Goal: Task Accomplishment & Management: Complete application form

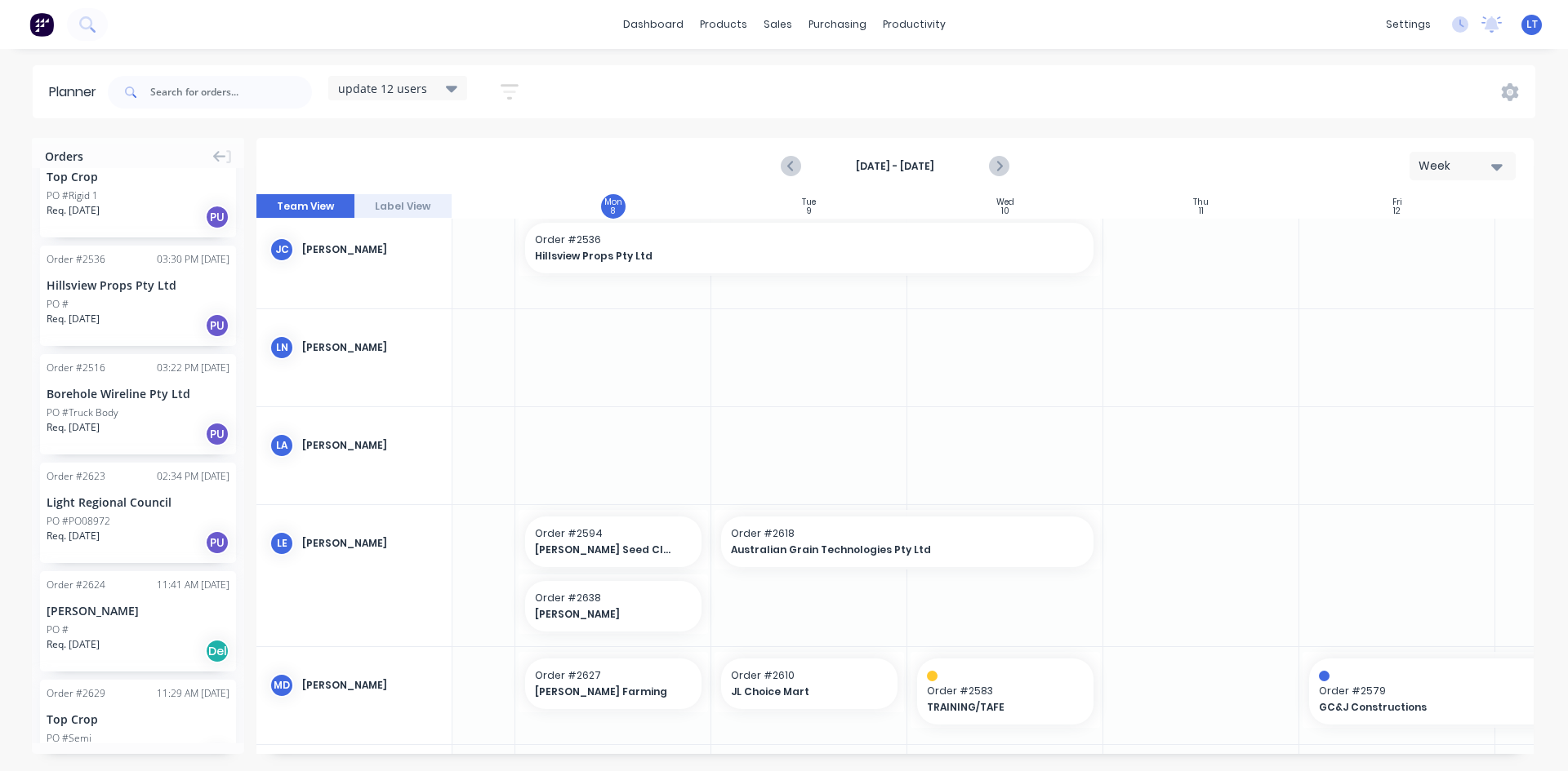
scroll to position [1306, 0]
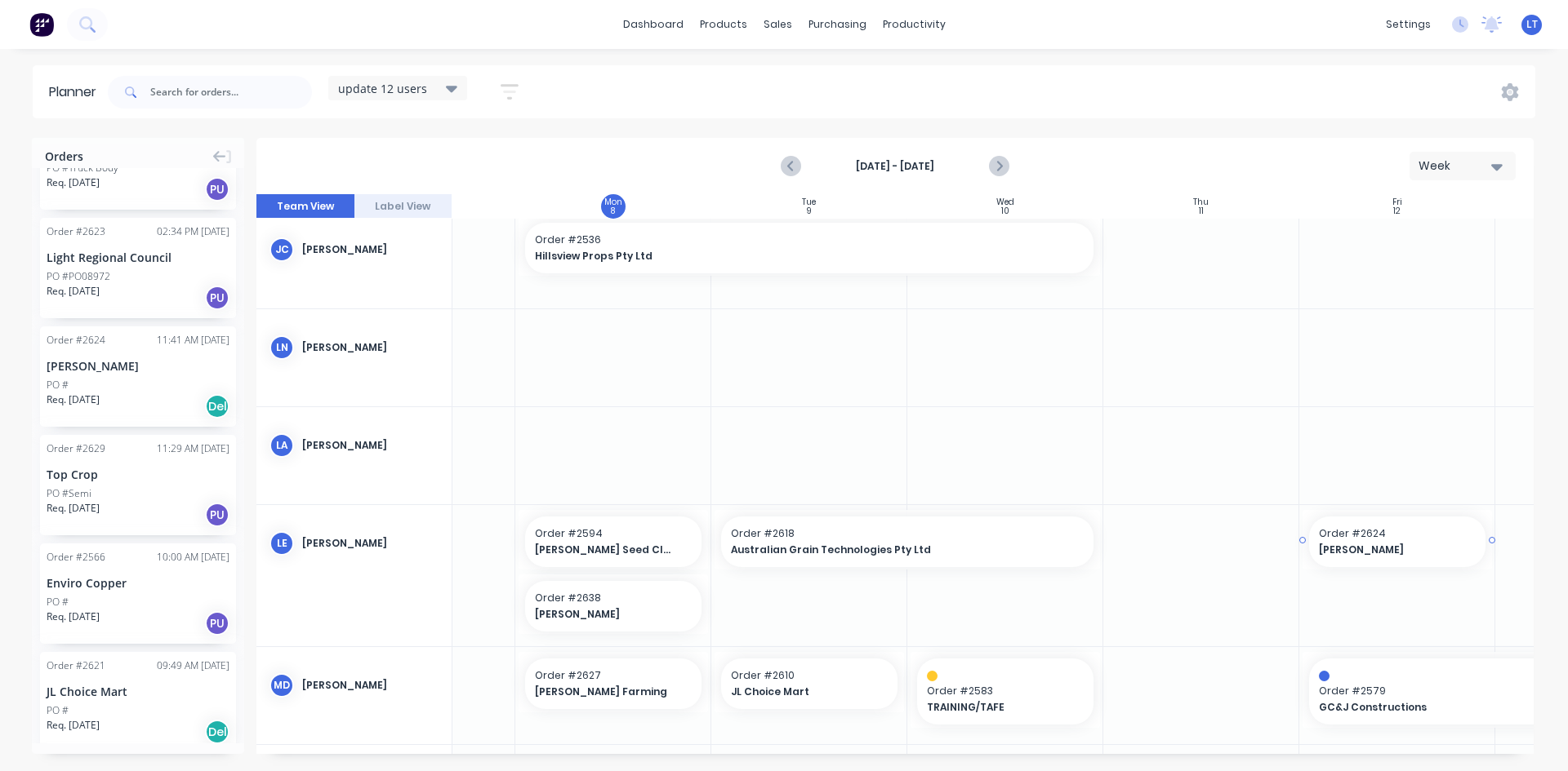
drag, startPoint x: 117, startPoint y: 364, endPoint x: 1415, endPoint y: 622, distance: 1323.4
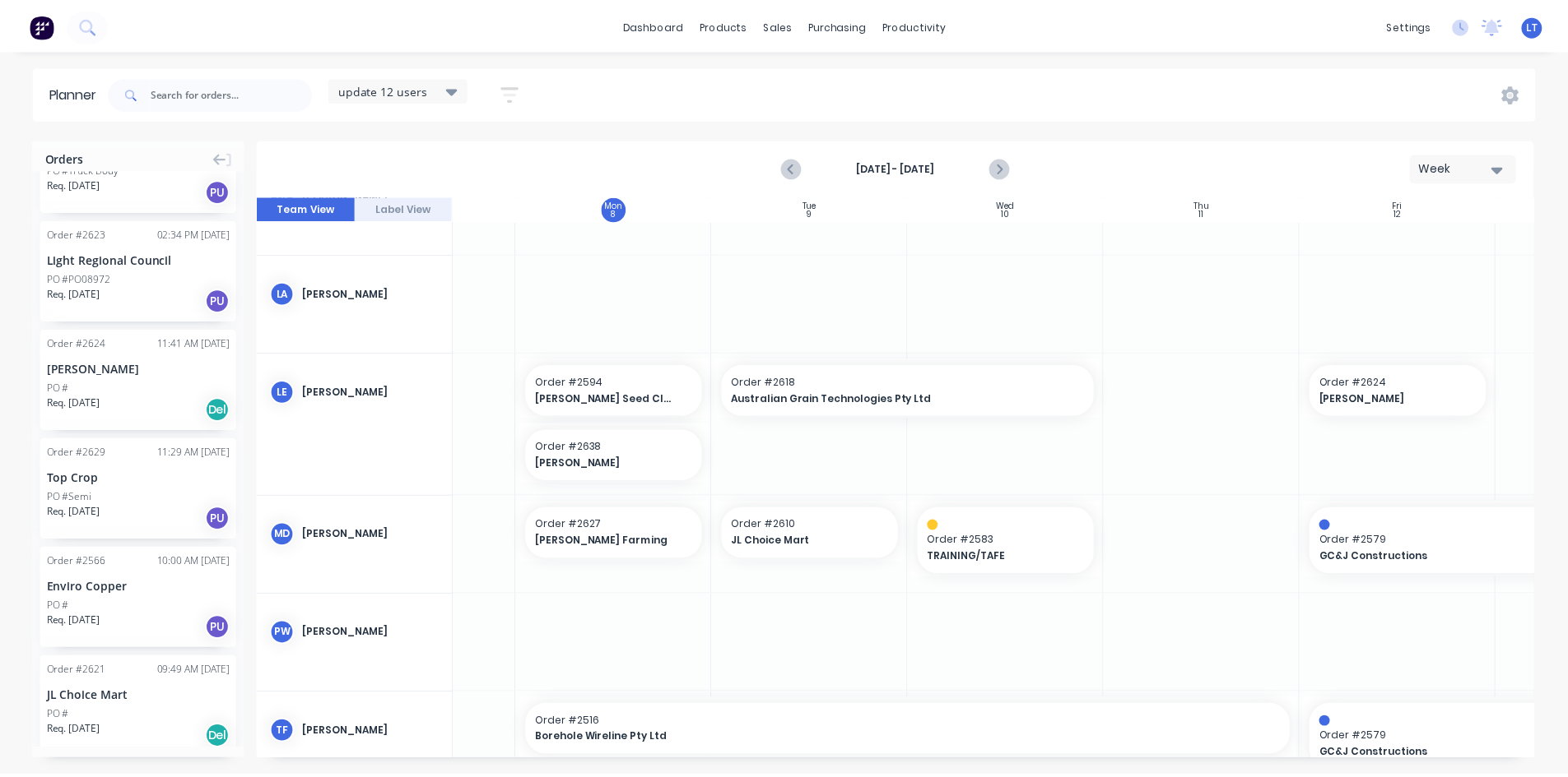
scroll to position [0, 134]
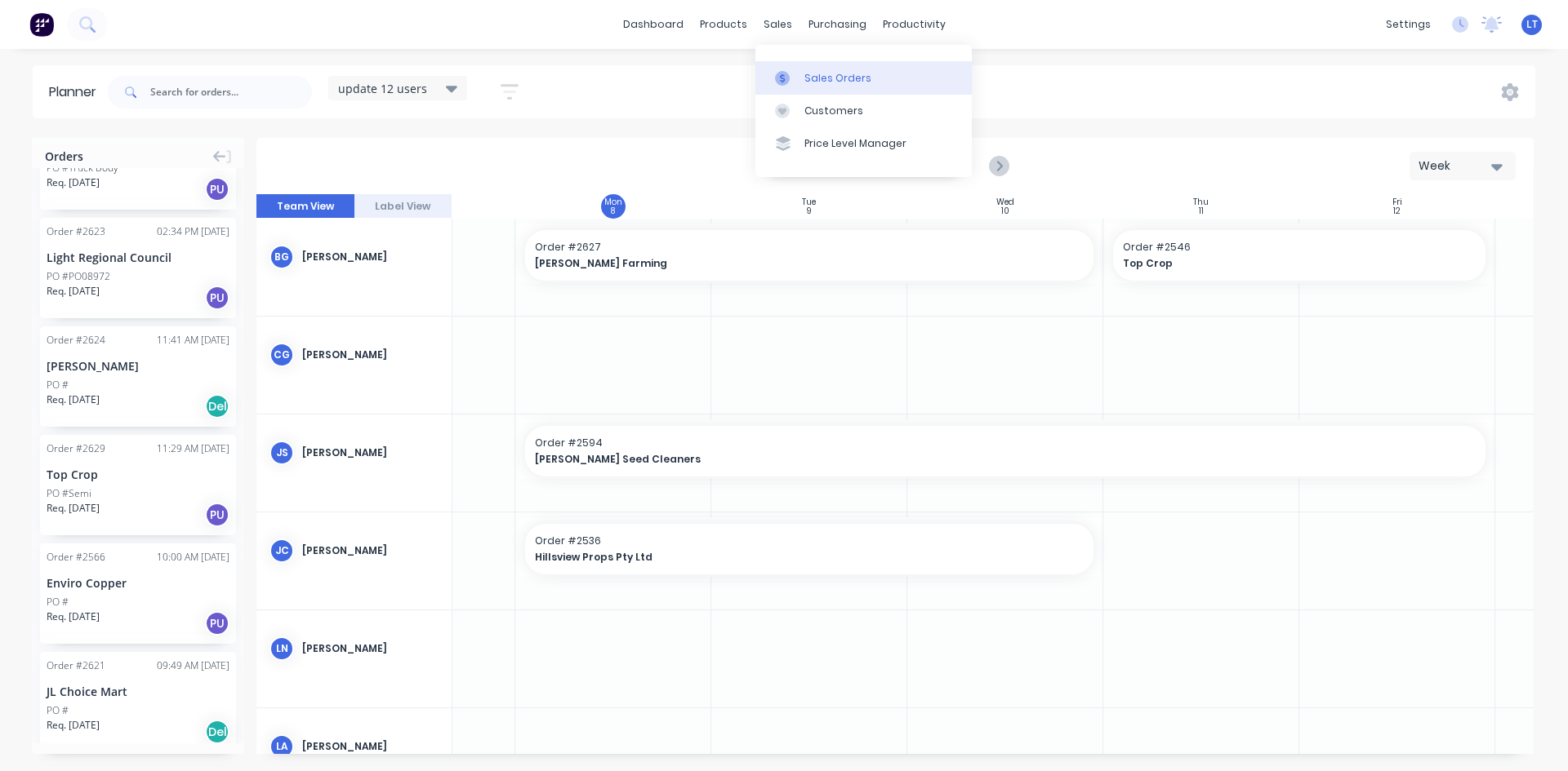
click at [803, 74] on link "Sales Orders" at bounding box center [863, 77] width 216 height 33
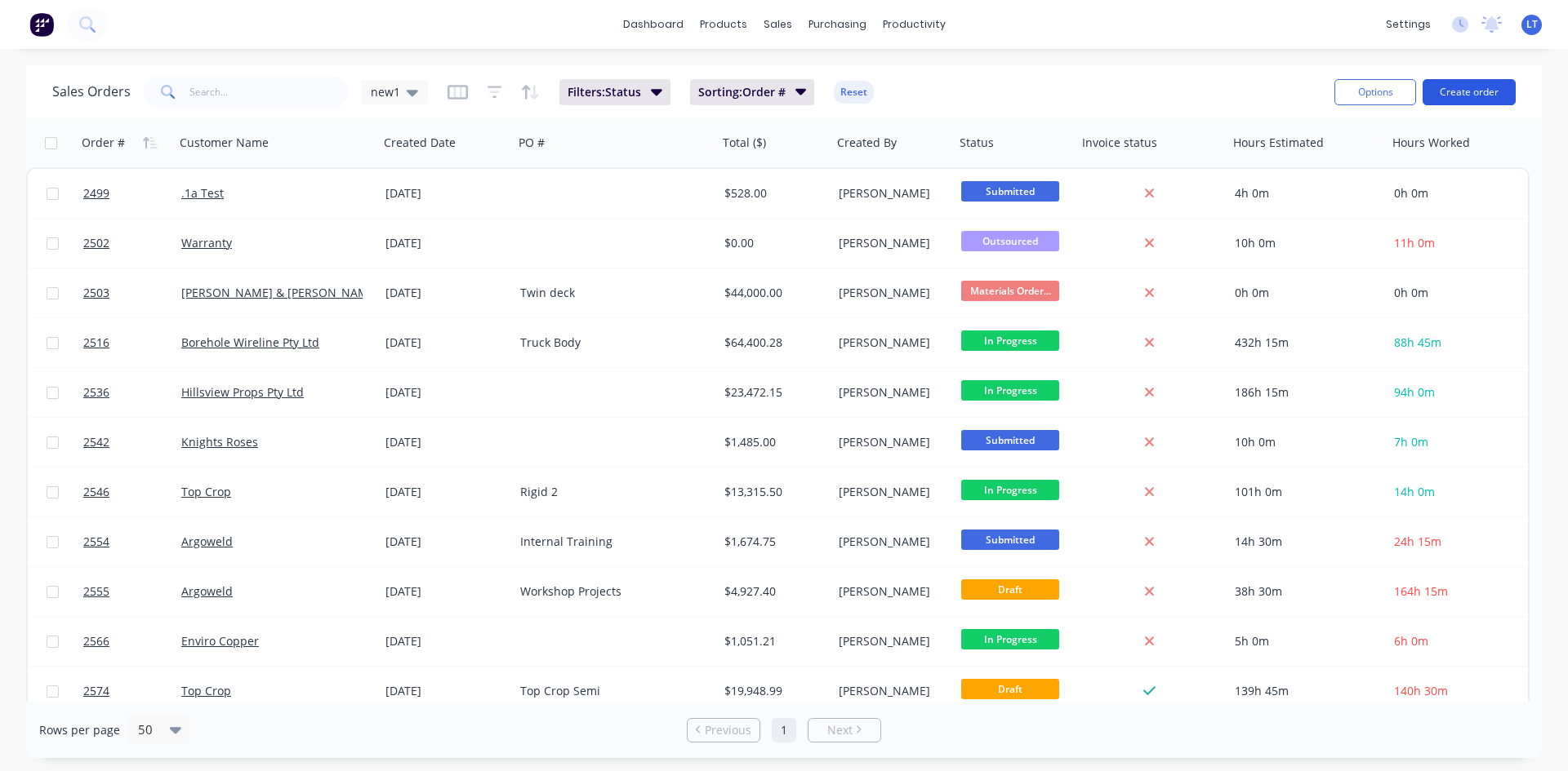
click at [1459, 101] on button "Create order" at bounding box center [1468, 92] width 93 height 26
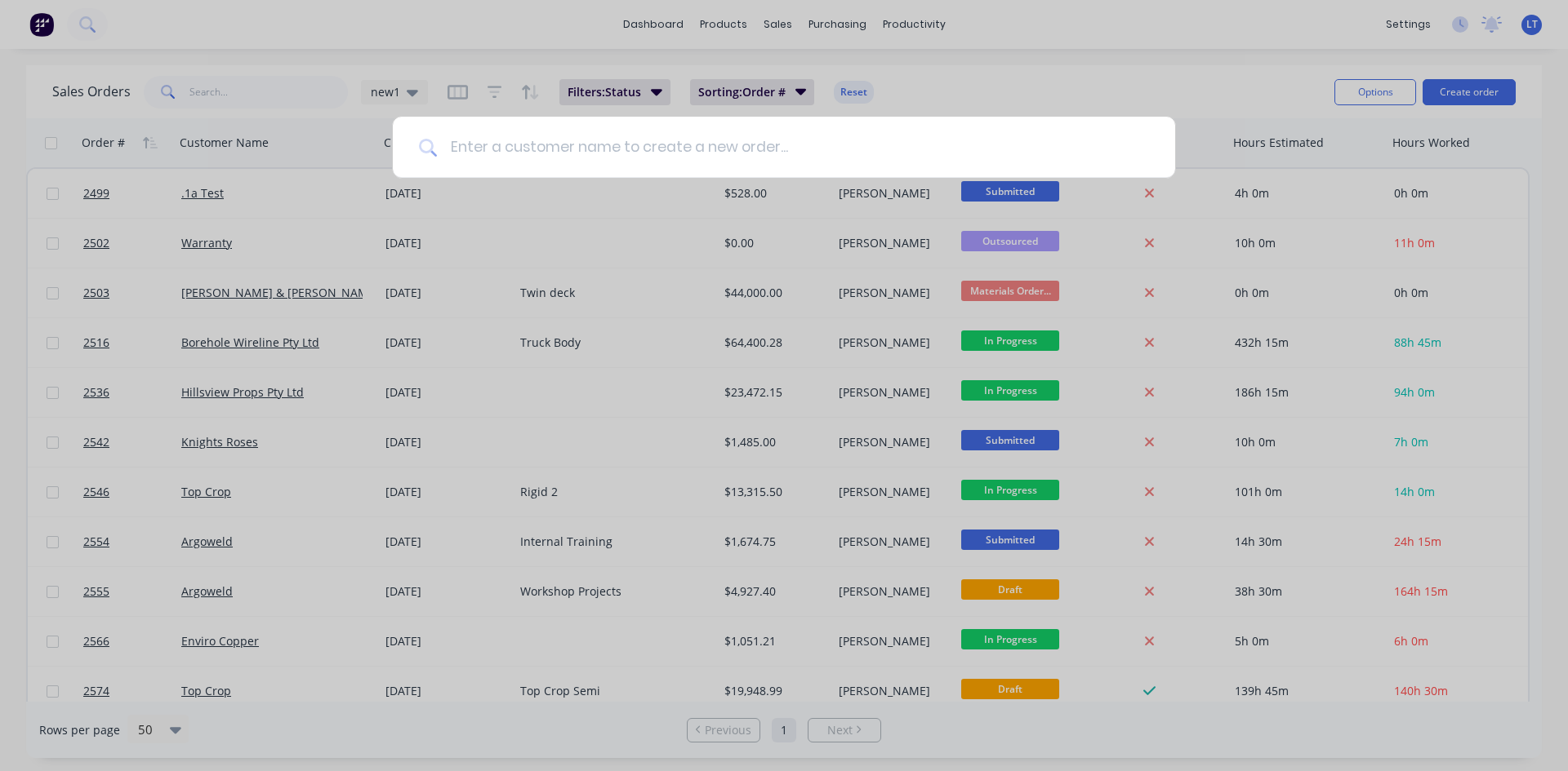
click at [659, 142] on input at bounding box center [793, 147] width 712 height 61
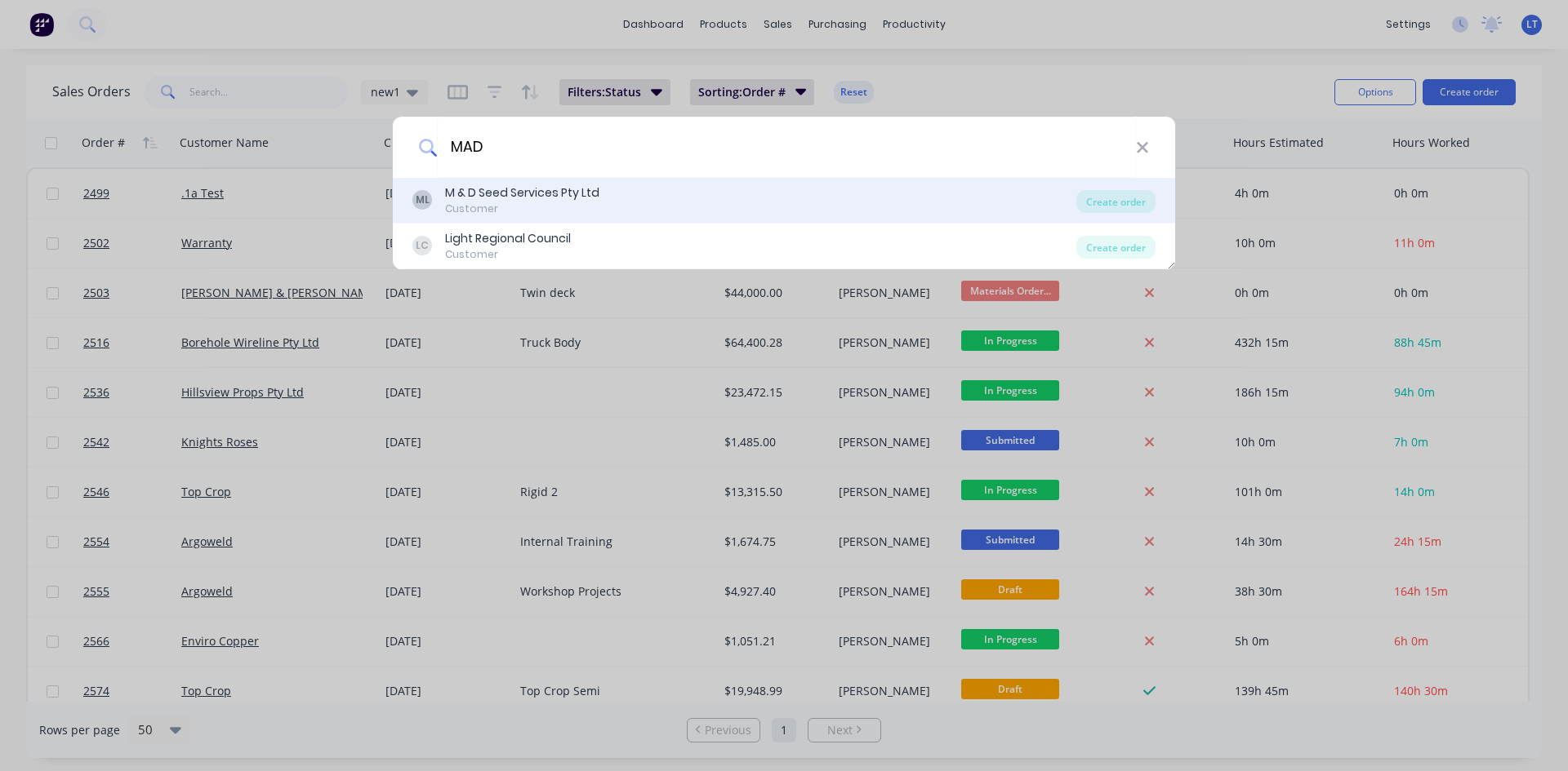
type input "MAD"
click at [514, 200] on div "M & D Seed Services Pty Ltd" at bounding box center [522, 193] width 155 height 17
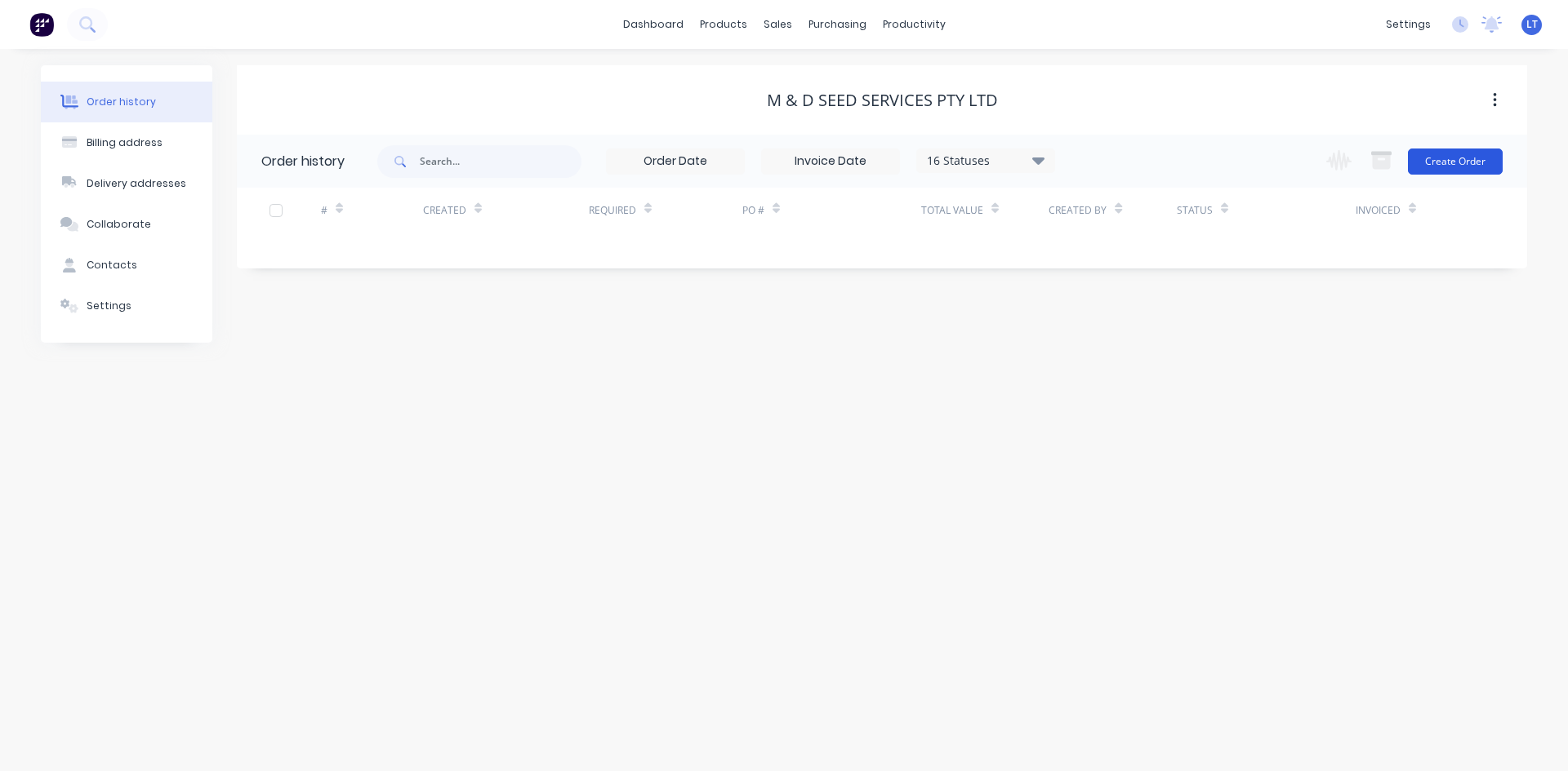
click at [1465, 166] on button "Create Order" at bounding box center [1454, 161] width 95 height 26
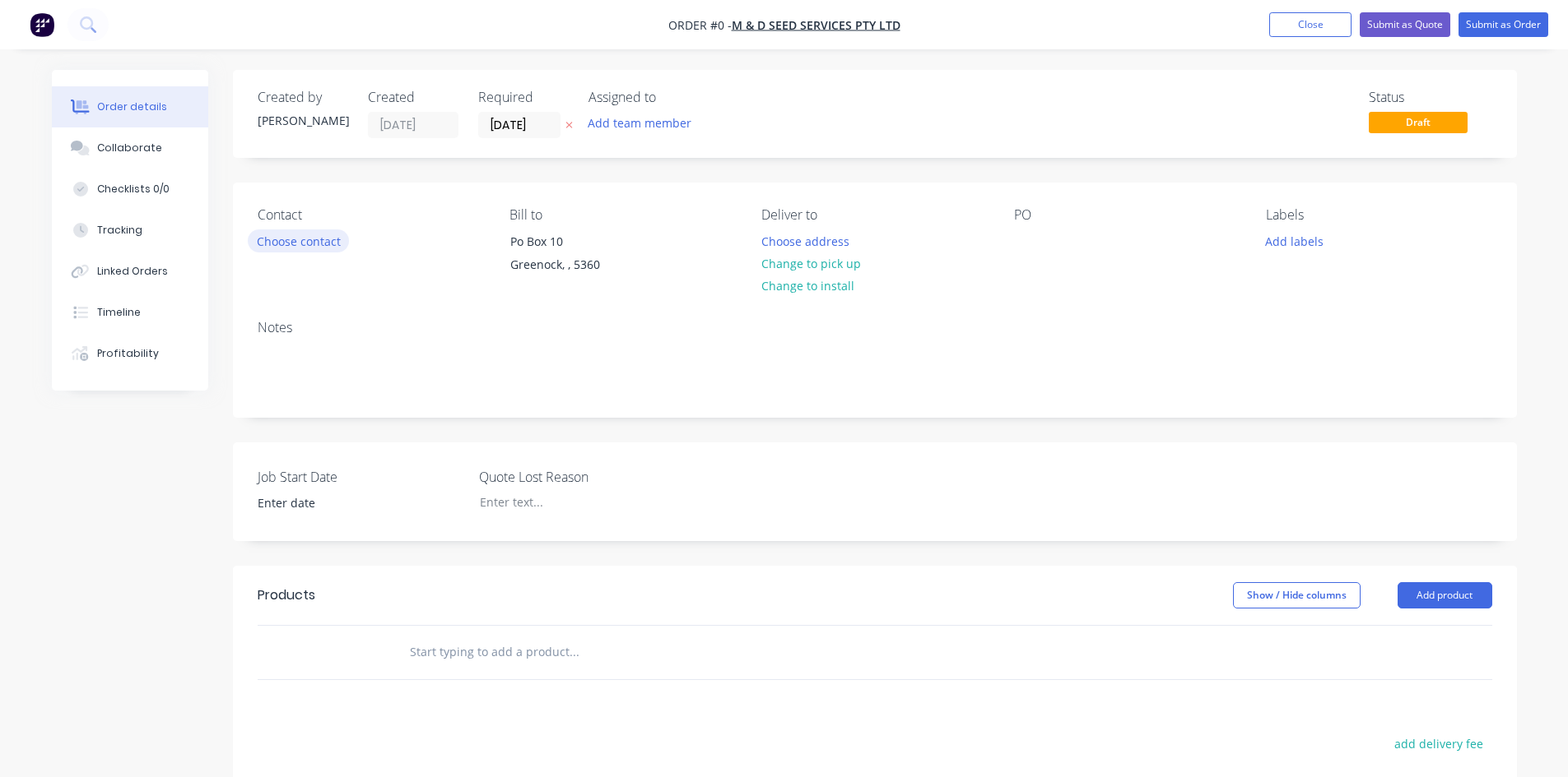
click at [328, 242] on button "Choose contact" at bounding box center [299, 240] width 102 height 22
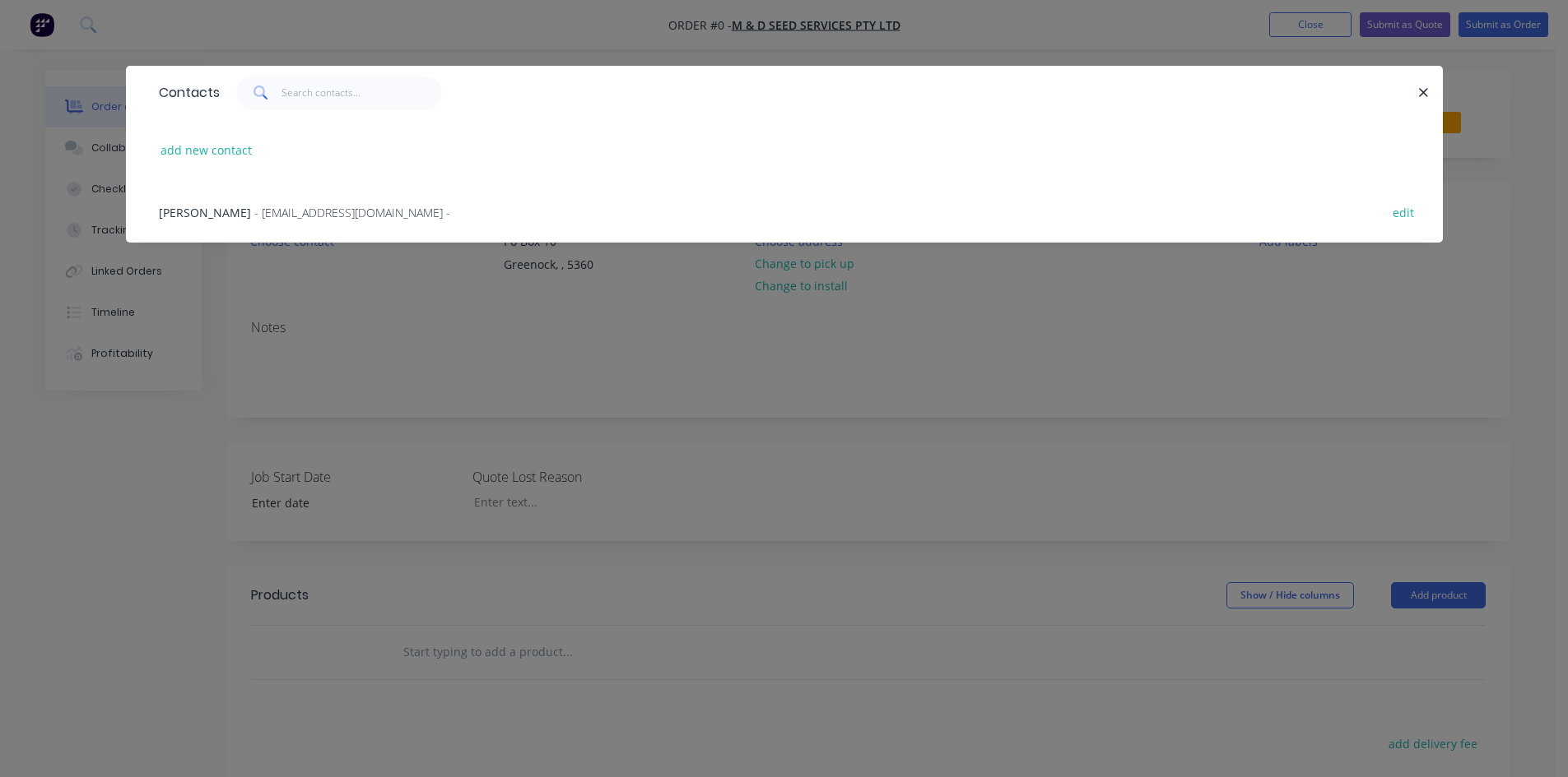
click at [179, 211] on span "[PERSON_NAME]" at bounding box center [204, 213] width 92 height 16
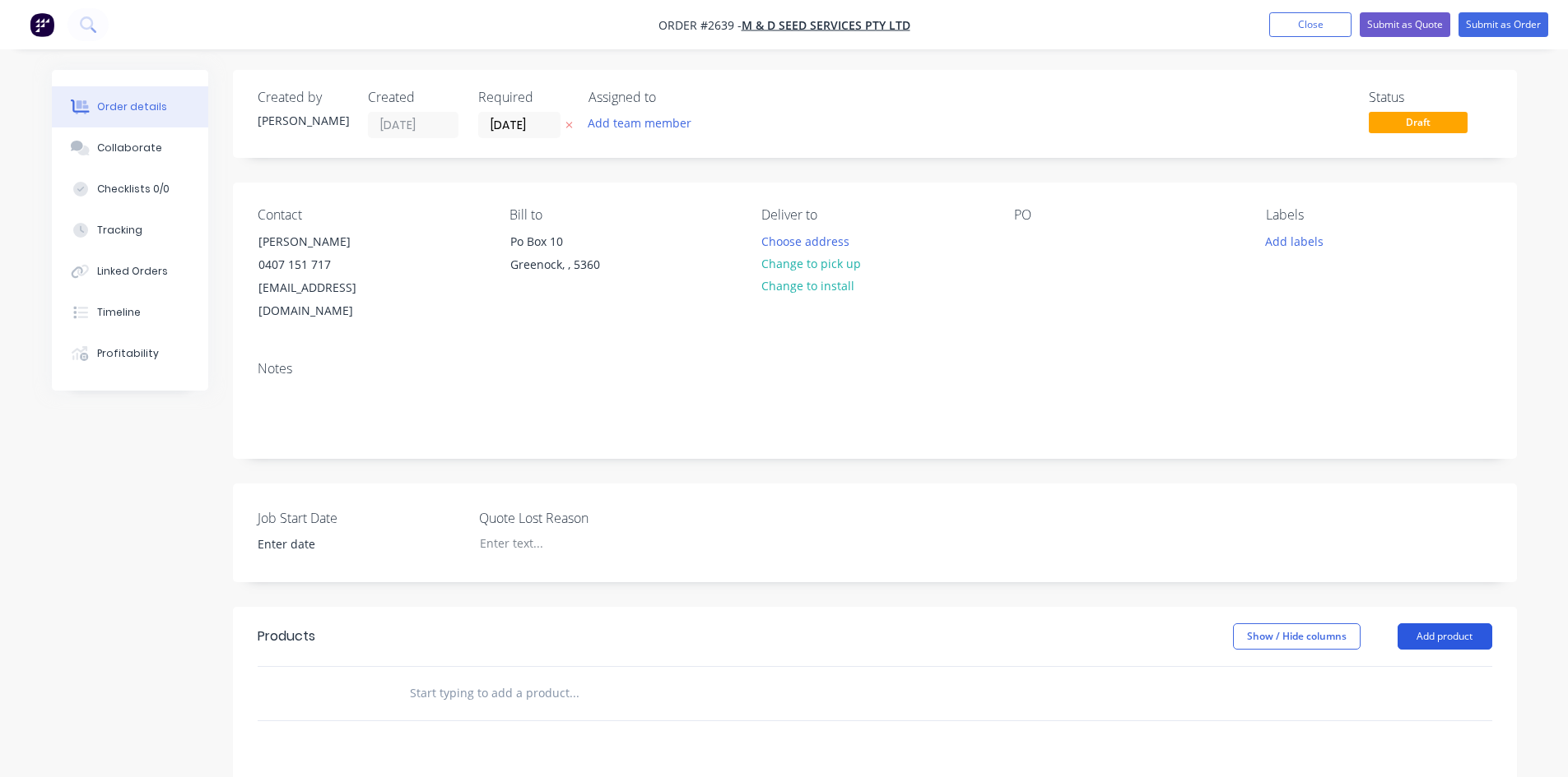
click at [1474, 623] on button "Add product" at bounding box center [1445, 636] width 95 height 26
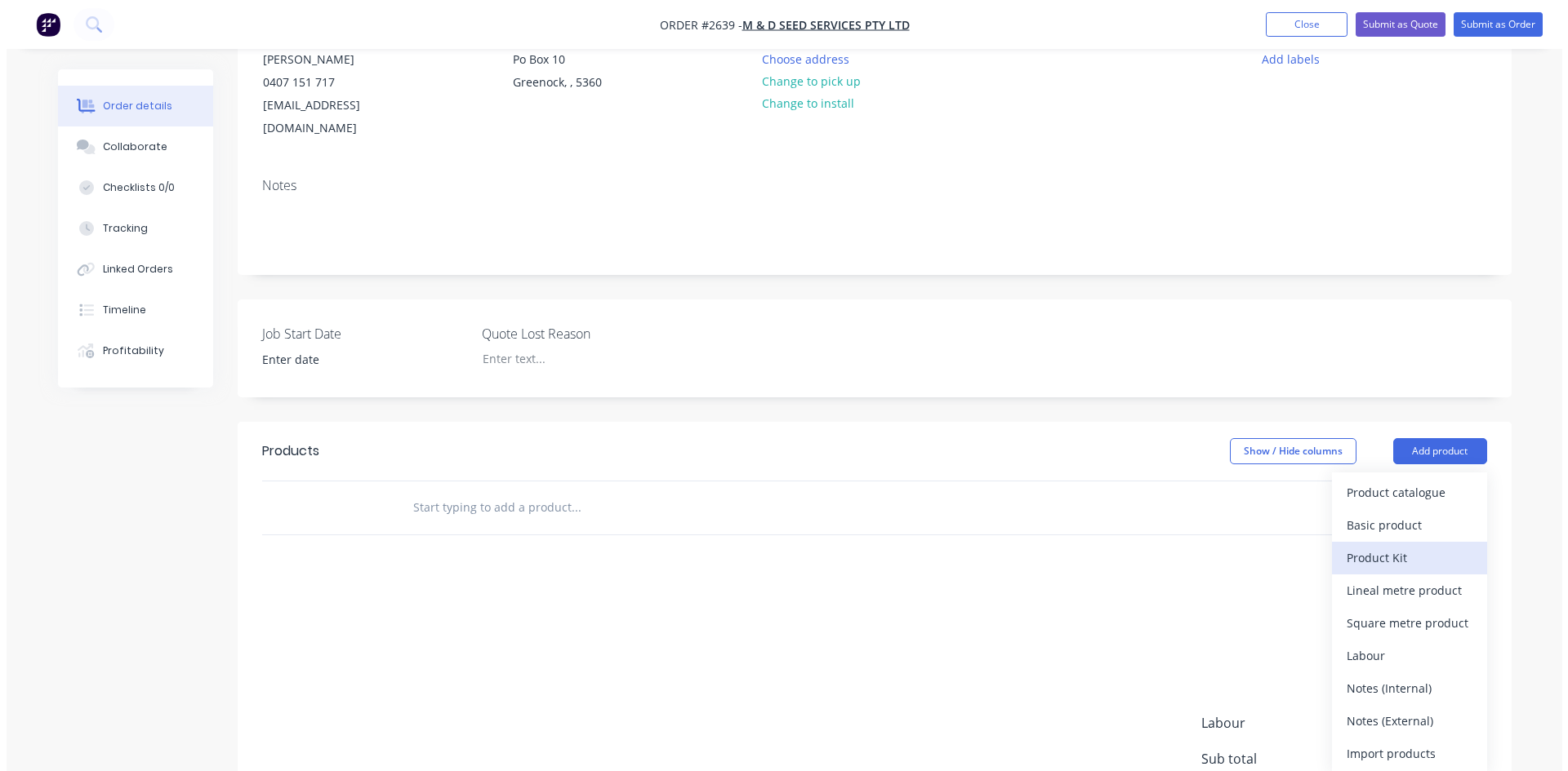
scroll to position [245, 0]
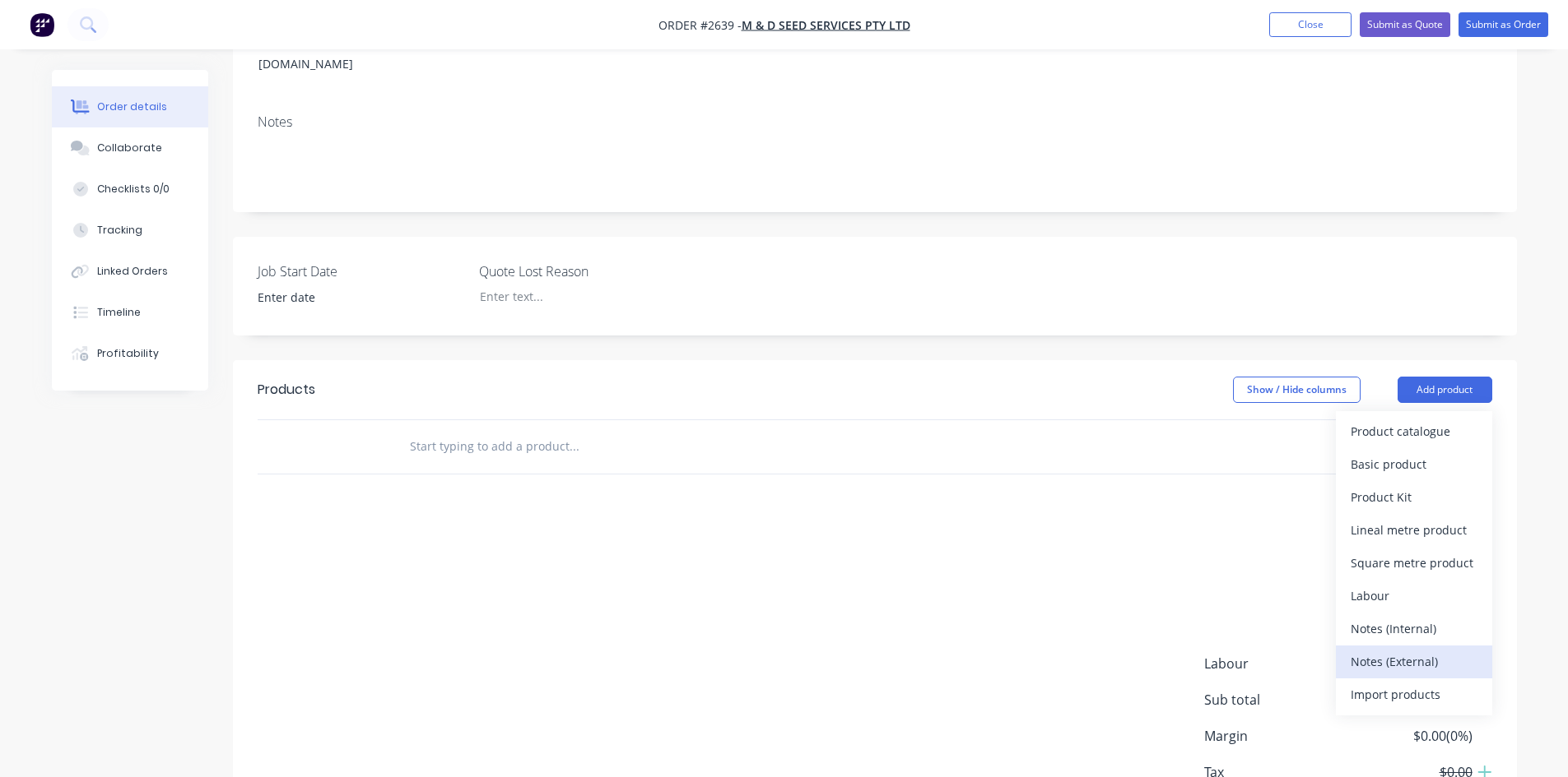
click at [1429, 650] on div "Notes (External)" at bounding box center [1413, 662] width 127 height 24
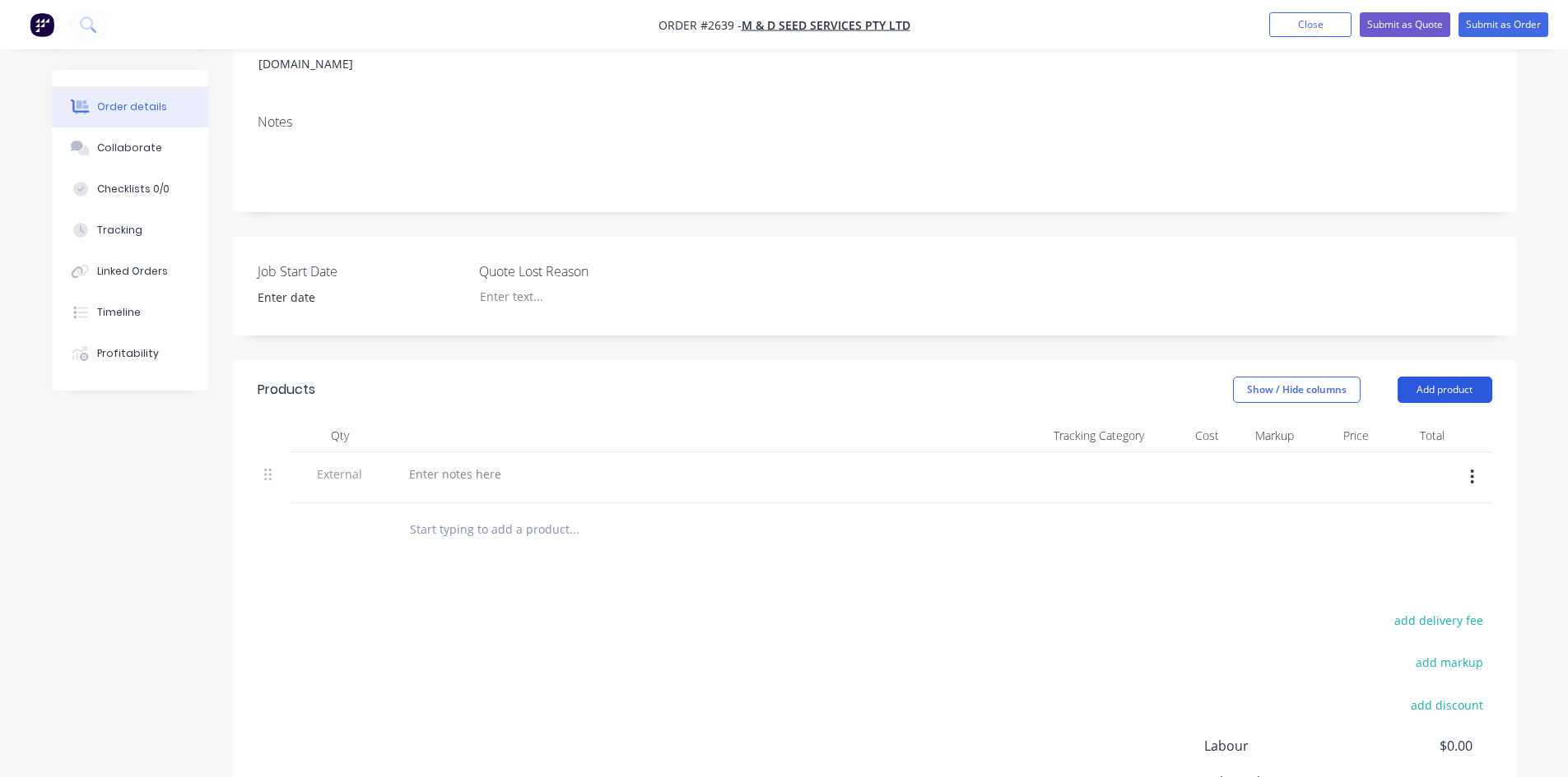
click at [1450, 376] on button "Add product" at bounding box center [1445, 389] width 95 height 26
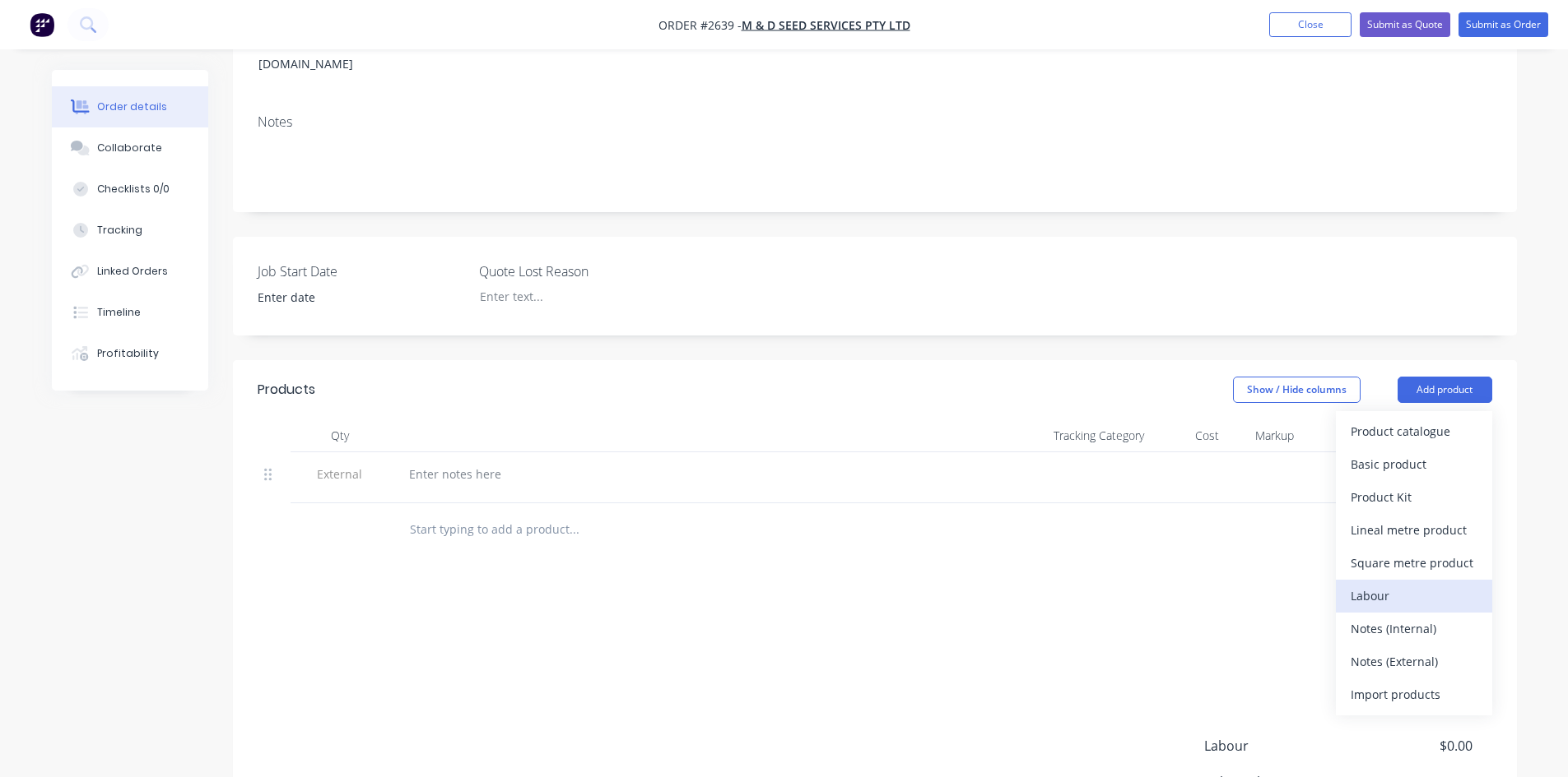
click at [1395, 584] on div "Labour" at bounding box center [1413, 595] width 127 height 24
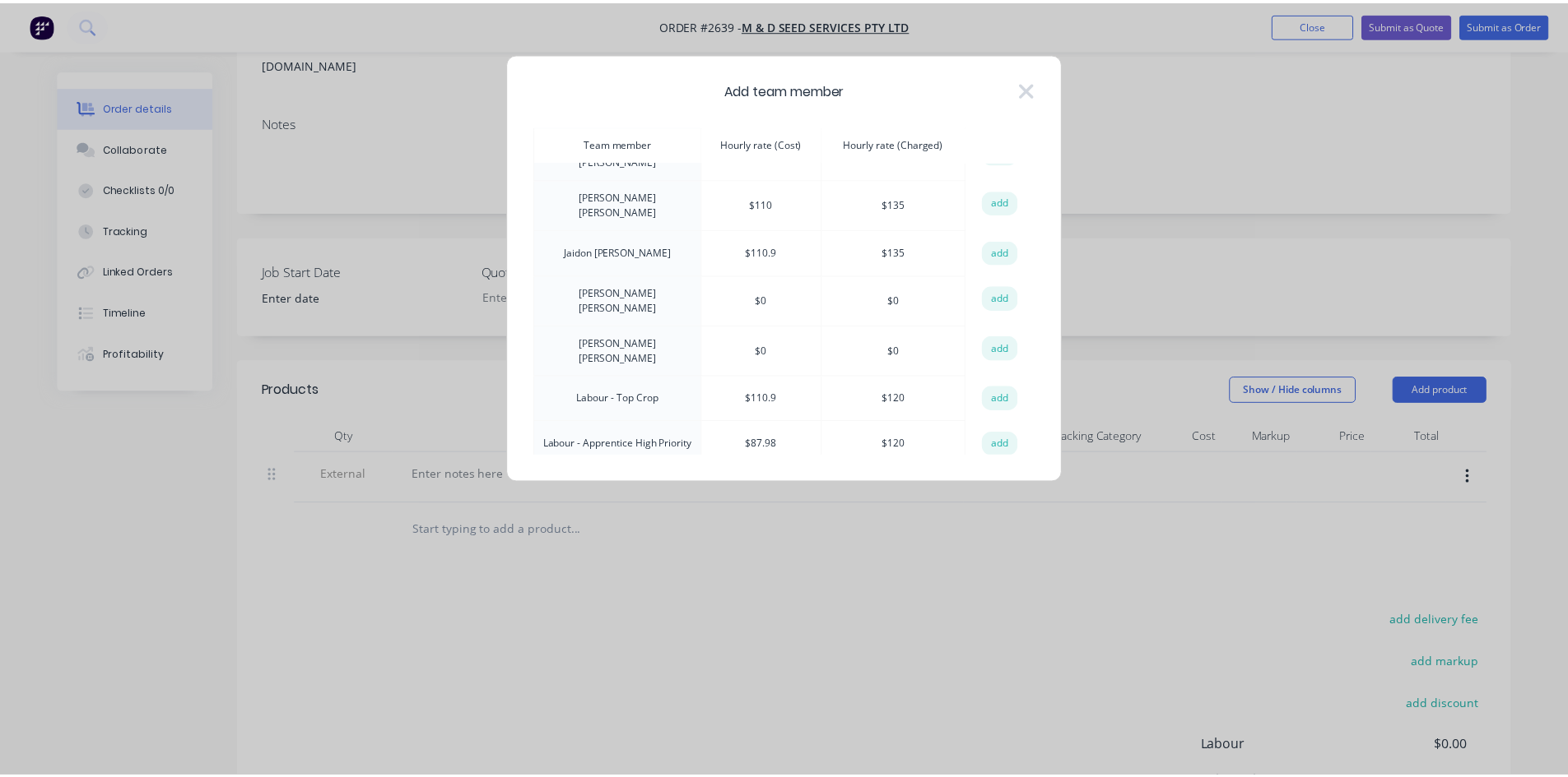
scroll to position [164, 0]
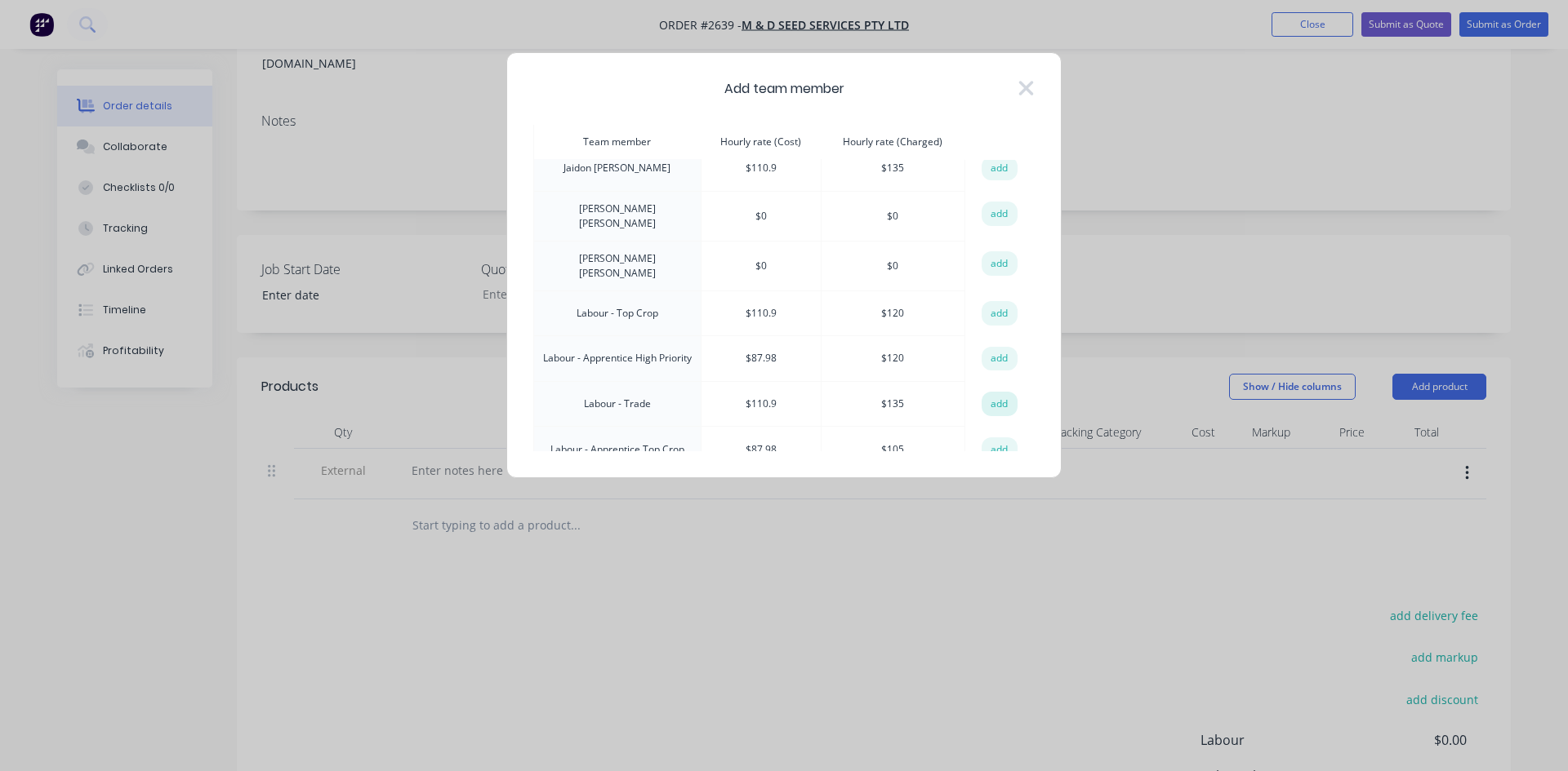
click at [1002, 392] on button "add" at bounding box center [999, 404] width 36 height 24
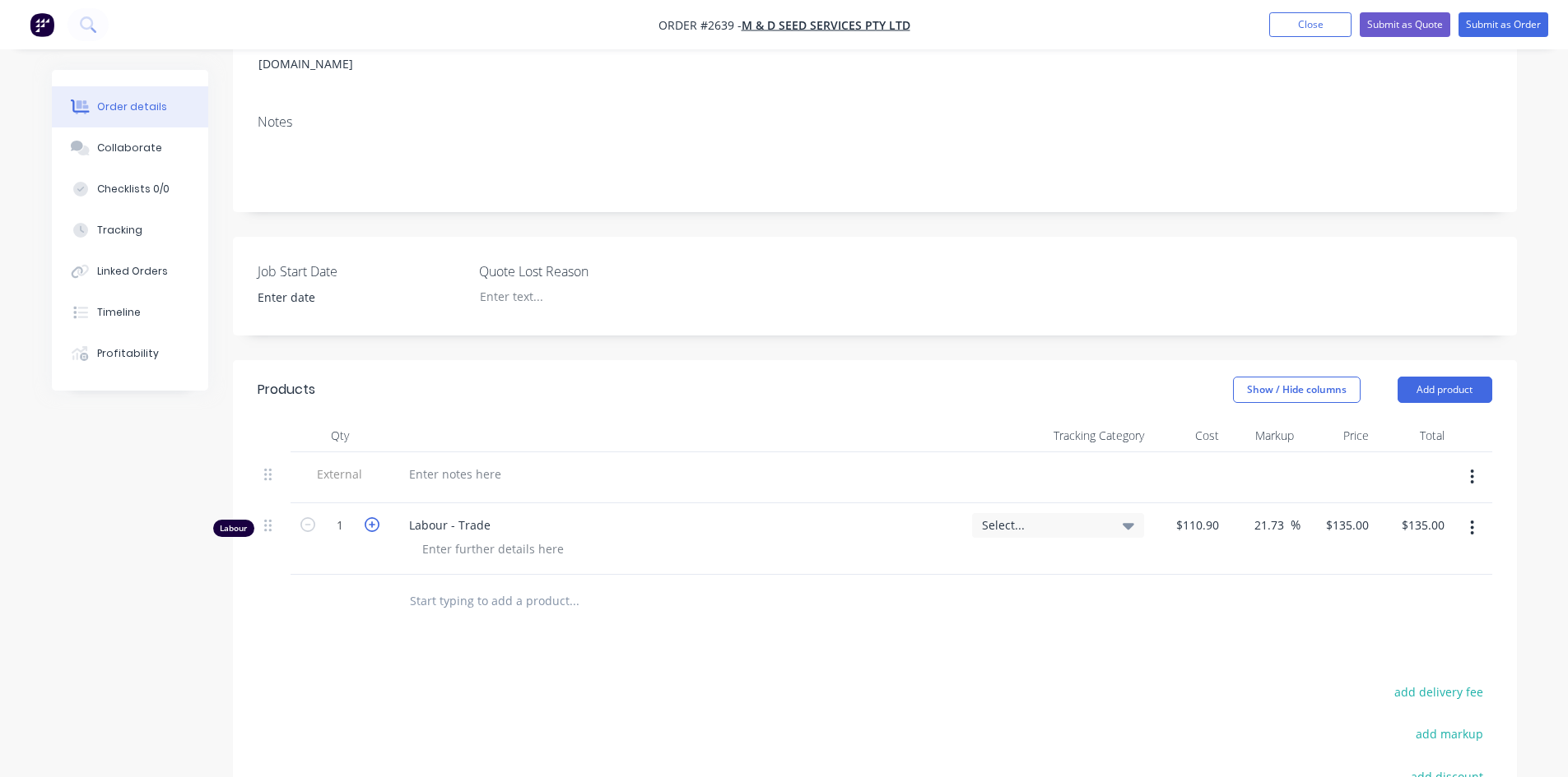
click at [372, 517] on icon "button" at bounding box center [371, 524] width 15 height 15
type input "2"
type input "$270.00"
click at [372, 517] on icon "button" at bounding box center [371, 524] width 15 height 15
type input "3"
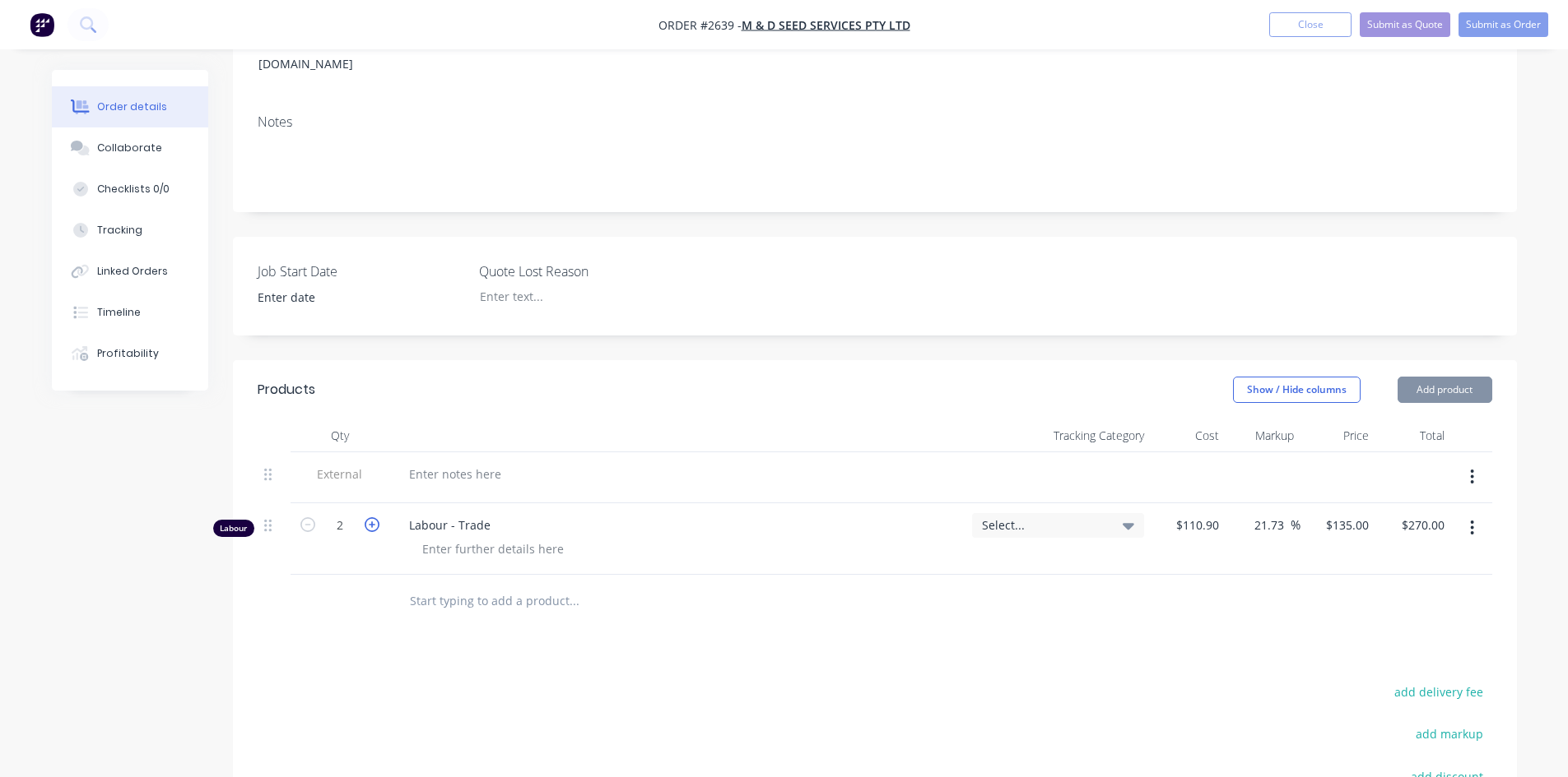
type input "$405.00"
click at [432, 462] on div at bounding box center [454, 473] width 118 height 24
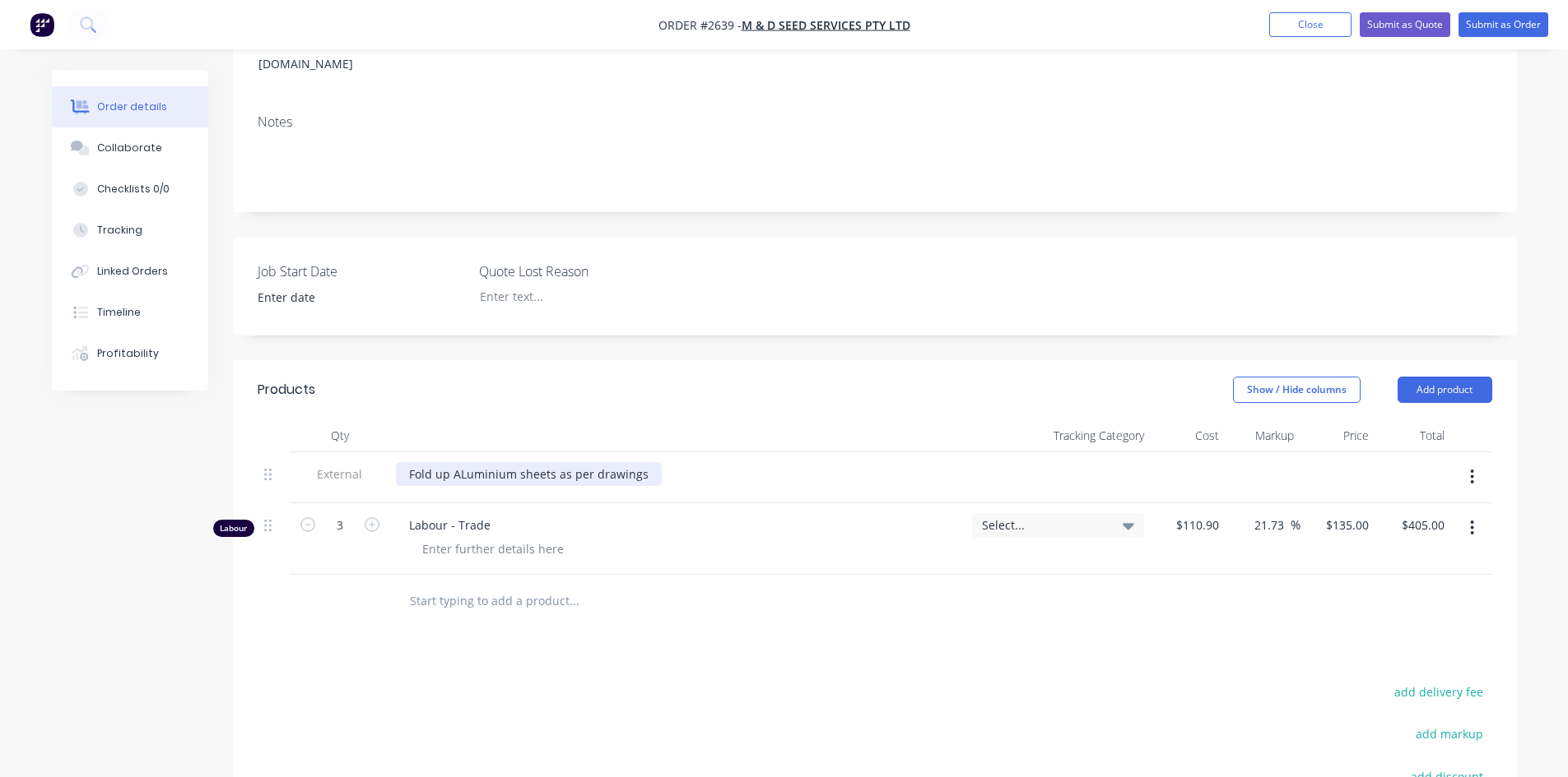
click at [461, 462] on div "Fold up ALuminium sheets as per drawings" at bounding box center [529, 473] width 266 height 24
click at [639, 636] on div "Products Show / Hide columns Add product Qty Tracking Category Cost Markup Pric…" at bounding box center [875, 692] width 1283 height 663
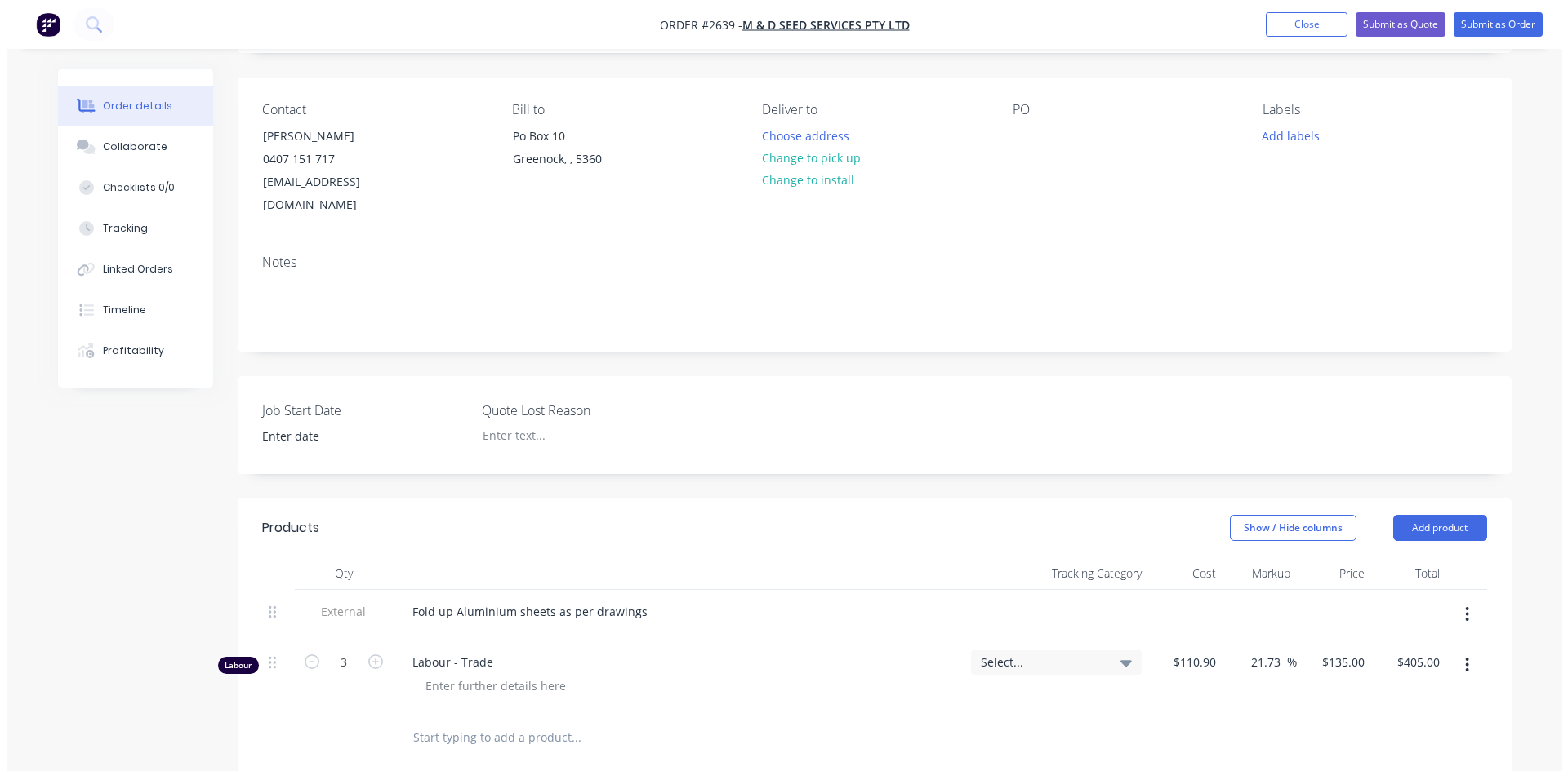
scroll to position [0, 0]
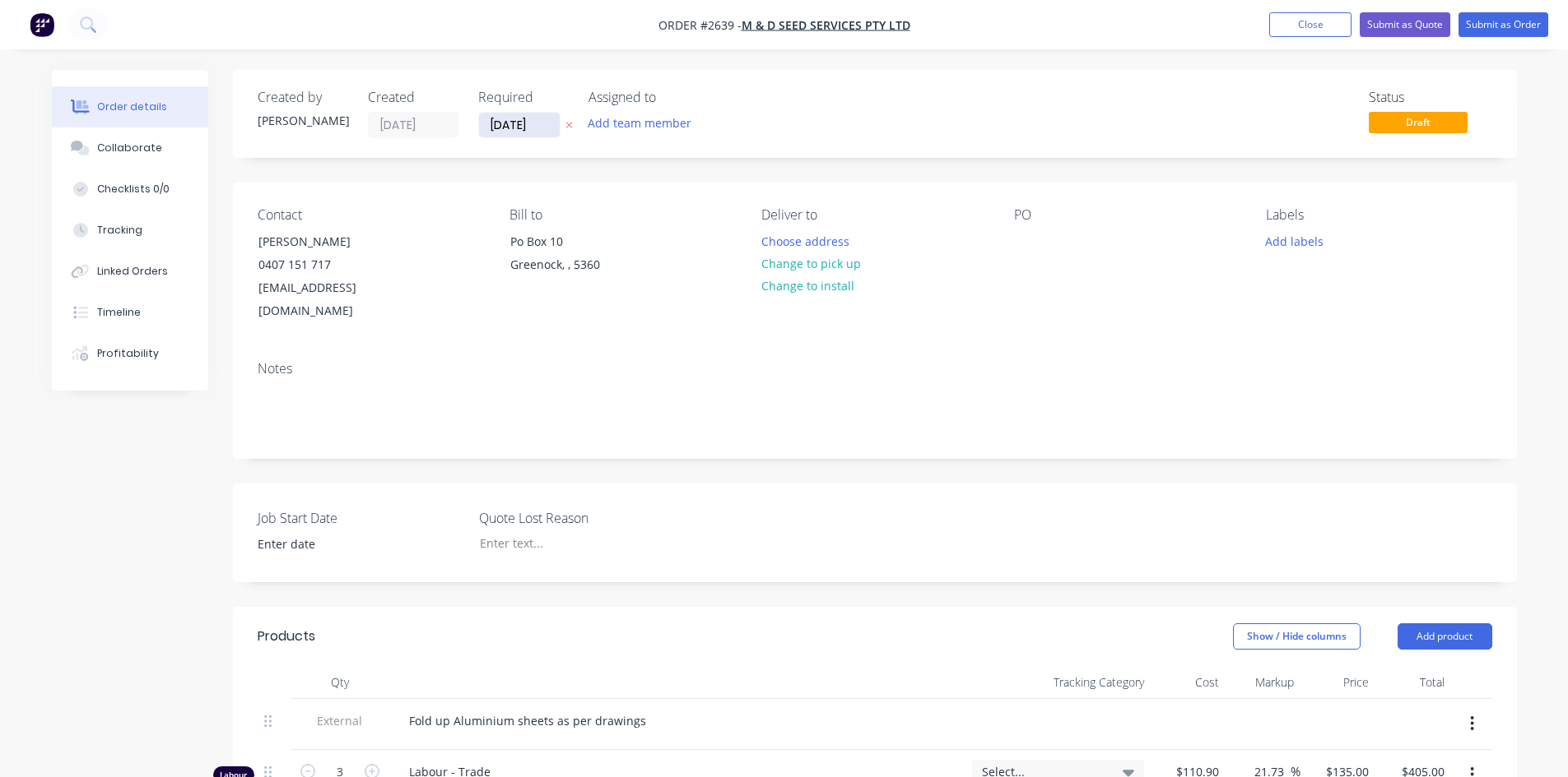
click at [537, 128] on input "[DATE]" at bounding box center [519, 125] width 81 height 24
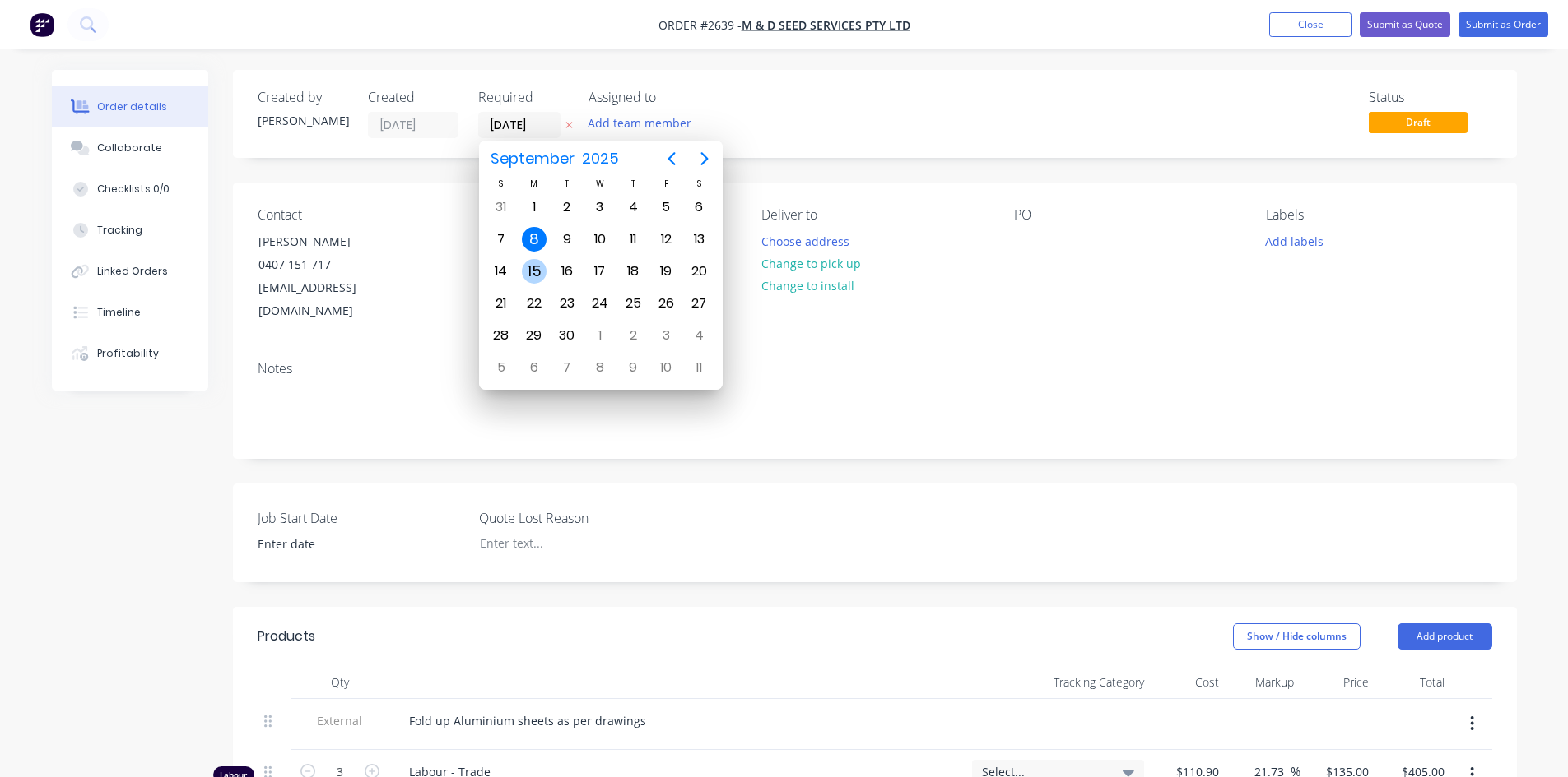
click at [530, 267] on div "15" at bounding box center [534, 271] width 25 height 24
type input "[DATE]"
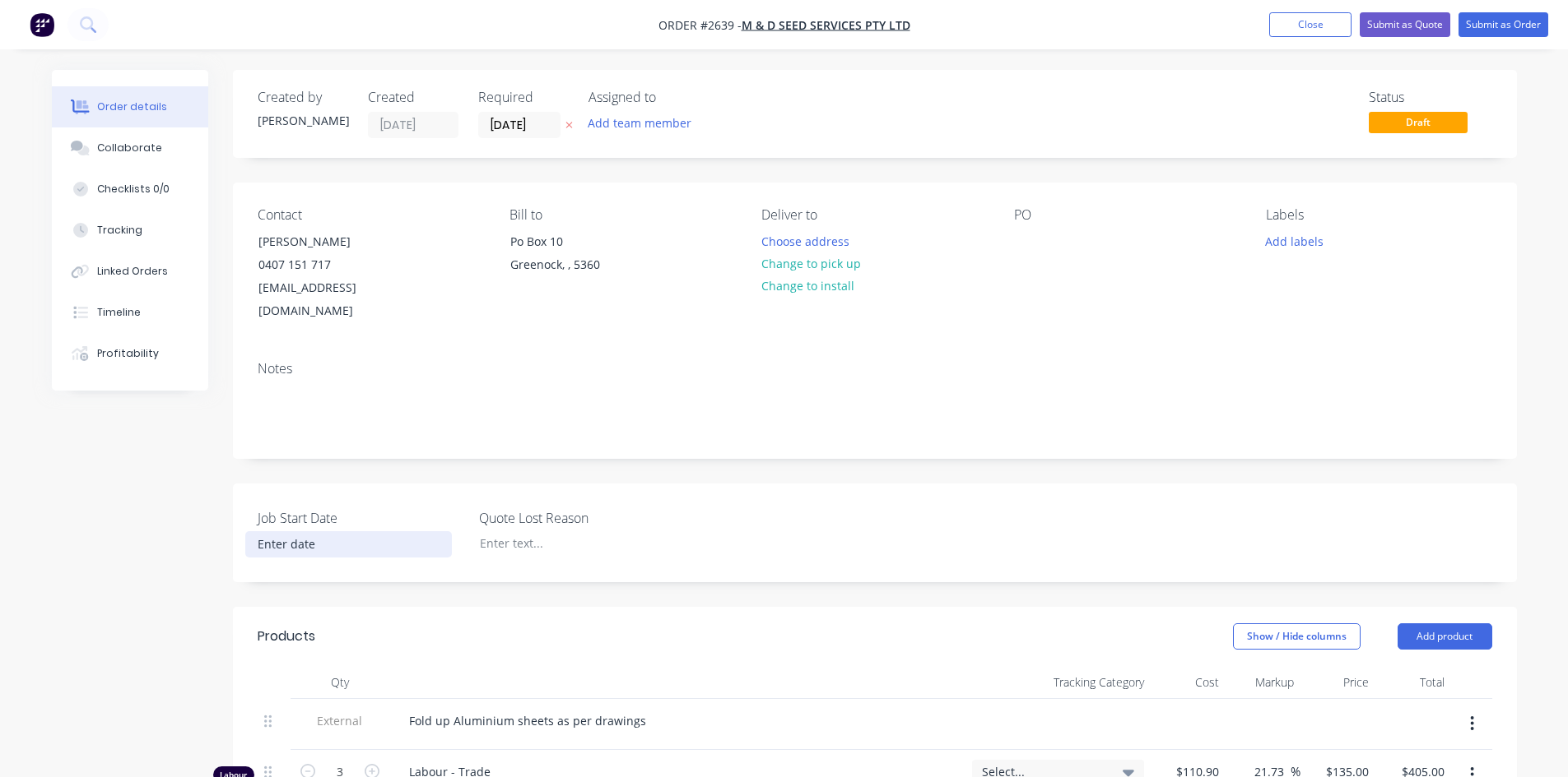
click at [320, 532] on input at bounding box center [348, 544] width 205 height 24
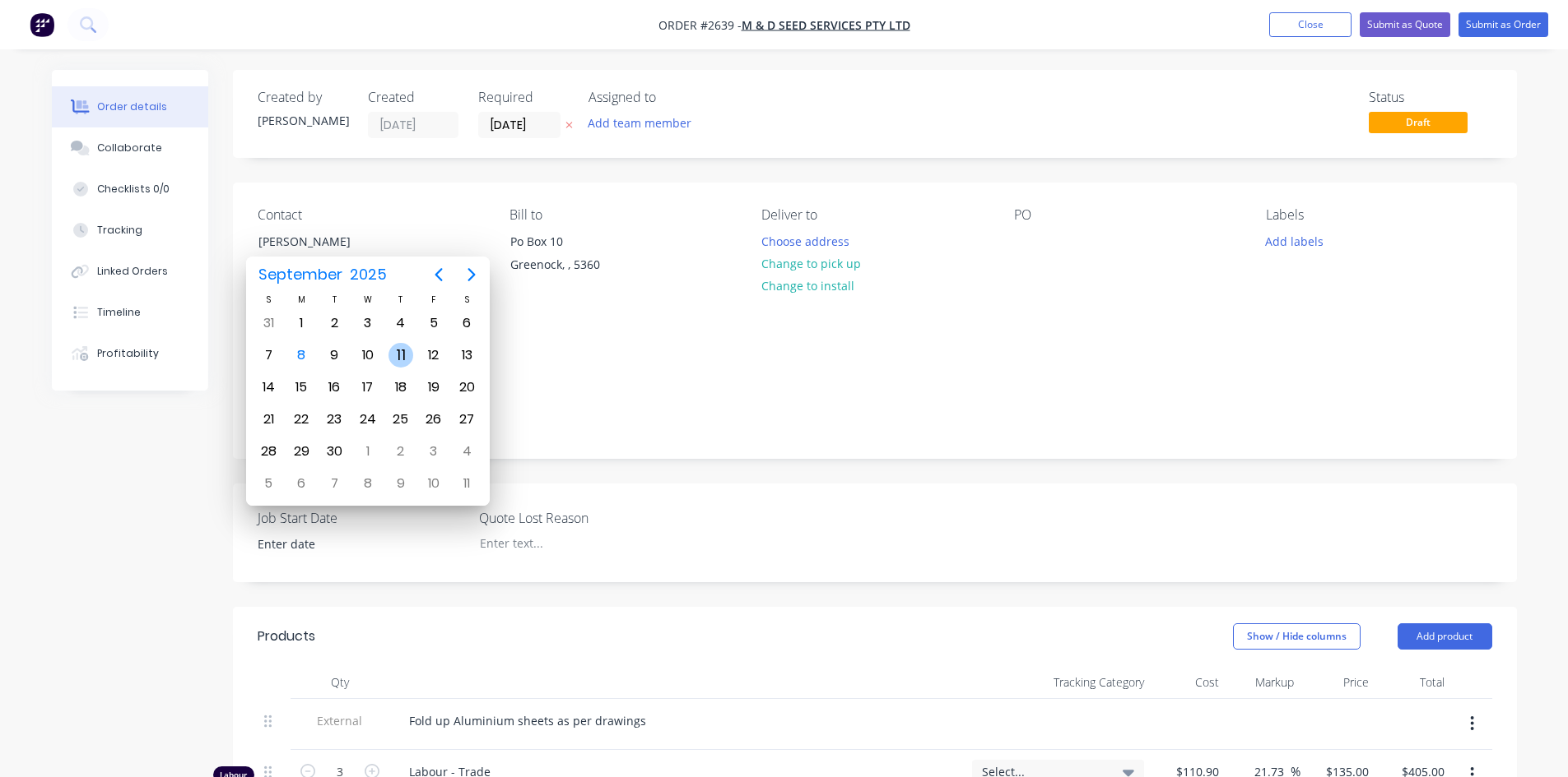
click at [397, 352] on div "11" at bounding box center [401, 355] width 25 height 24
type input "[DATE]"
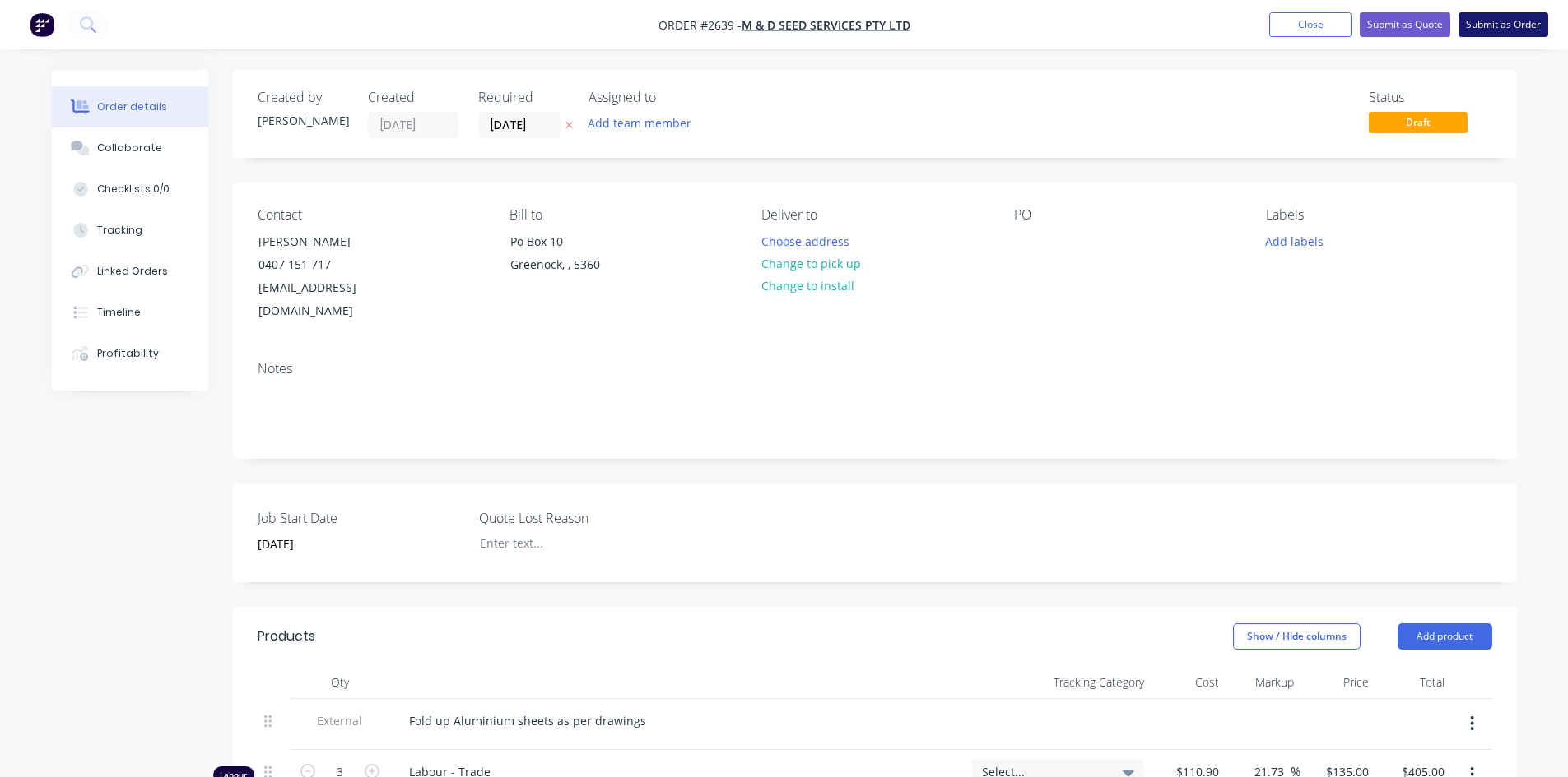
click at [1482, 19] on button "Submit as Order" at bounding box center [1503, 24] width 89 height 24
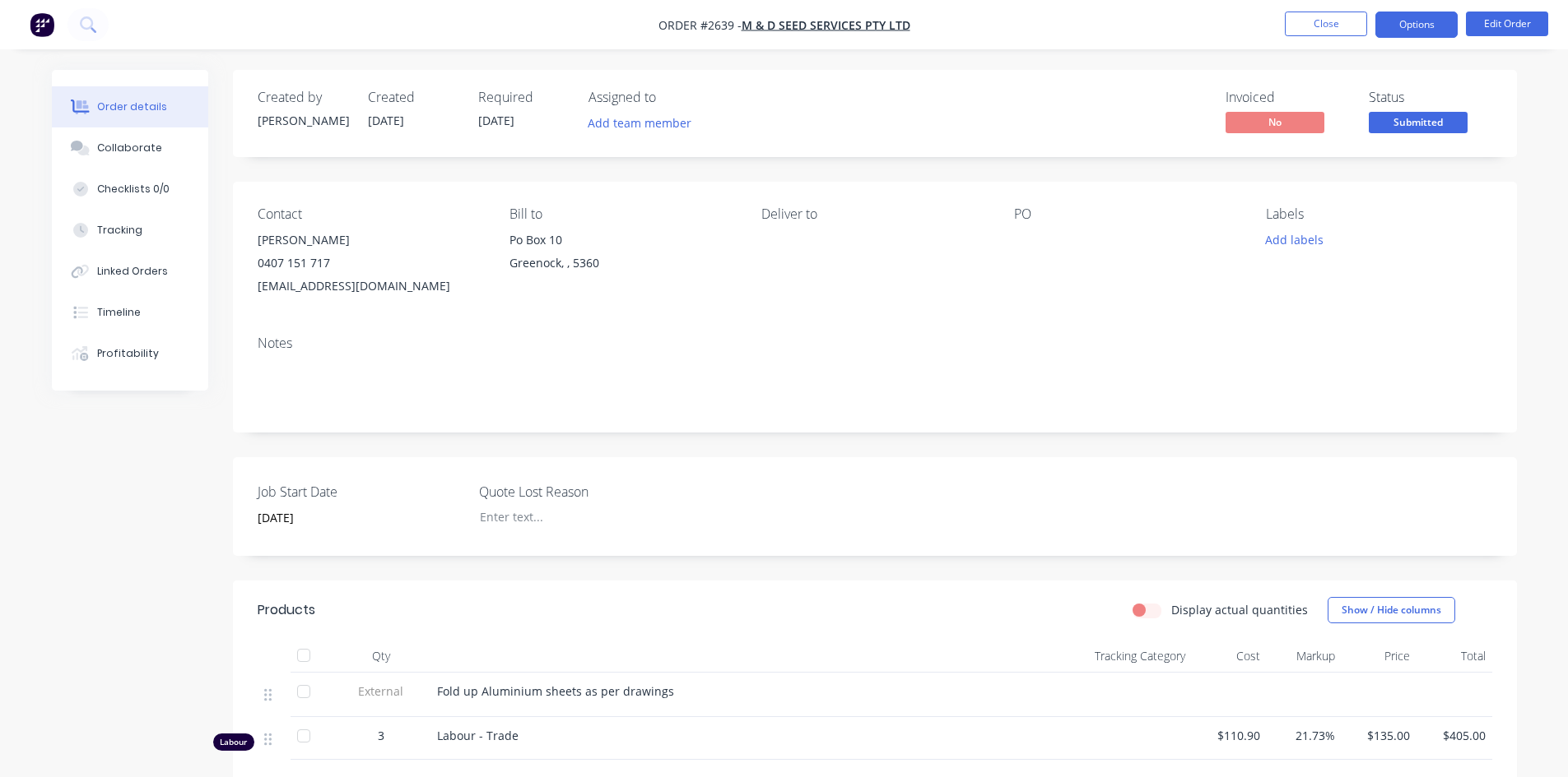
click at [1422, 33] on button "Options" at bounding box center [1417, 24] width 82 height 26
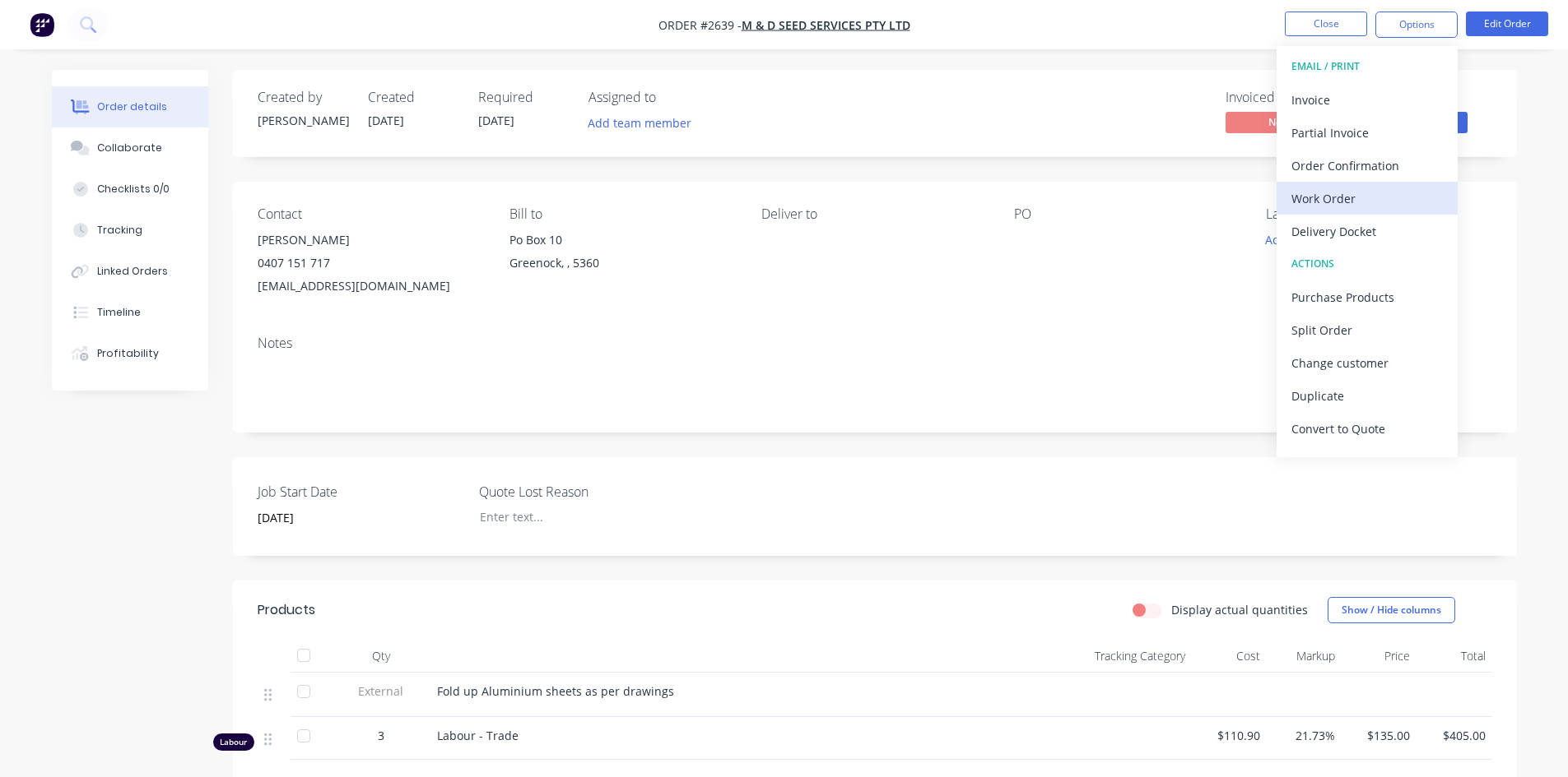
click at [1344, 200] on div "Work Order" at bounding box center [1367, 198] width 151 height 24
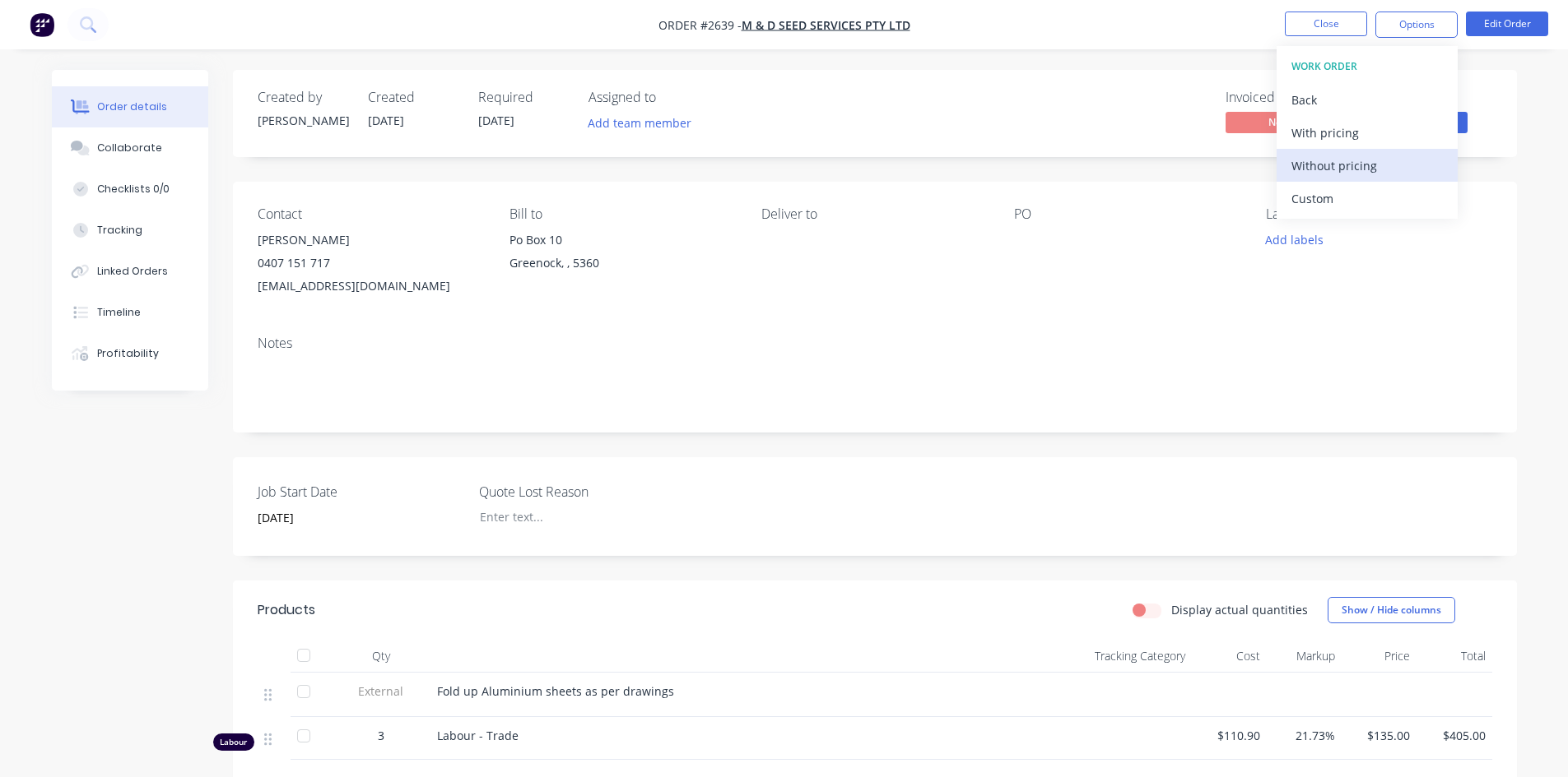
click at [1339, 168] on div "Without pricing" at bounding box center [1367, 165] width 151 height 24
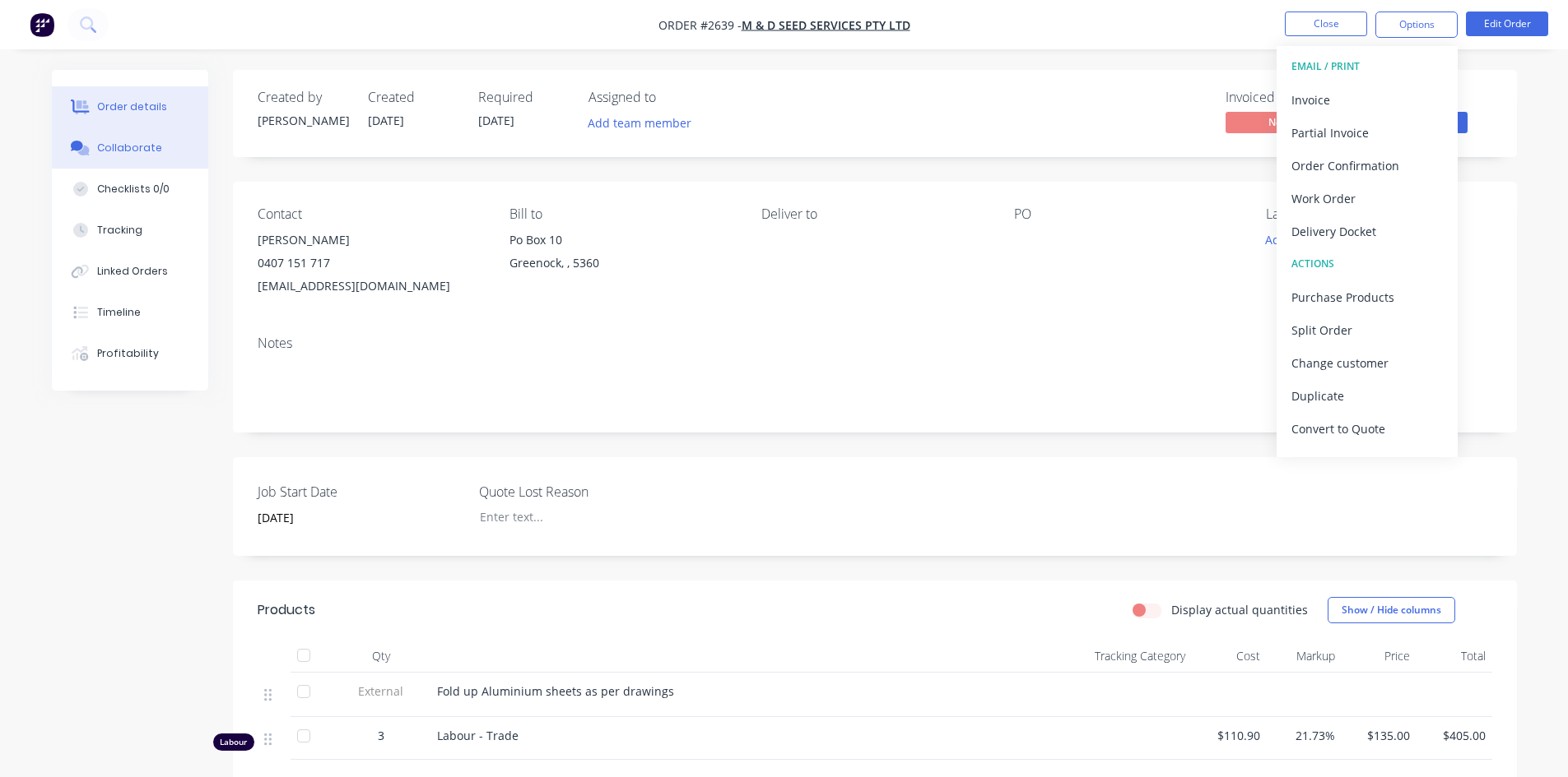
click at [137, 146] on div "Collaborate" at bounding box center [130, 148] width 65 height 15
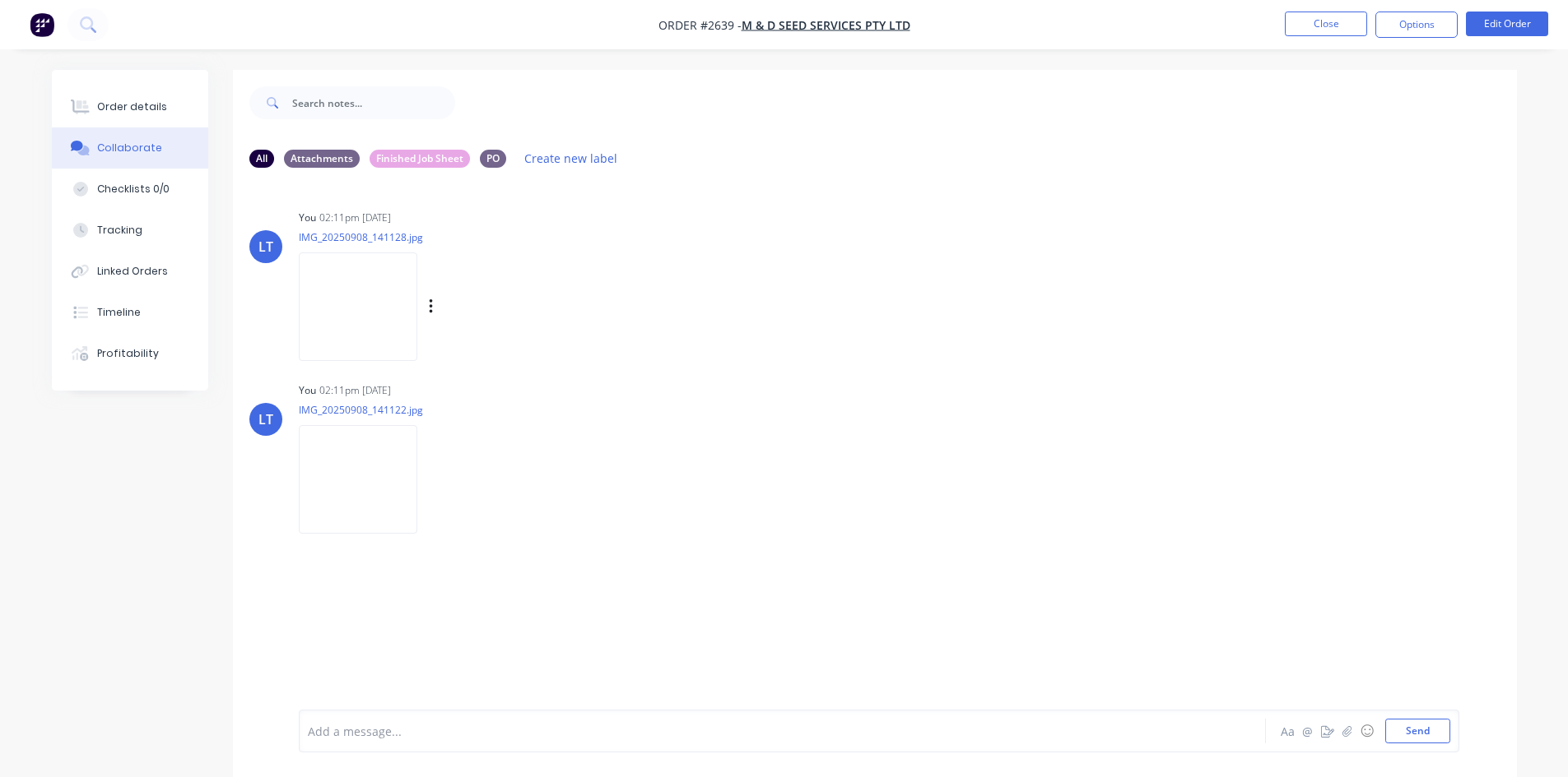
click at [344, 300] on img at bounding box center [357, 306] width 118 height 108
click at [363, 466] on img at bounding box center [357, 479] width 118 height 108
click at [1332, 20] on button "Close" at bounding box center [1325, 24] width 82 height 24
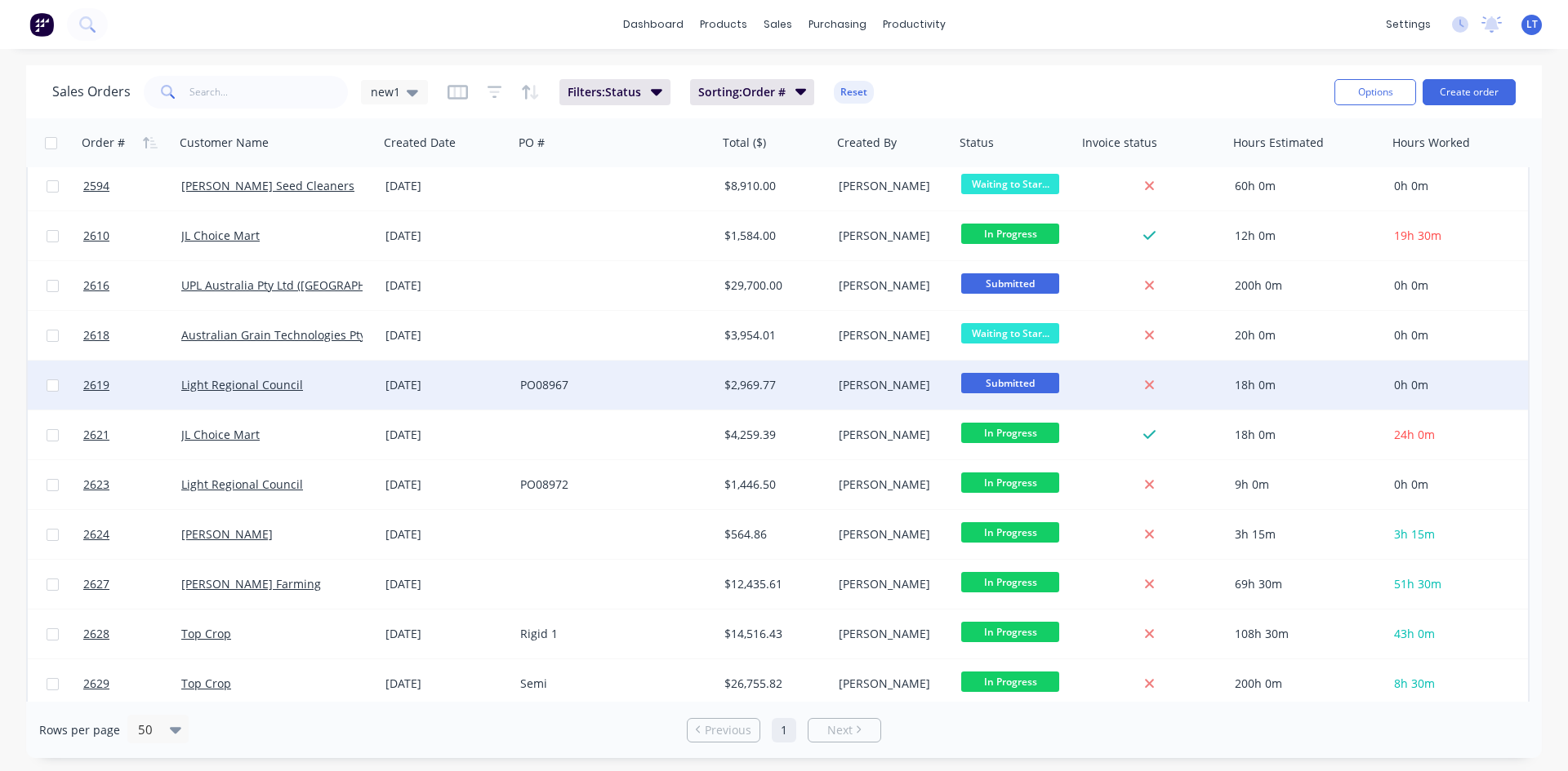
scroll to position [1058, 0]
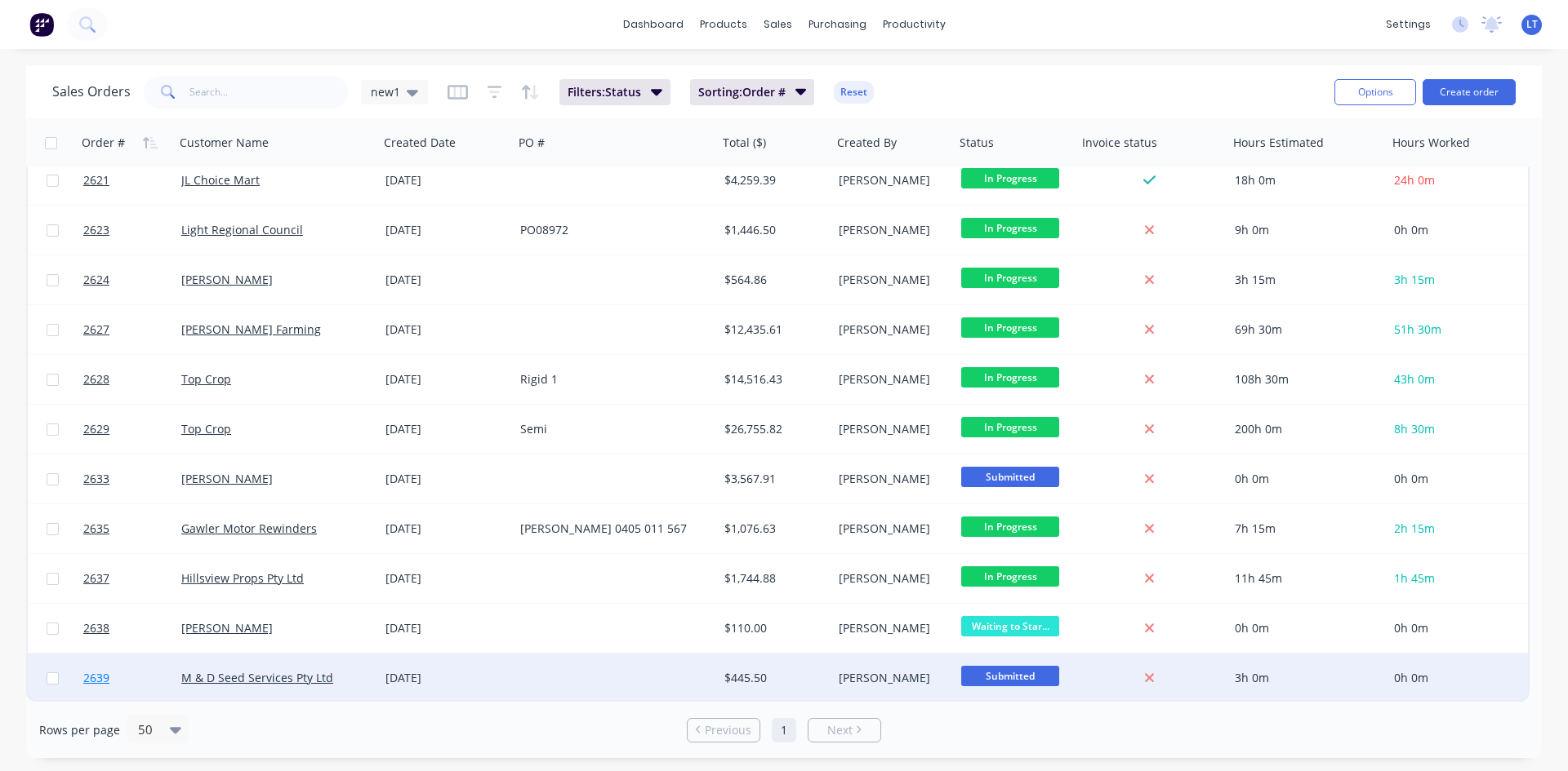
click at [167, 685] on link "2639" at bounding box center [132, 678] width 98 height 49
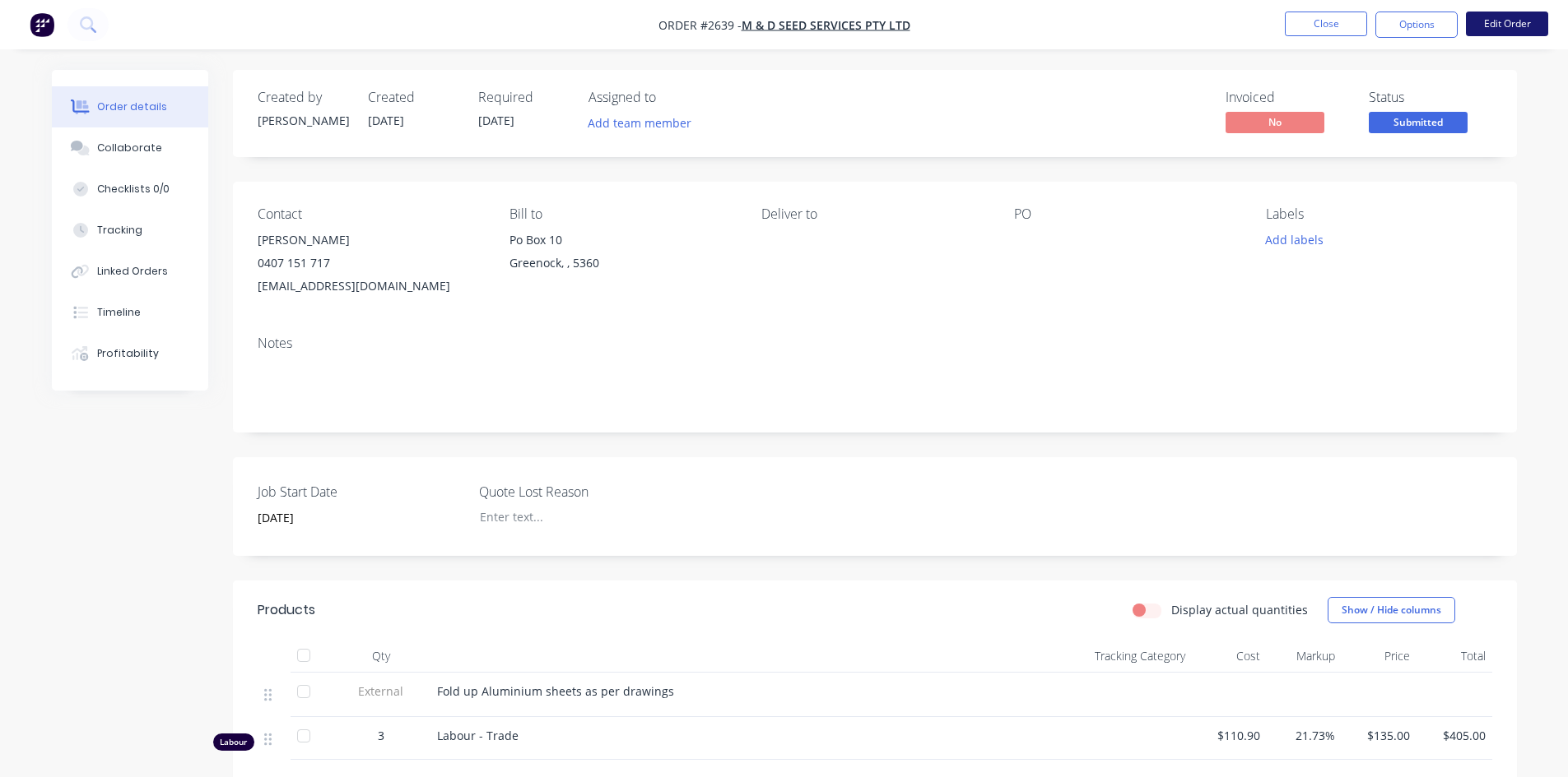
click at [1487, 29] on button "Edit Order" at bounding box center [1507, 24] width 82 height 24
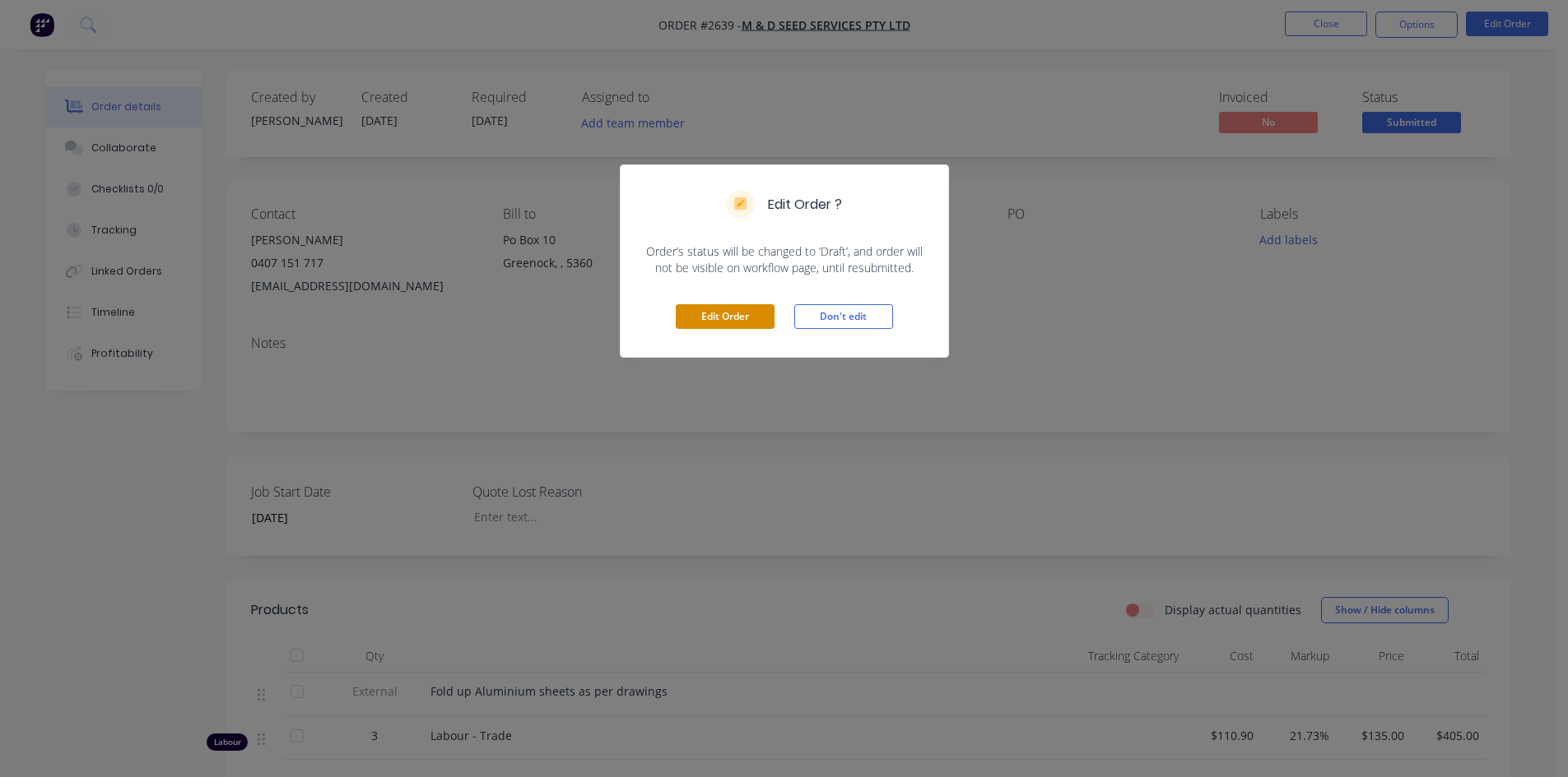
click at [748, 311] on button "Edit Order" at bounding box center [725, 317] width 99 height 24
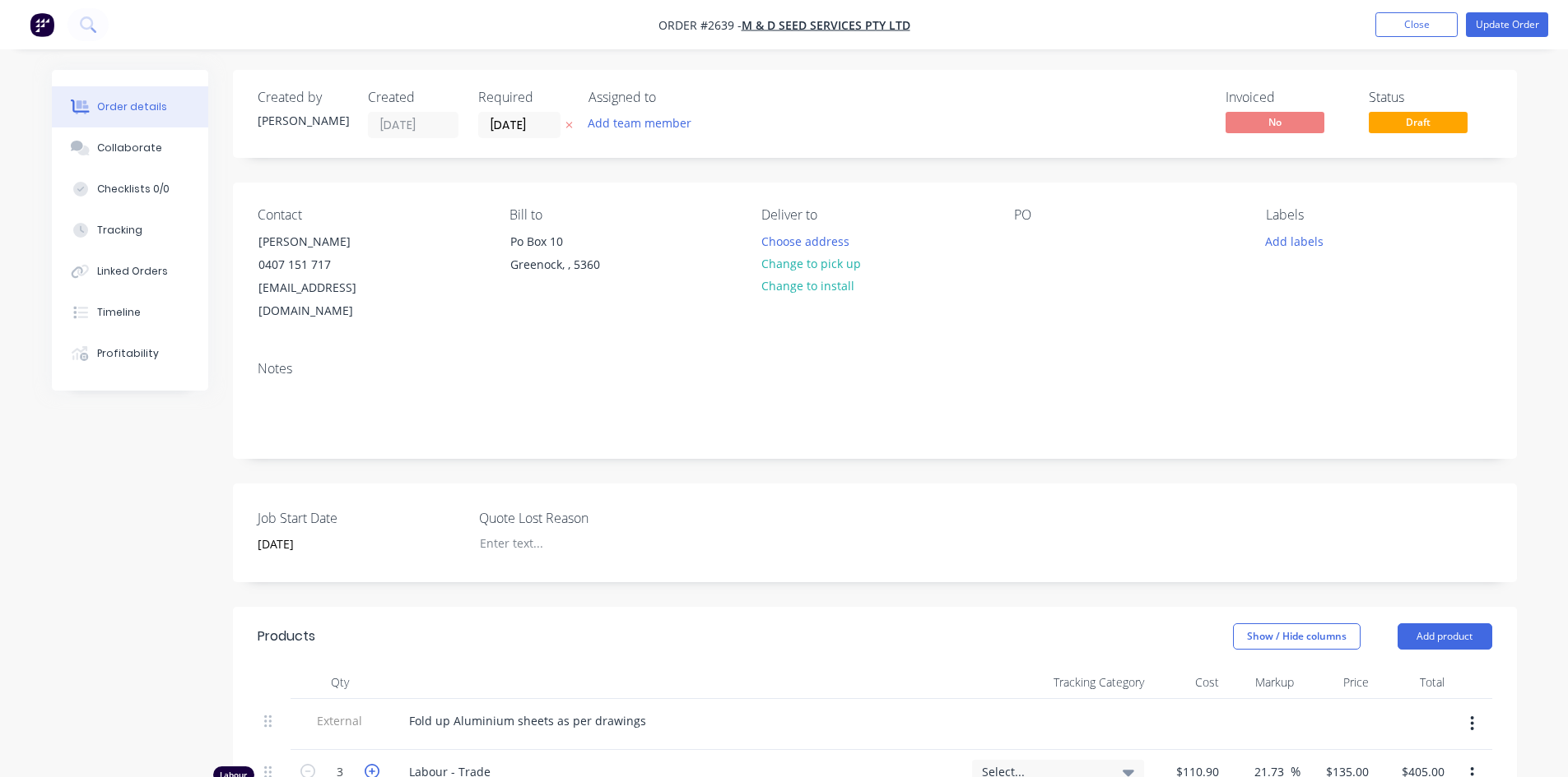
click at [370, 764] on icon "button" at bounding box center [371, 771] width 15 height 15
type input "4"
type input "$540.00"
click at [1508, 20] on button "Update Order" at bounding box center [1507, 24] width 82 height 24
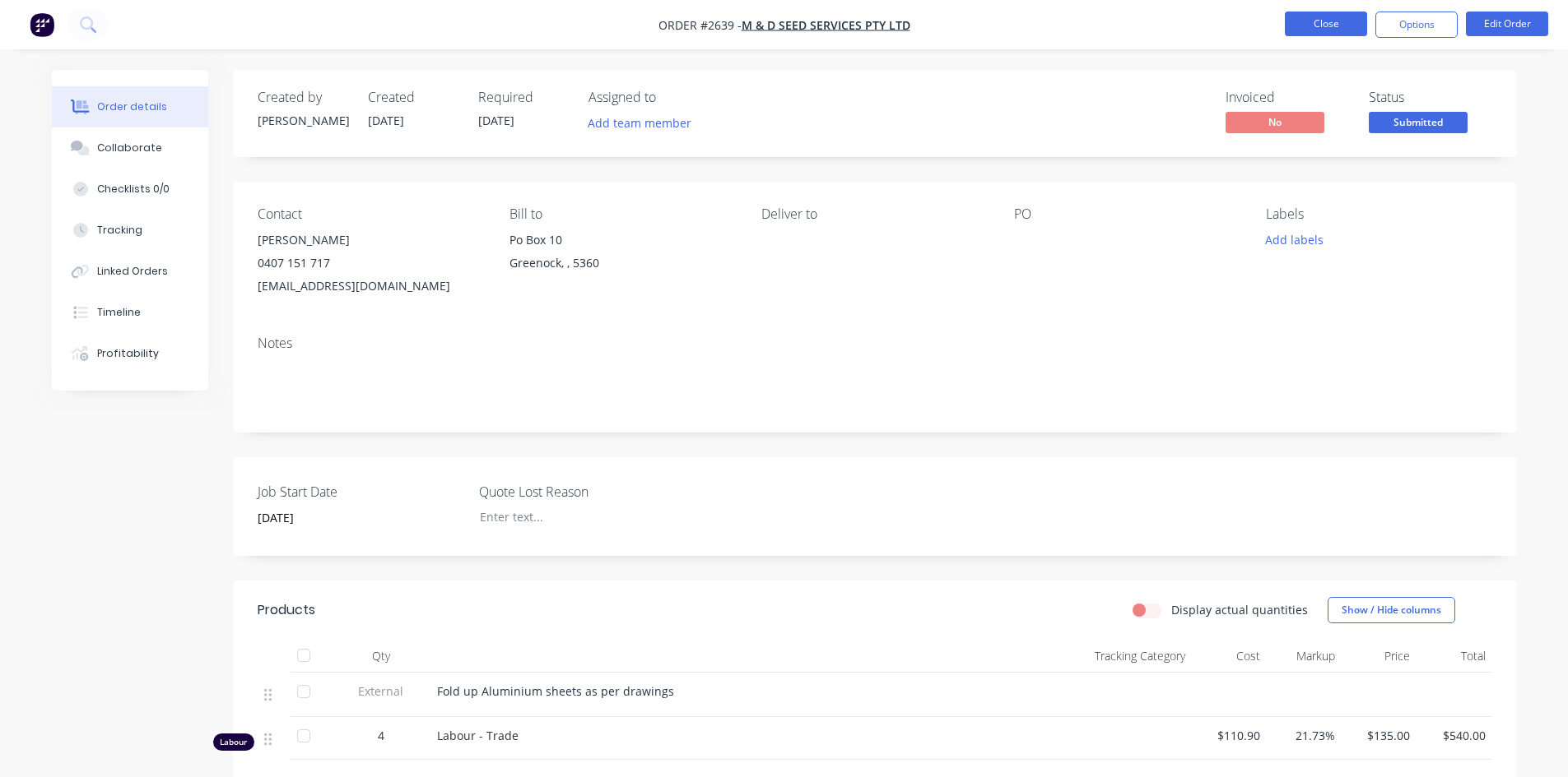
click at [1309, 24] on button "Close" at bounding box center [1325, 24] width 82 height 24
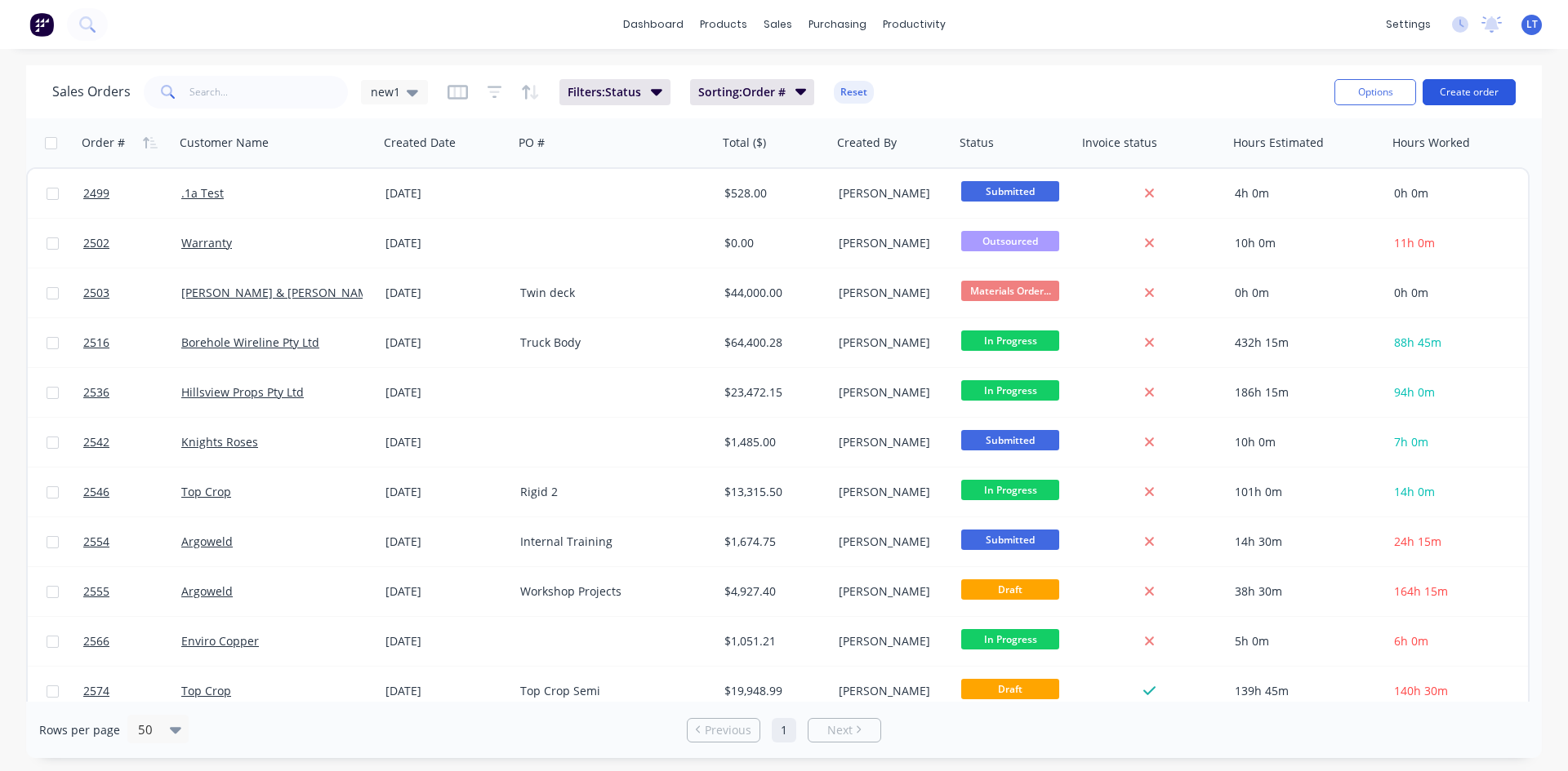
click at [1487, 92] on button "Create order" at bounding box center [1468, 92] width 93 height 26
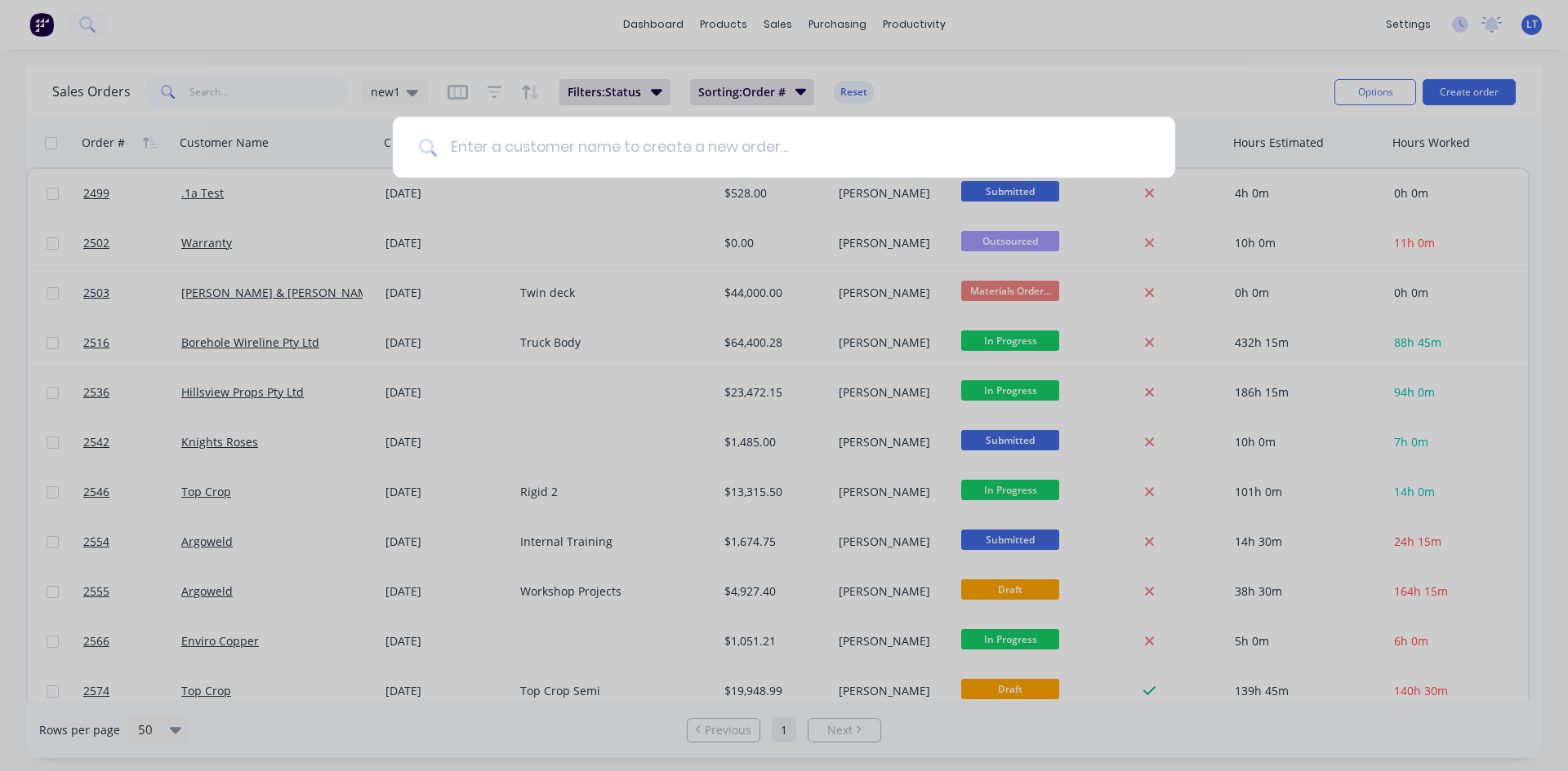
click at [606, 156] on input at bounding box center [793, 147] width 712 height 61
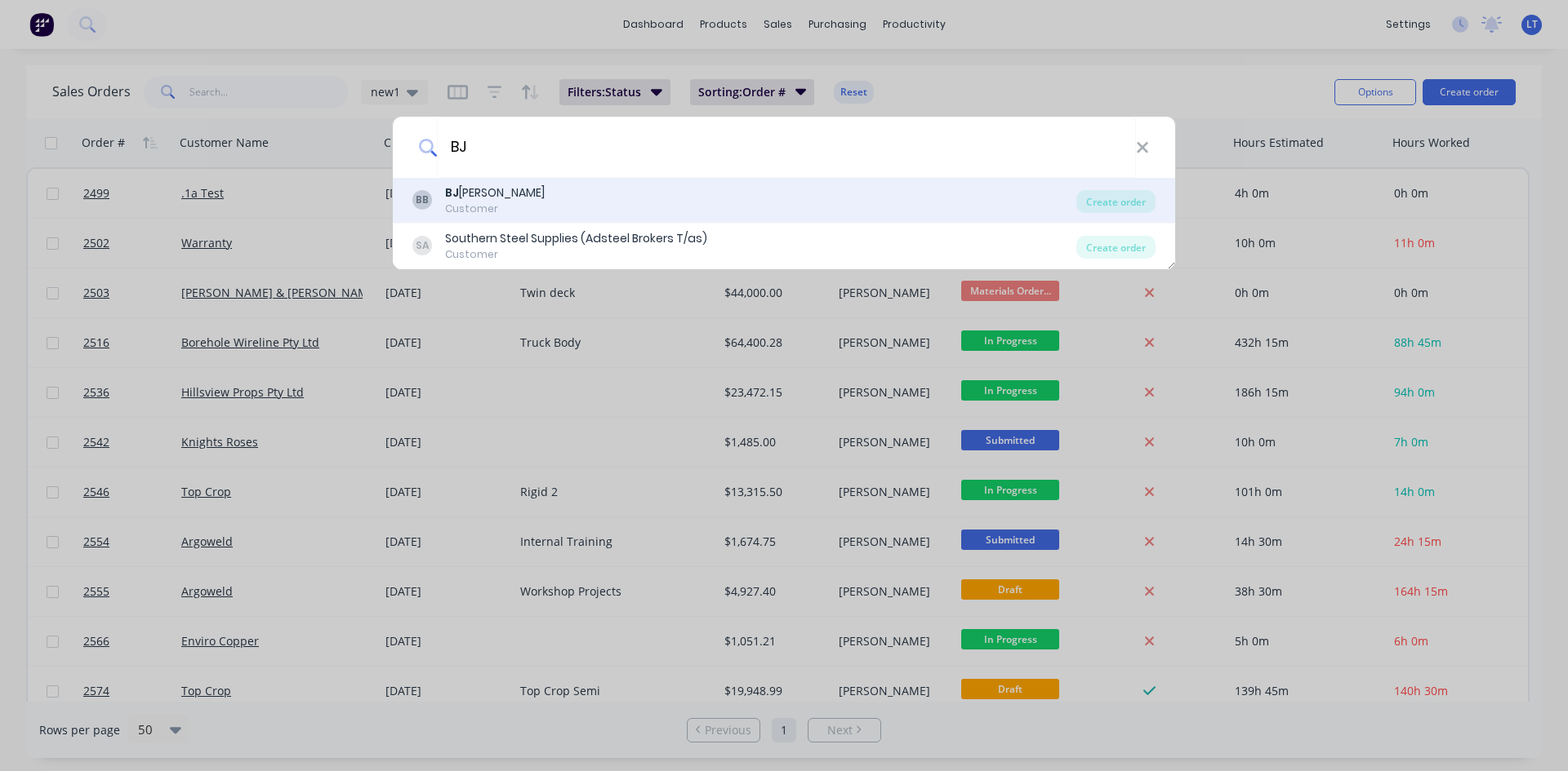
type input "B"
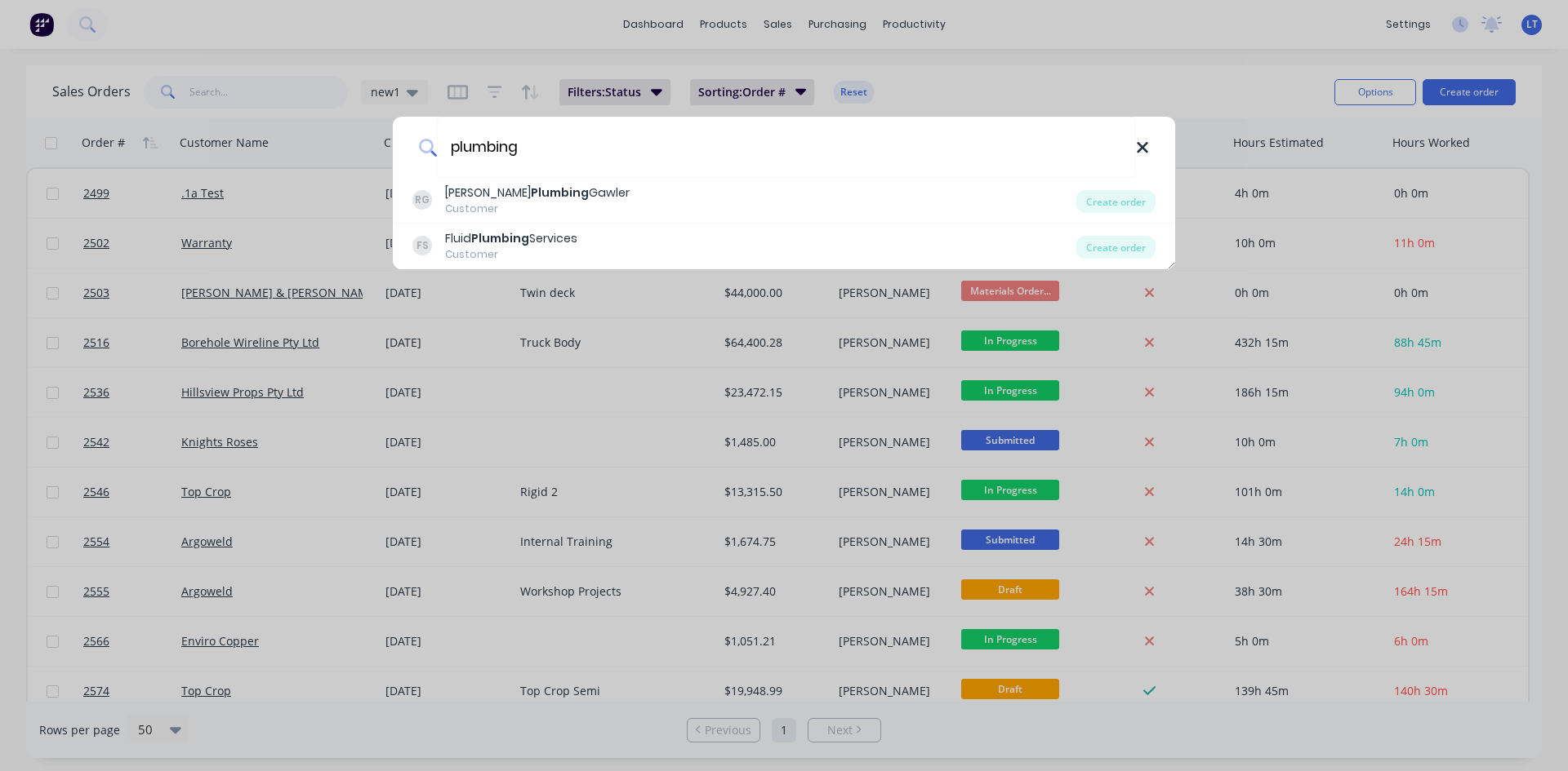
type input "plumbing"
click at [1142, 144] on icon at bounding box center [1141, 148] width 13 height 18
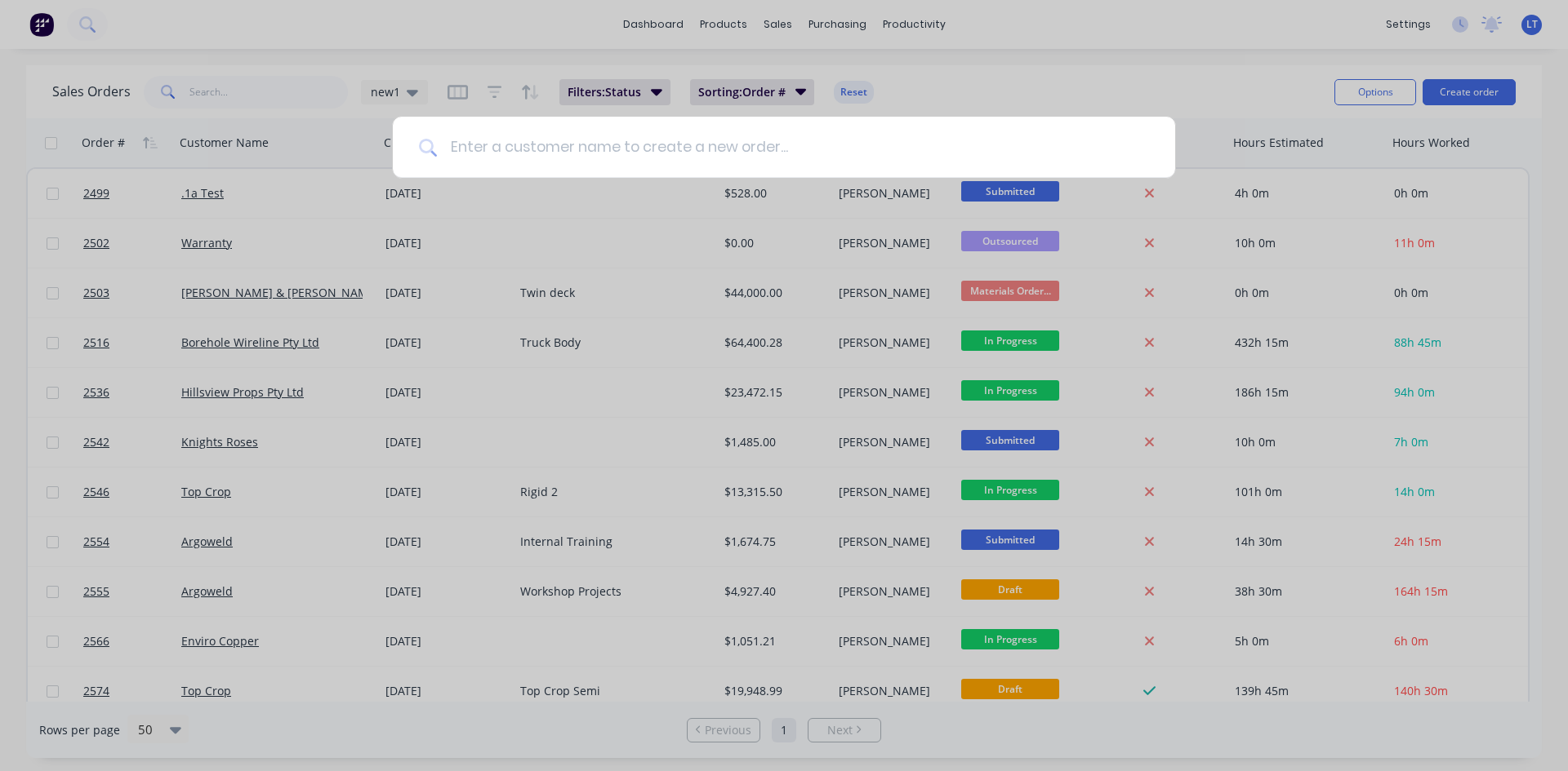
click at [519, 147] on input at bounding box center [793, 147] width 712 height 61
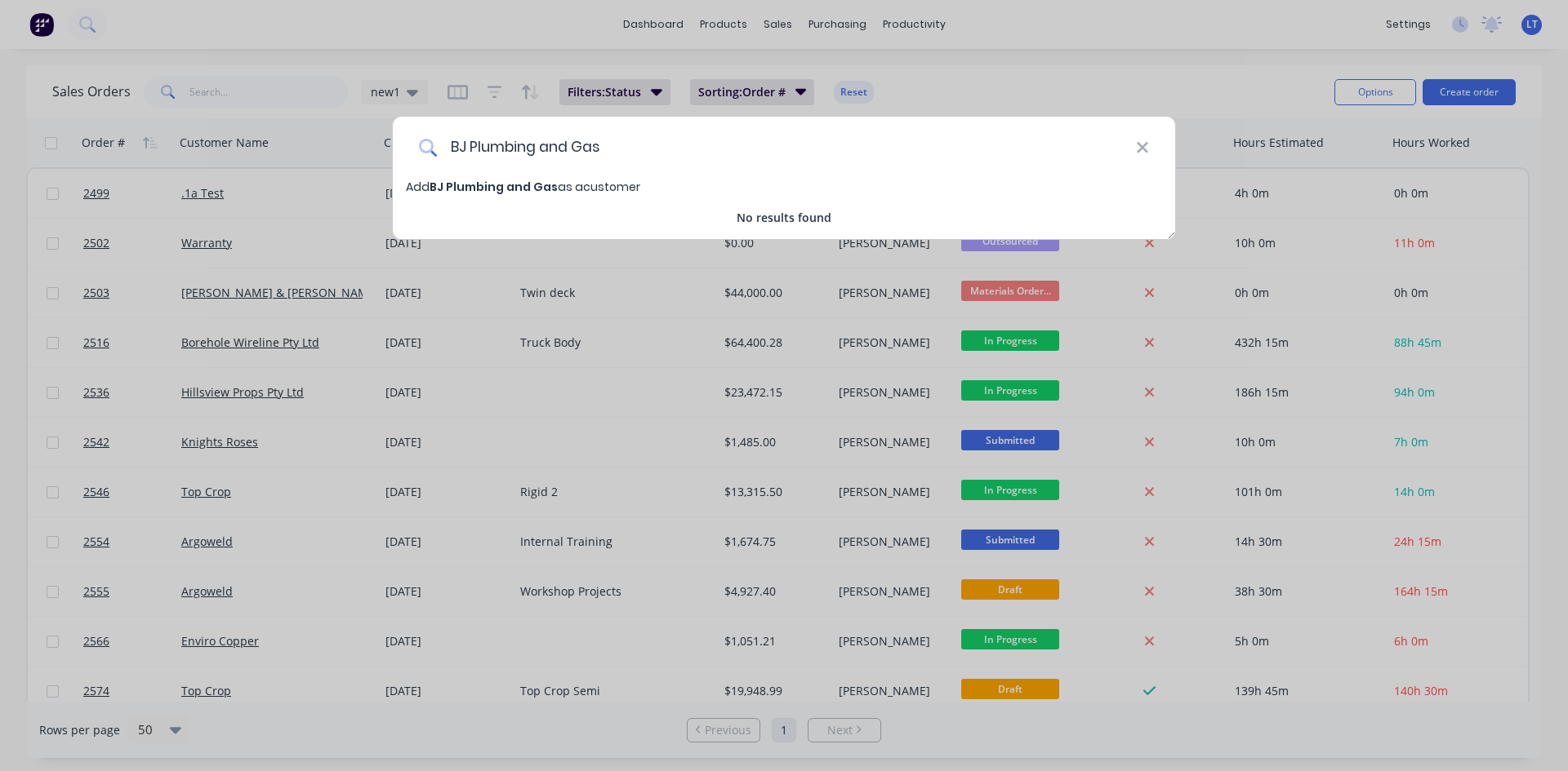
type input "BJ Plumbing and Gas"
click at [537, 187] on span "BJ Plumbing and Gas" at bounding box center [493, 187] width 129 height 16
select select "AU"
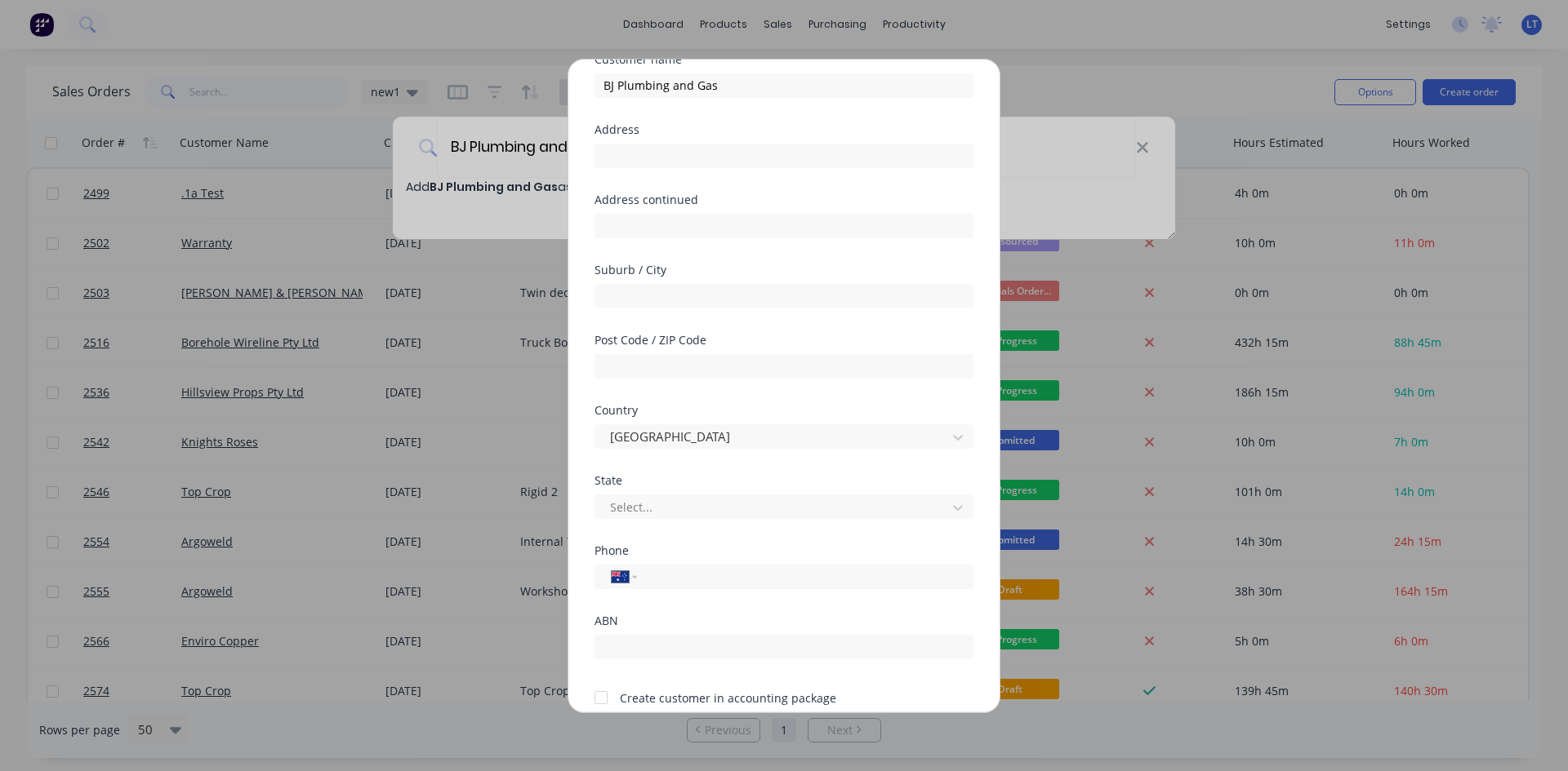
scroll to position [143, 0]
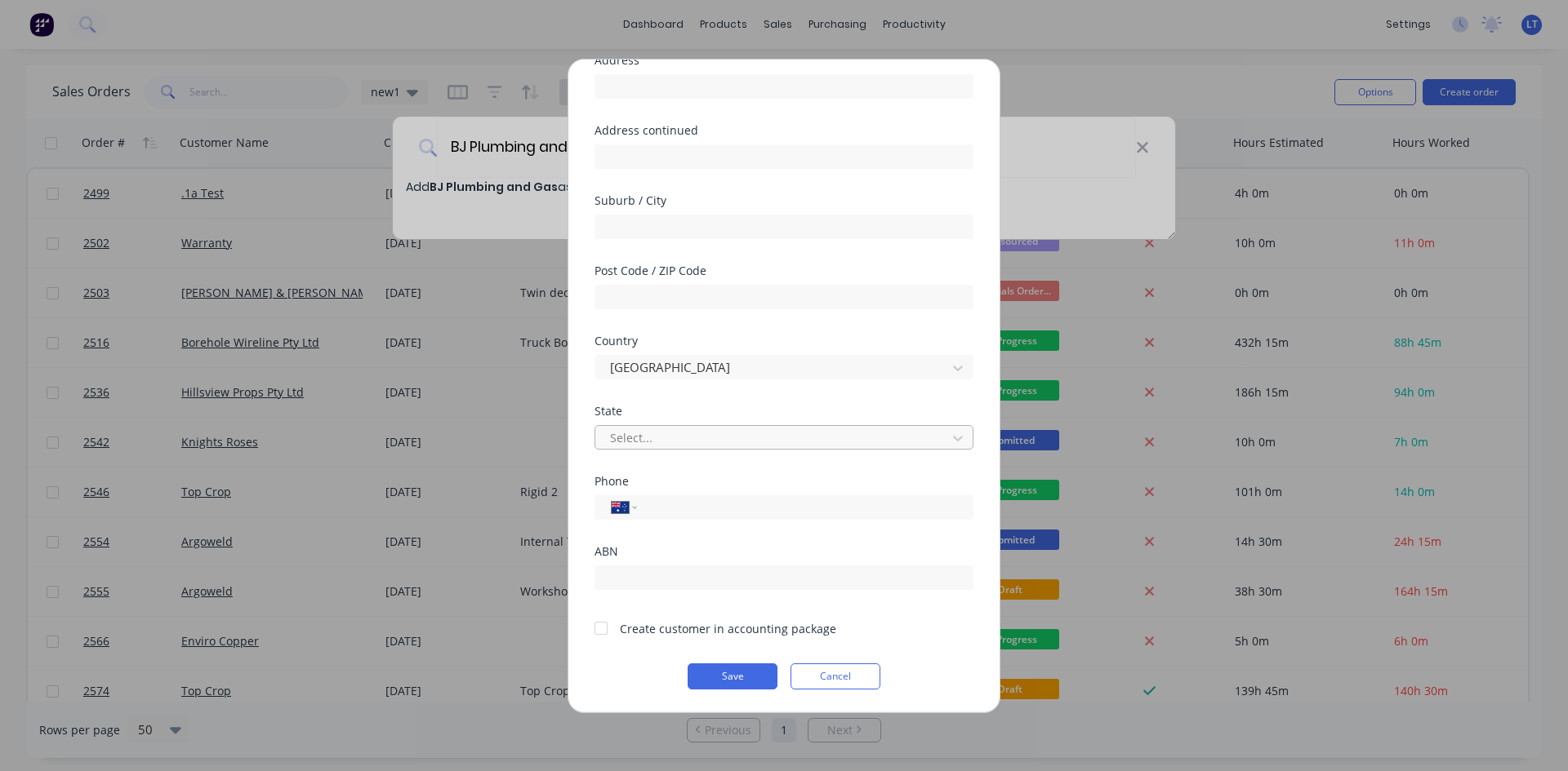
click at [681, 438] on div at bounding box center [773, 438] width 330 height 20
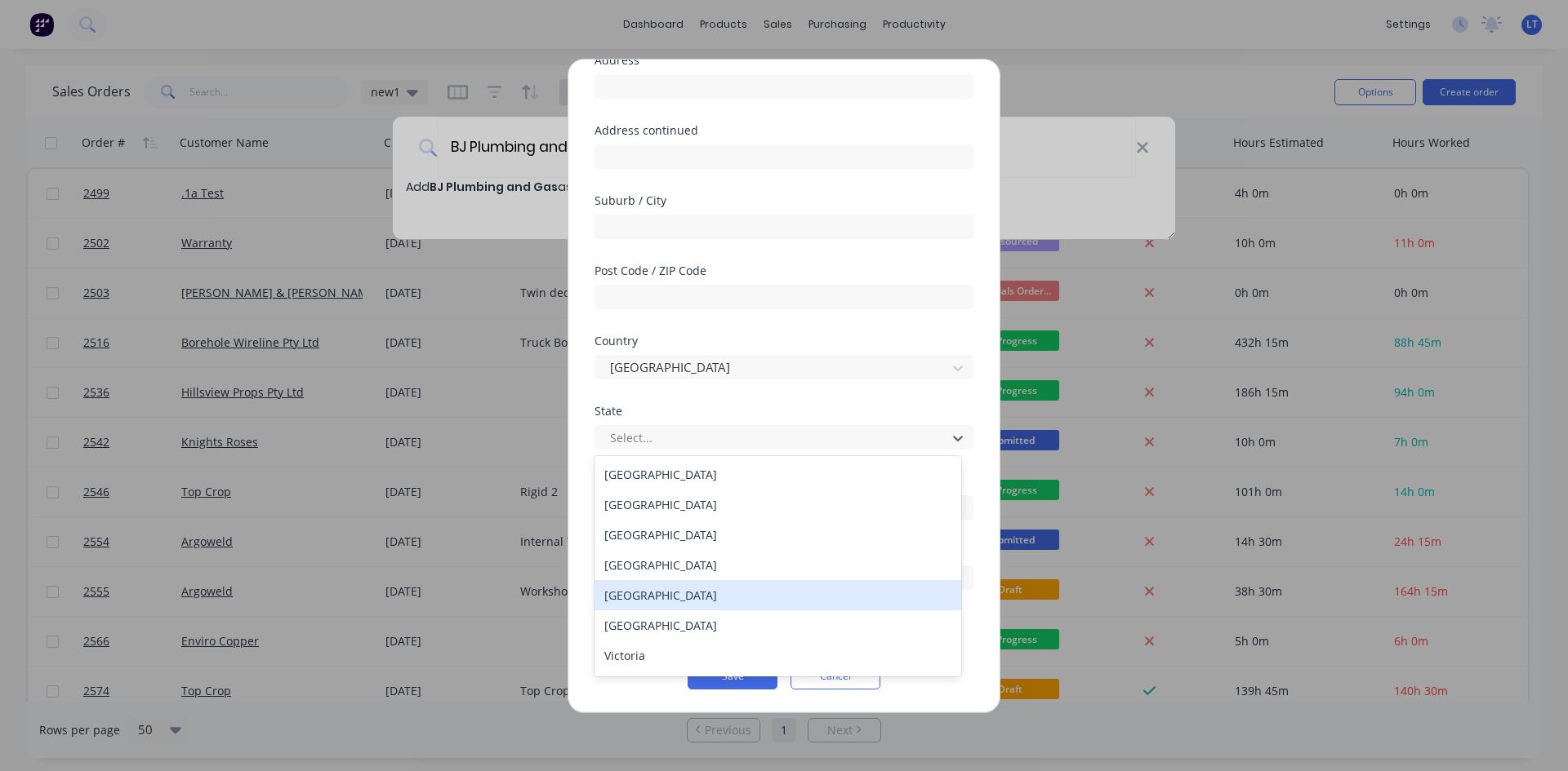
click at [659, 591] on div "[GEOGRAPHIC_DATA]" at bounding box center [777, 595] width 367 height 30
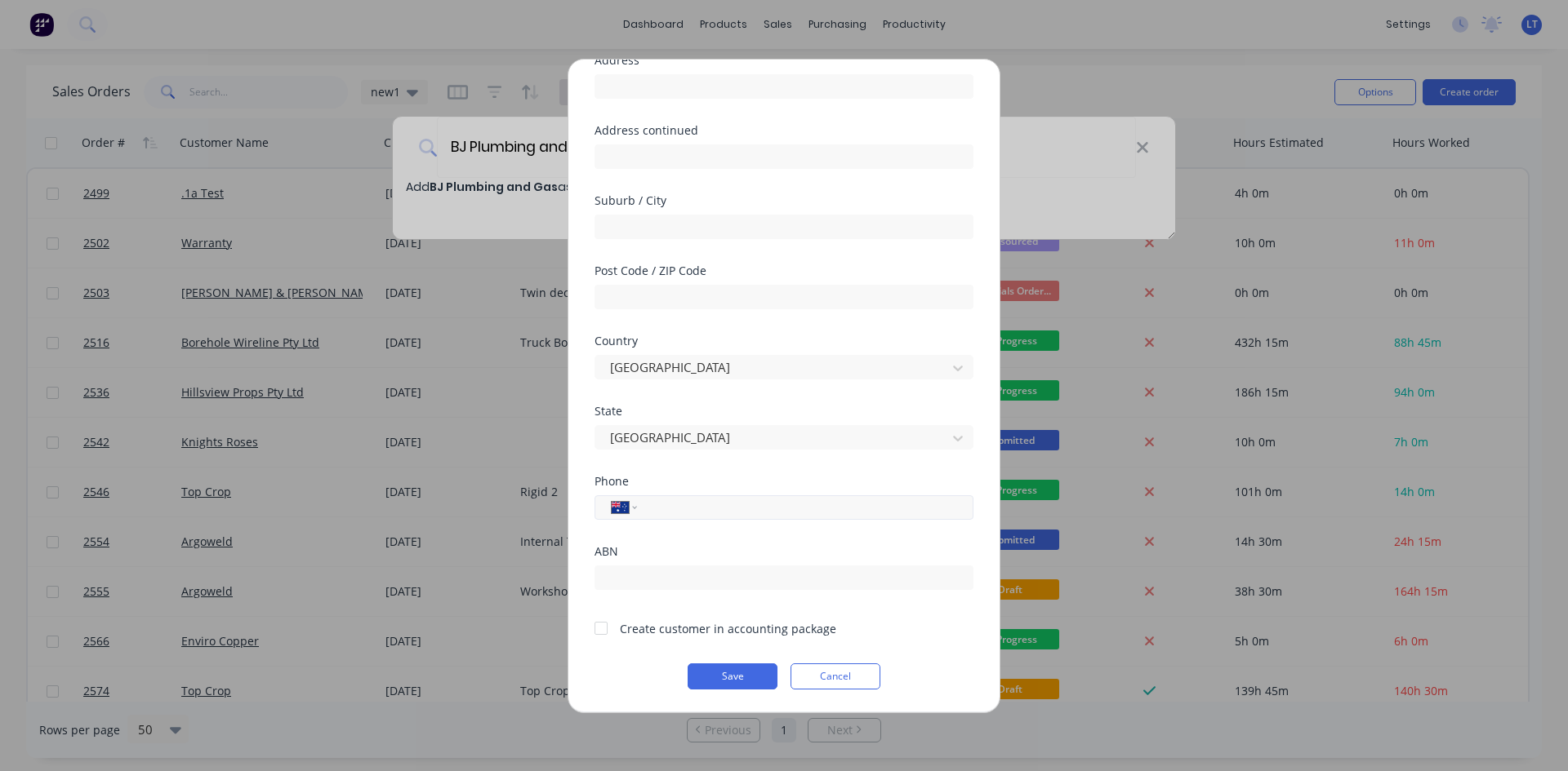
click at [691, 508] on input "tel" at bounding box center [802, 507] width 308 height 19
type input "0448 855 747"
click at [599, 630] on div at bounding box center [601, 629] width 33 height 33
click at [744, 683] on button "Save" at bounding box center [731, 676] width 89 height 26
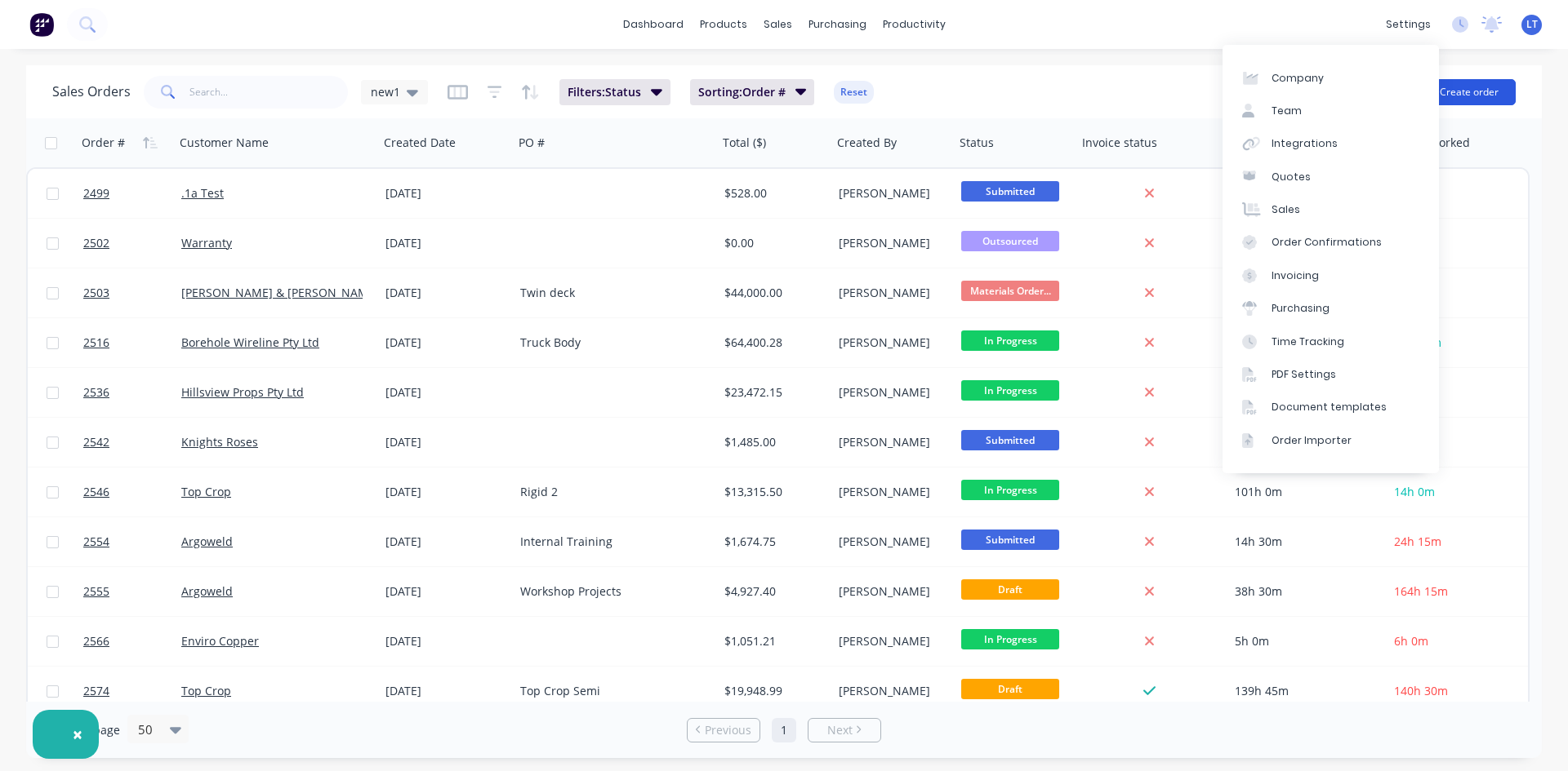
click at [1469, 87] on button "Create order" at bounding box center [1468, 92] width 93 height 26
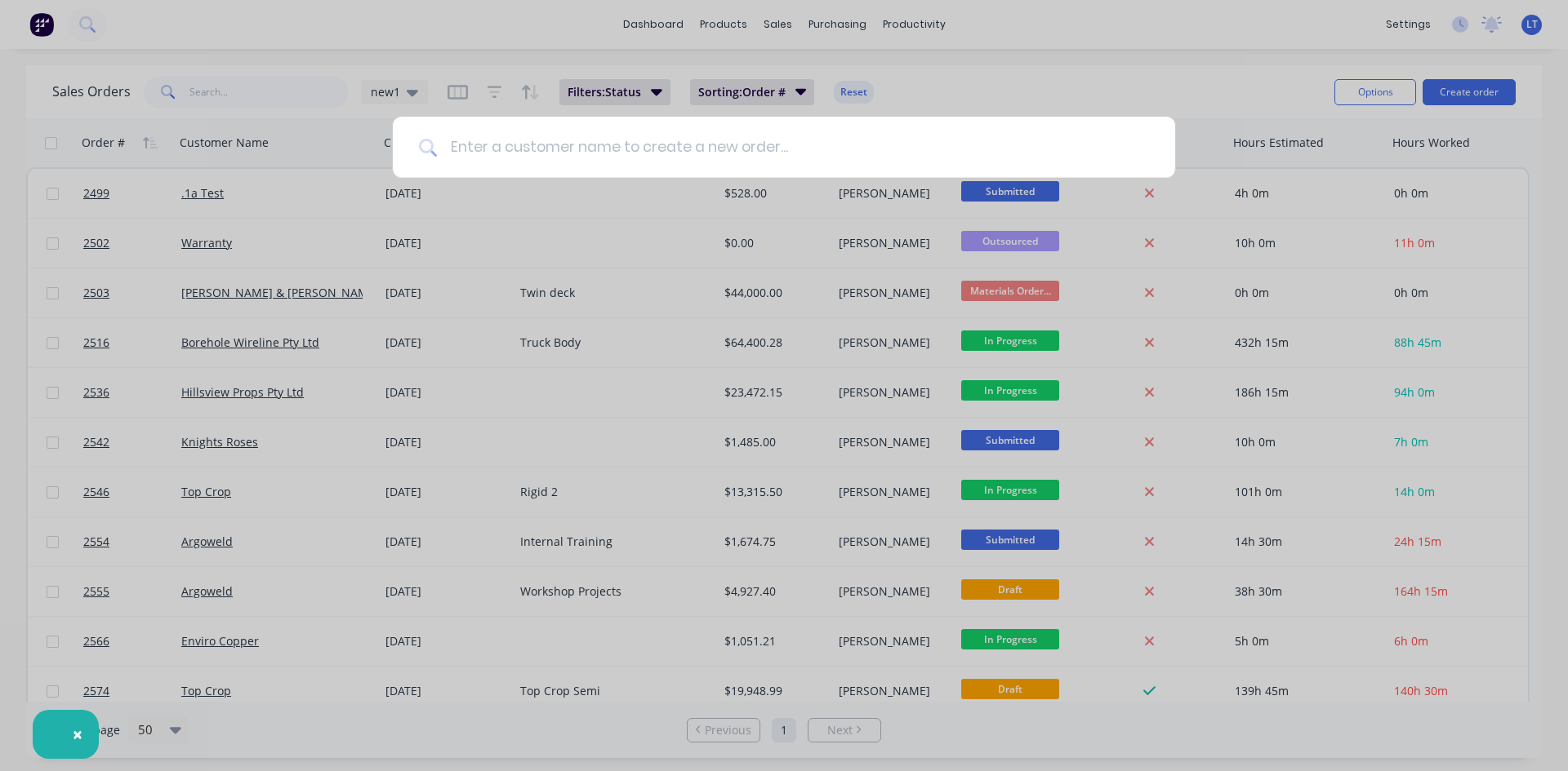
click at [618, 149] on input at bounding box center [793, 147] width 712 height 61
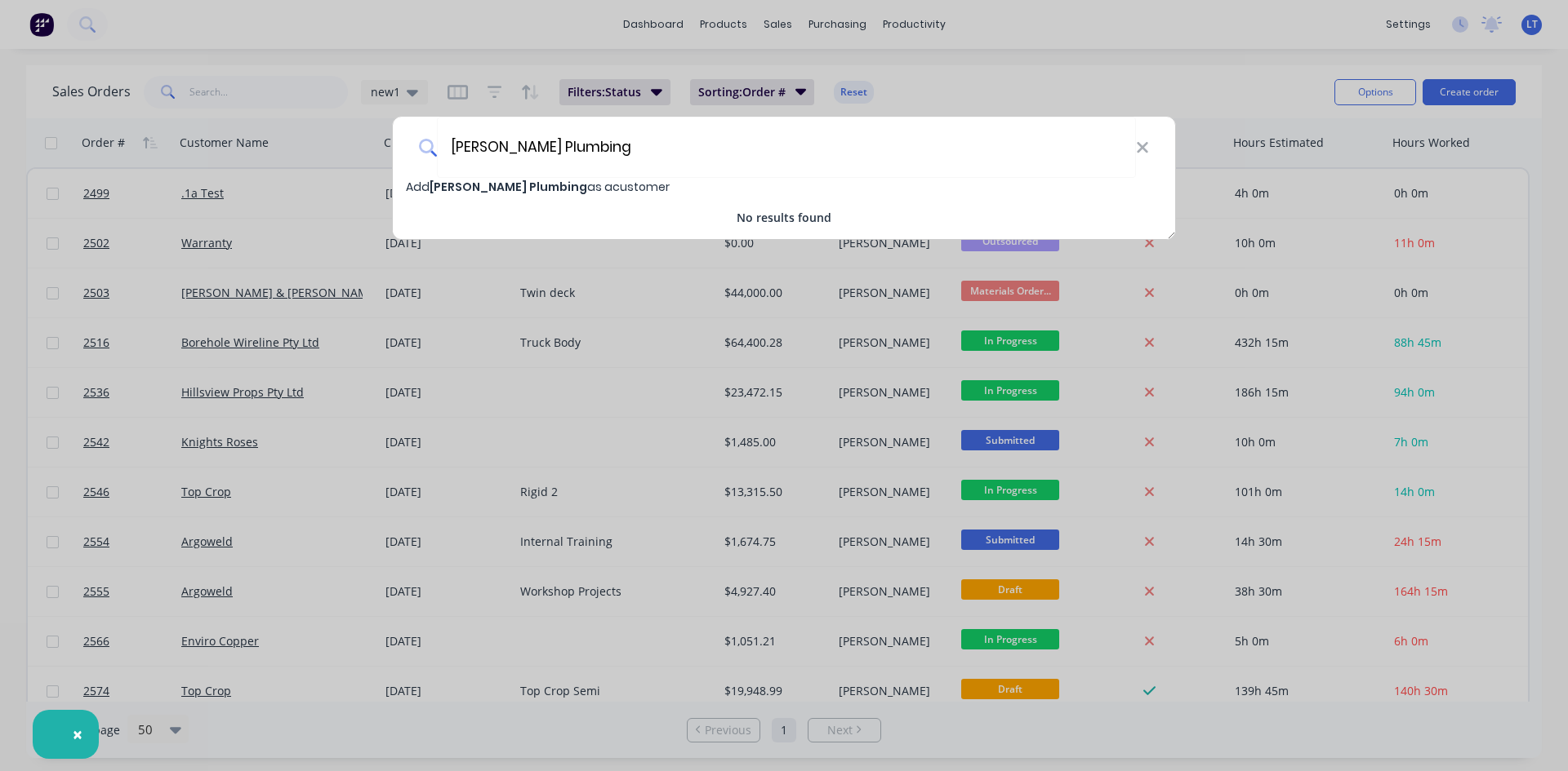
type input "[PERSON_NAME] Plumbing"
click at [1177, 55] on div "[PERSON_NAME] Plumbing Add [PERSON_NAME] Plumbing as a customer No results found" at bounding box center [784, 386] width 1568 height 771
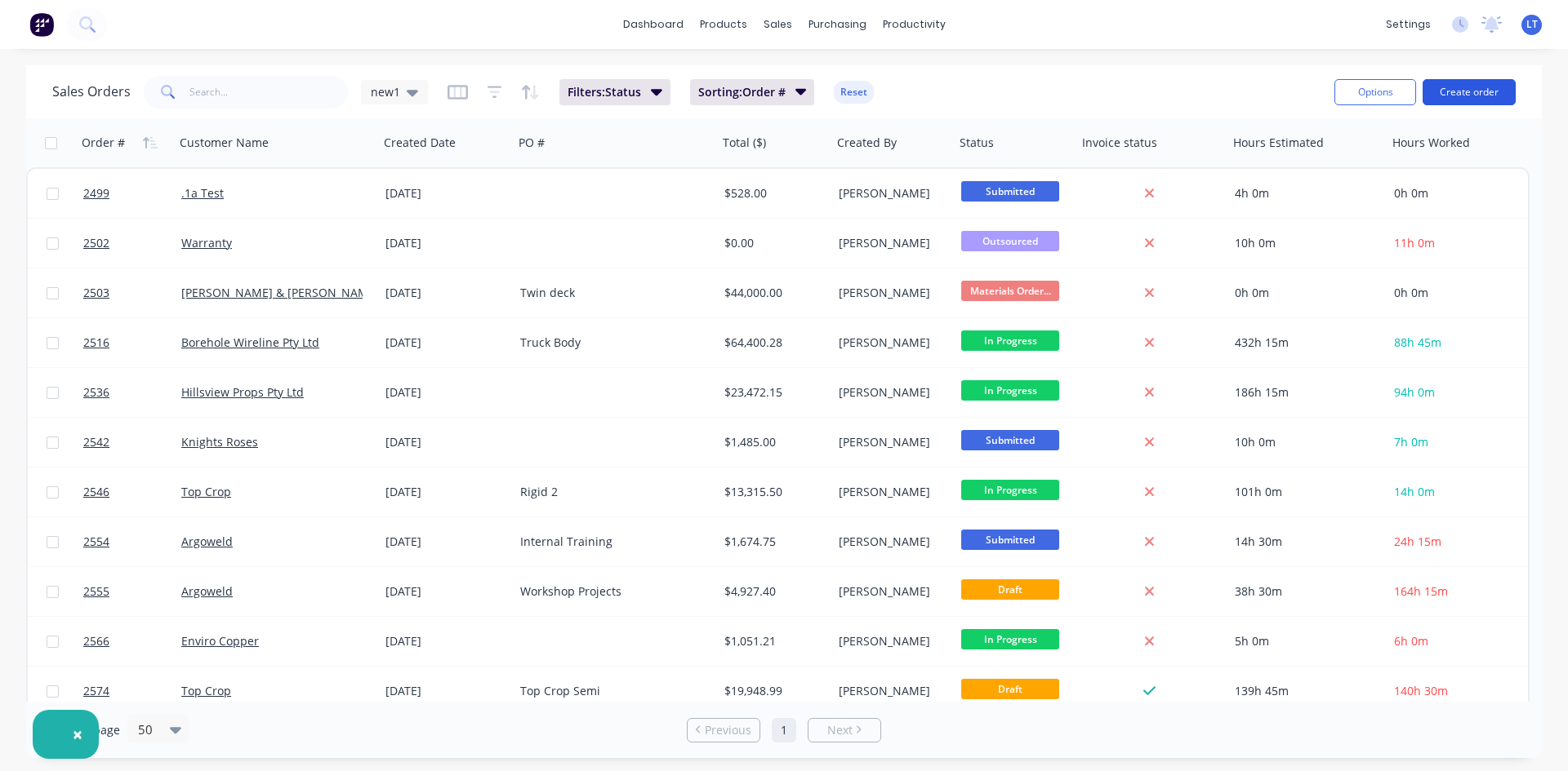
click at [1463, 98] on button "Create order" at bounding box center [1468, 92] width 93 height 26
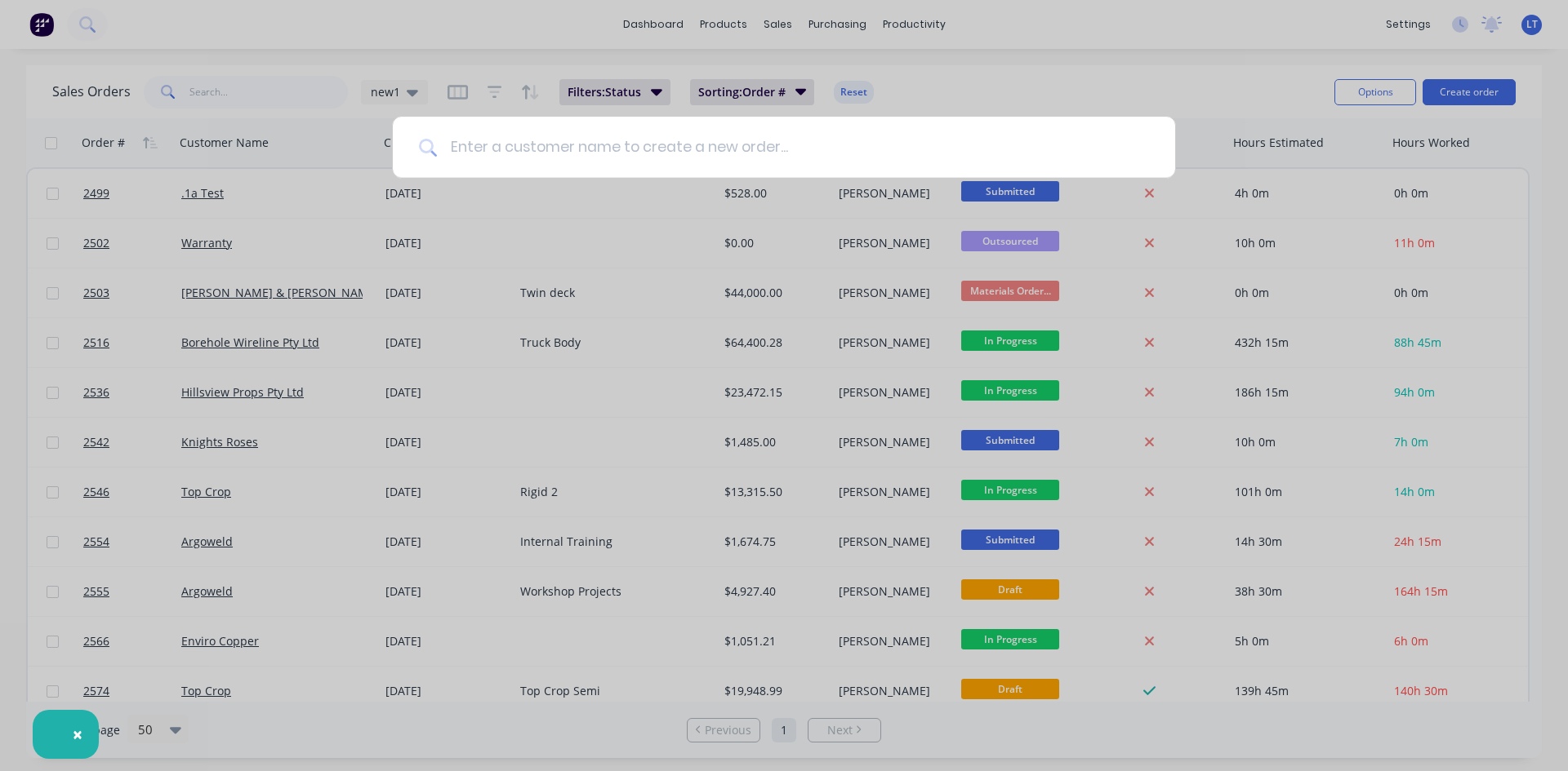
click at [612, 158] on input at bounding box center [793, 147] width 712 height 61
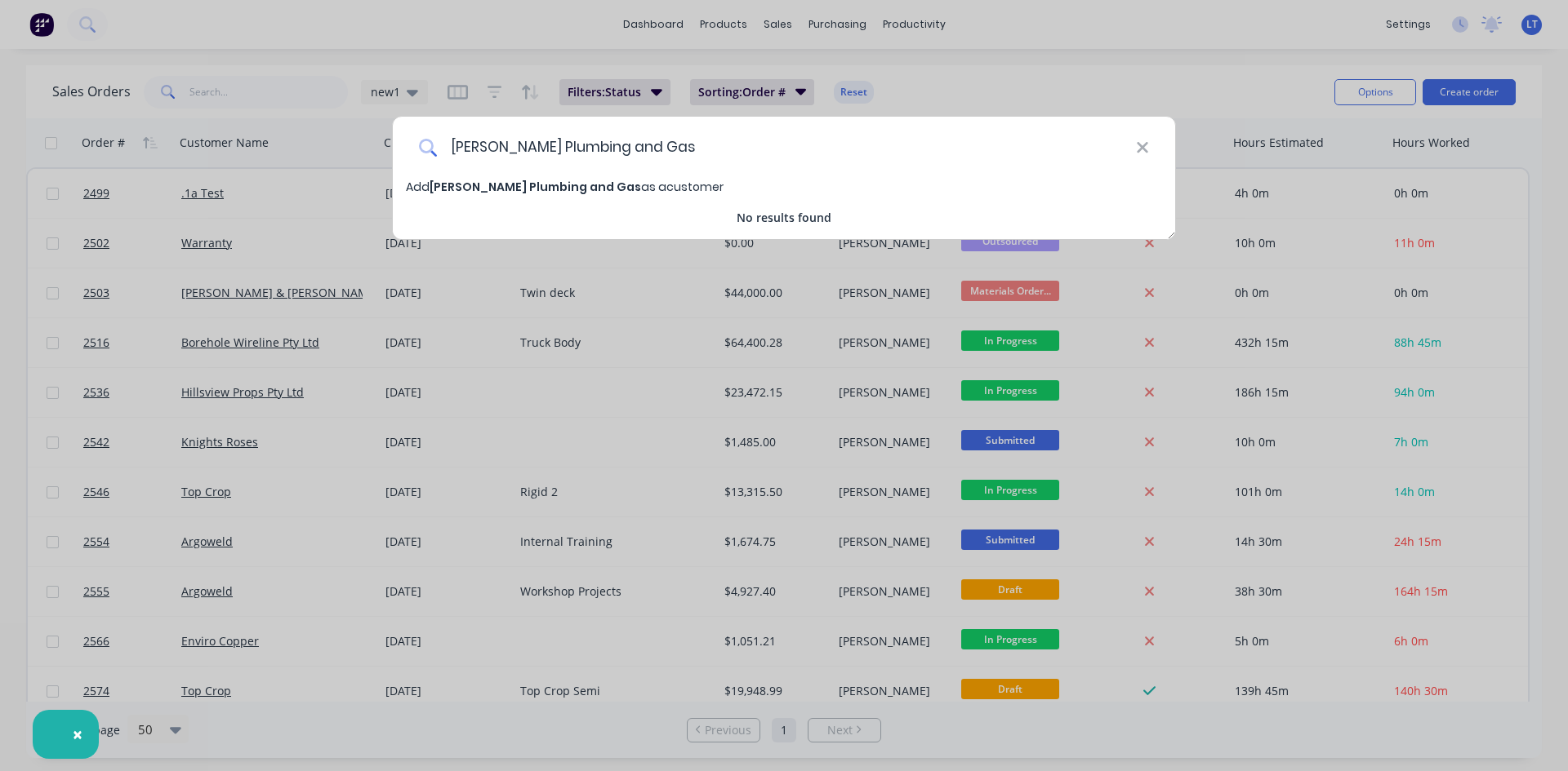
type input "[PERSON_NAME] Plumbing and Gas"
click at [537, 184] on span "[PERSON_NAME] Plumbing and Gas" at bounding box center [534, 187] width 211 height 16
select select "AU"
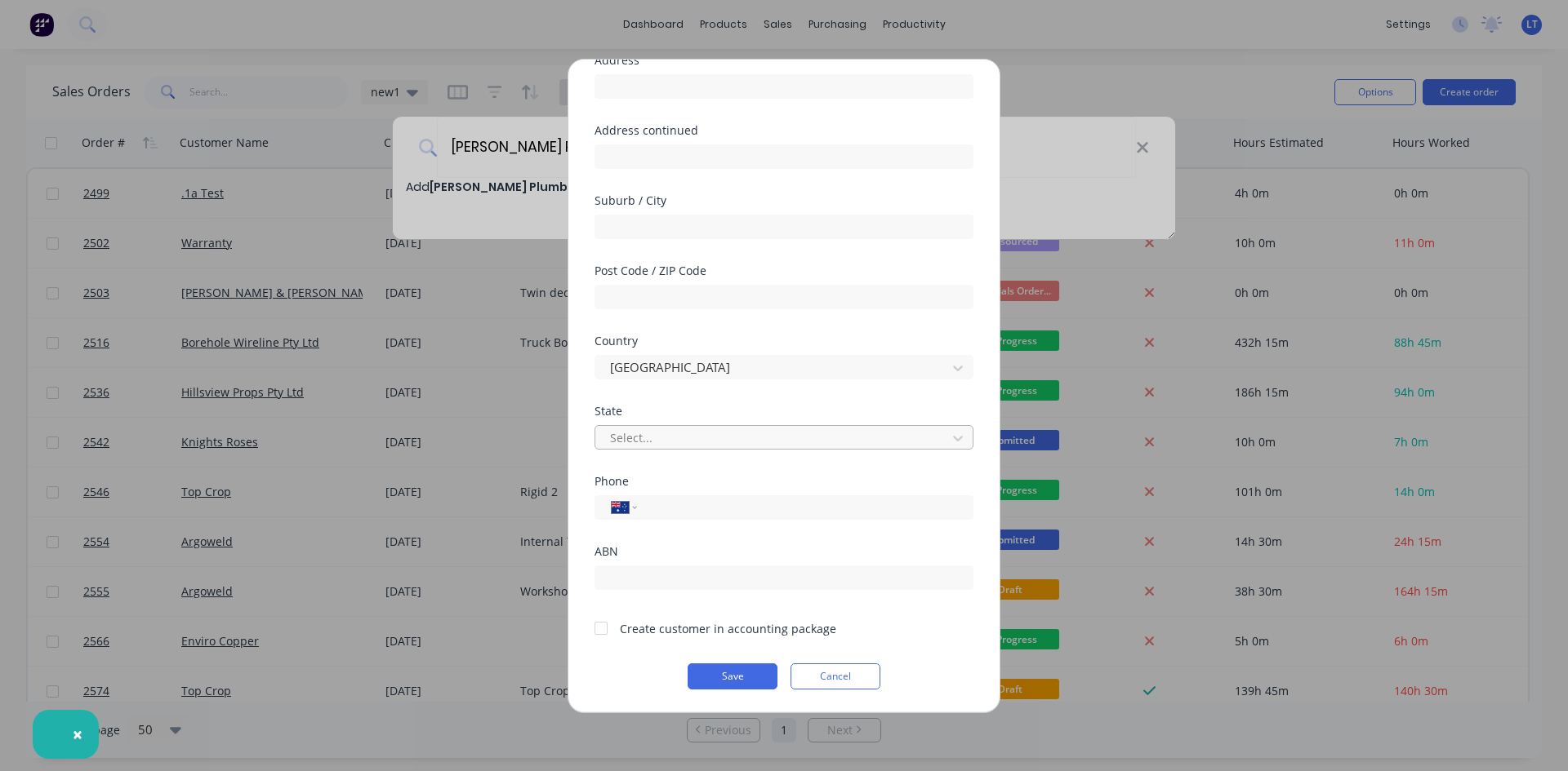
click at [721, 440] on div at bounding box center [773, 438] width 330 height 20
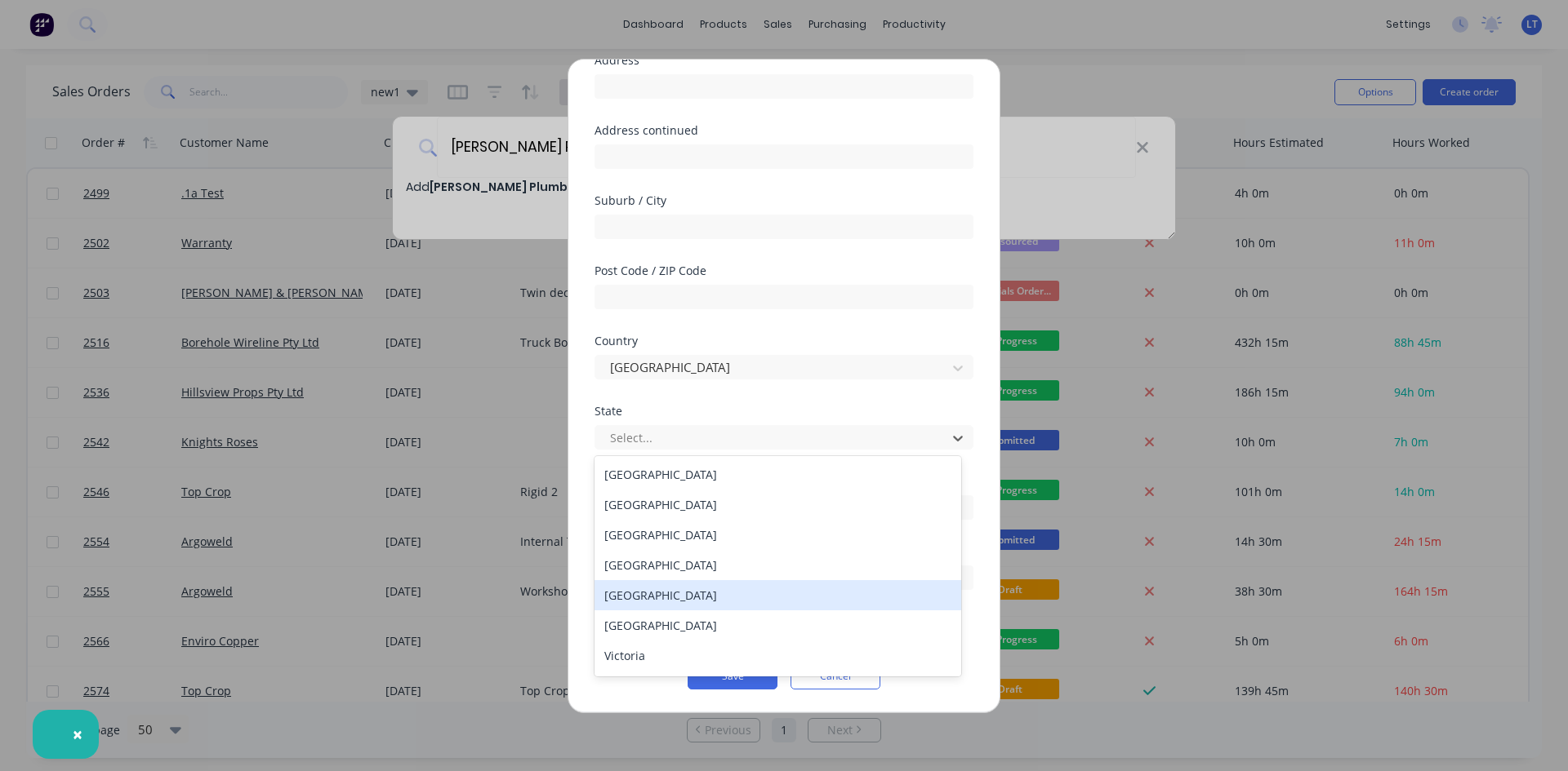
click at [673, 591] on div "[GEOGRAPHIC_DATA]" at bounding box center [777, 595] width 367 height 30
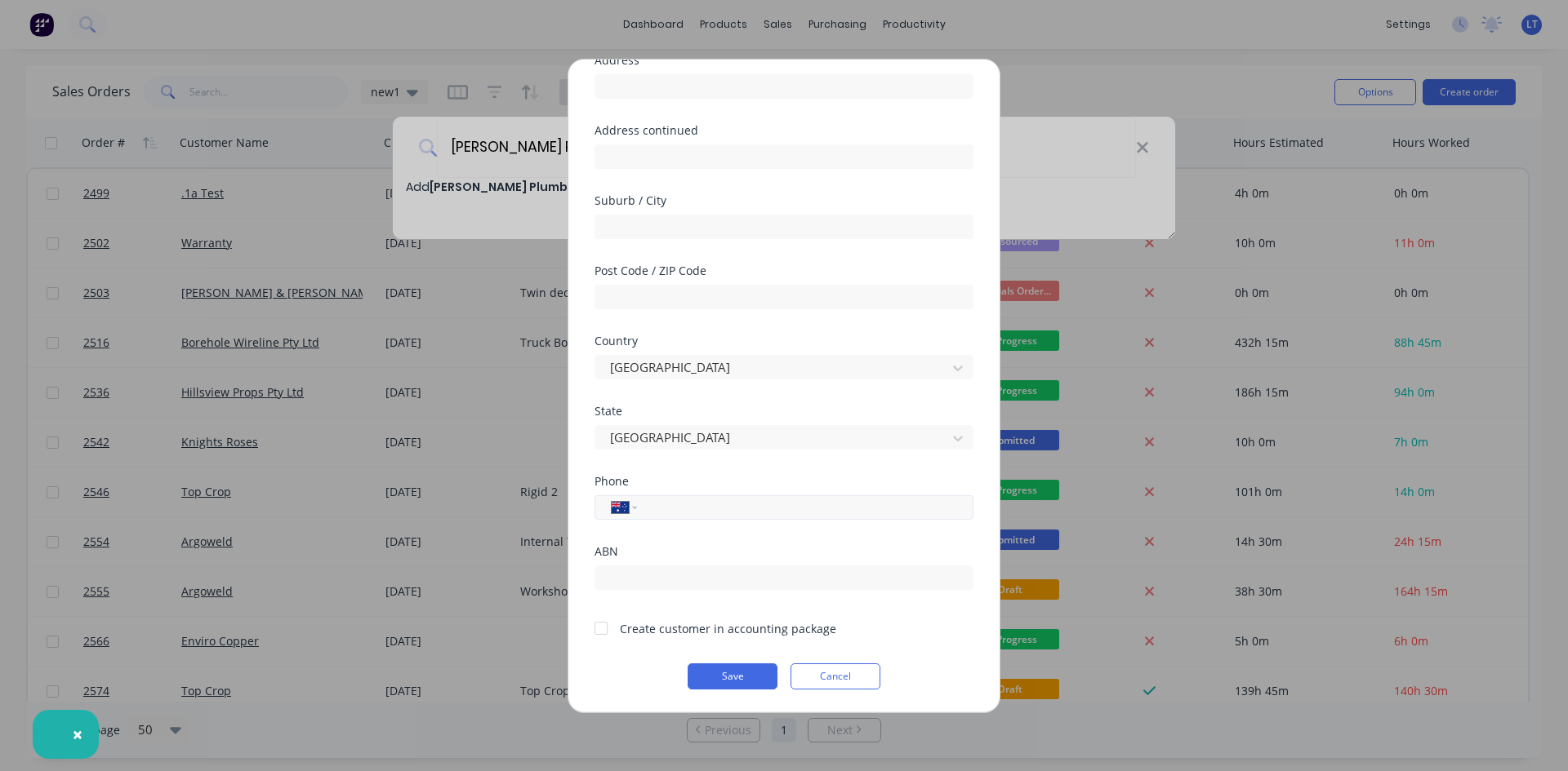
click at [675, 502] on input "tel" at bounding box center [802, 507] width 308 height 19
type input "0448 855 747"
click at [596, 630] on div at bounding box center [601, 629] width 33 height 33
click at [720, 676] on button "Save" at bounding box center [731, 676] width 89 height 26
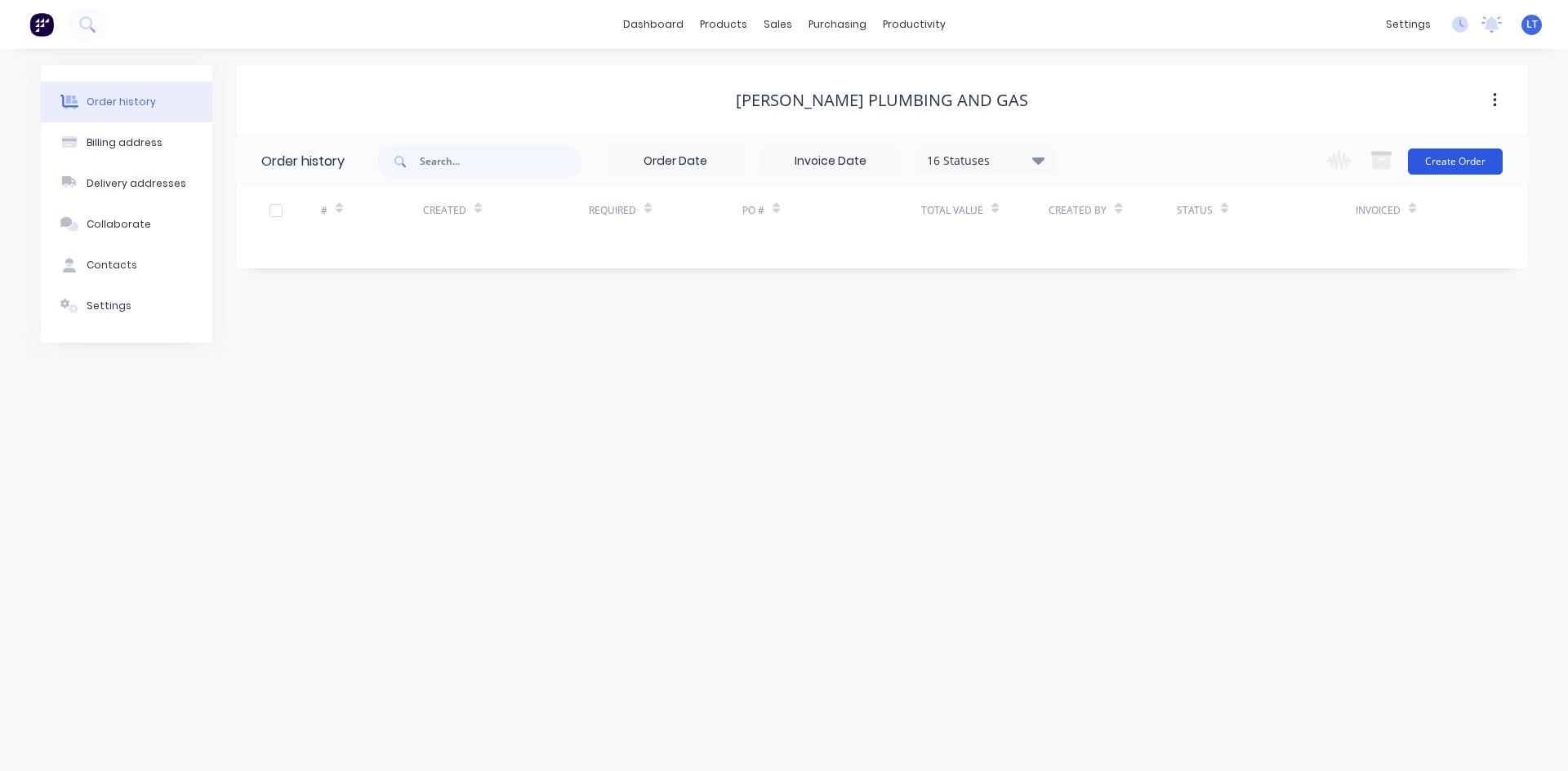
click at [1451, 164] on button "Create Order" at bounding box center [1454, 161] width 95 height 26
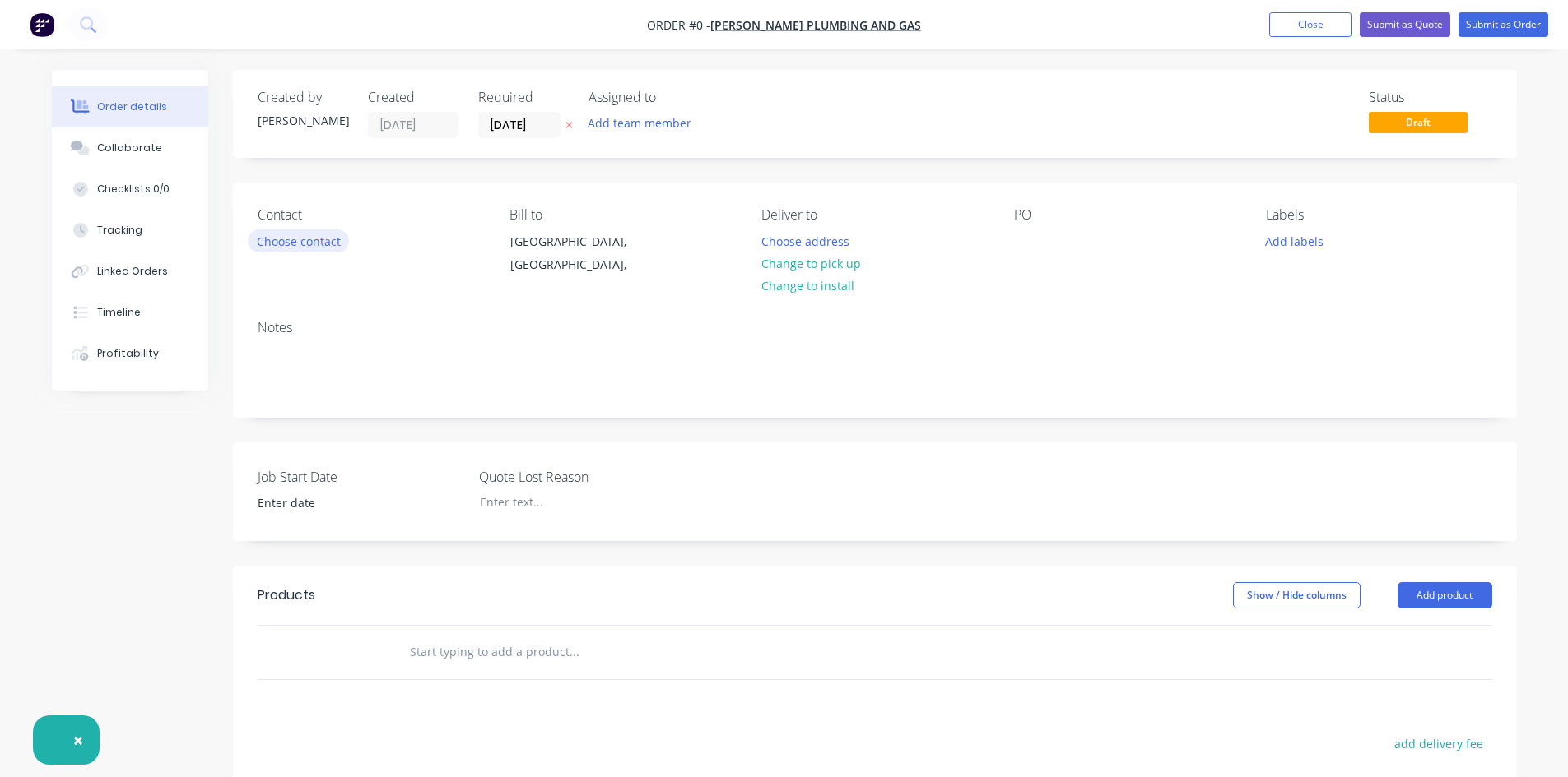
click at [304, 236] on button "Choose contact" at bounding box center [299, 240] width 102 height 22
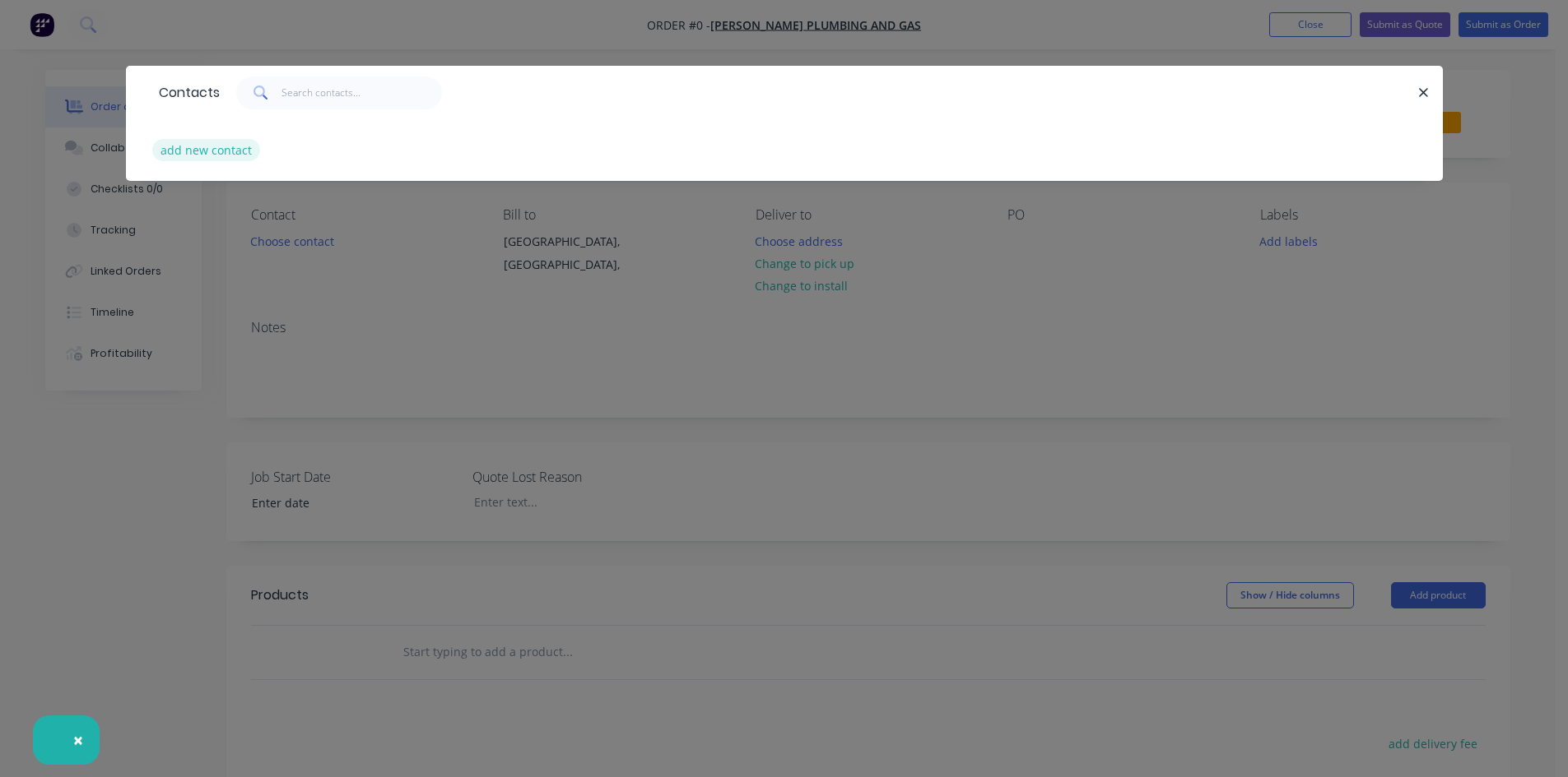
click at [222, 143] on button "add new contact" at bounding box center [207, 150] width 109 height 22
select select "AU"
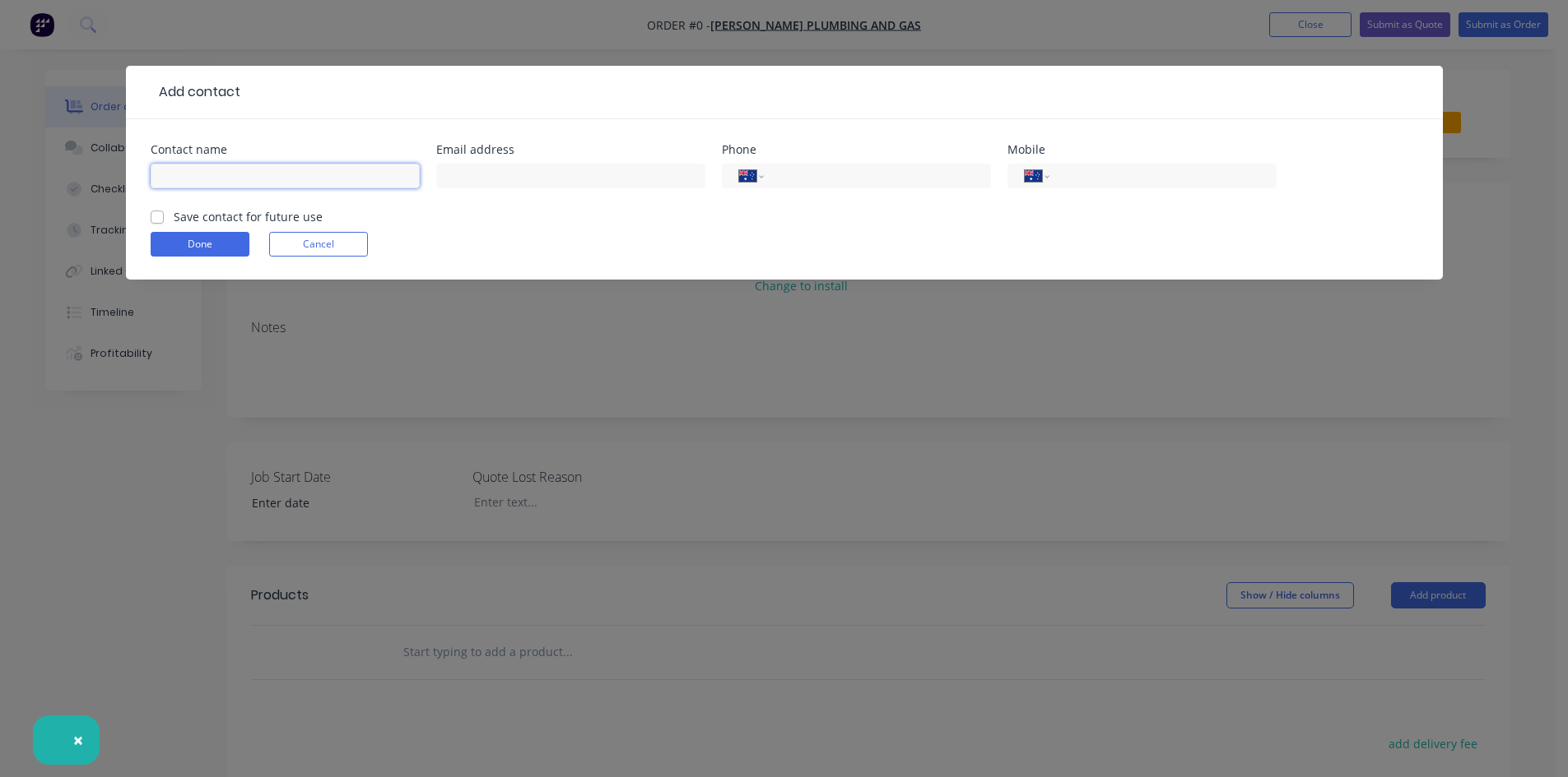
click at [237, 172] on input "text" at bounding box center [285, 176] width 269 height 24
type input "Jack Would"
click at [173, 220] on label "Save contact for future use" at bounding box center [248, 217] width 149 height 18
click at [158, 220] on input "Save contact for future use" at bounding box center [157, 216] width 13 height 16
checkbox input "true"
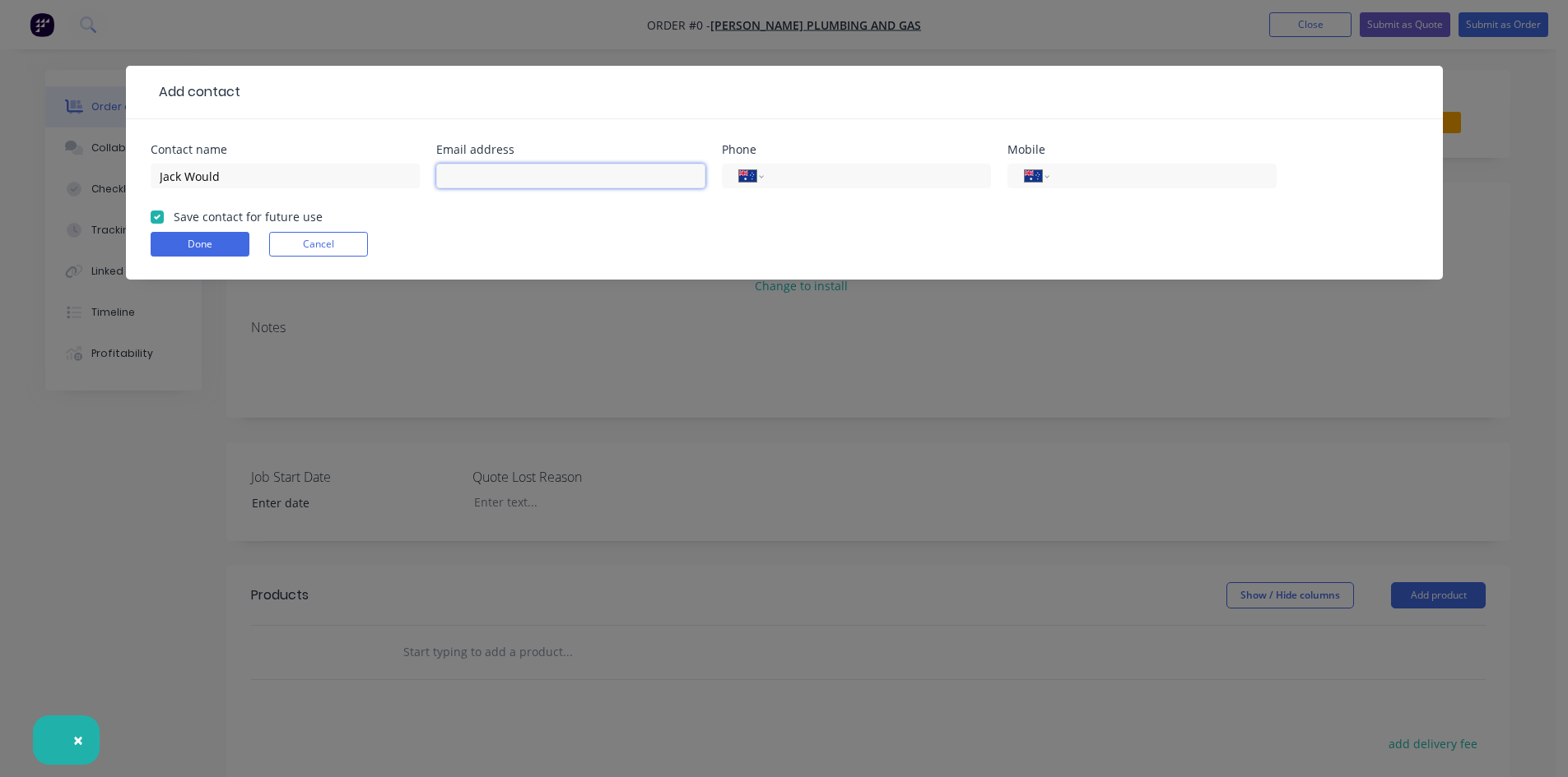
click at [560, 175] on input "text" at bounding box center [570, 176] width 269 height 24
type input "[EMAIL_ADDRESS][DOMAIN_NAME]"
click at [1210, 171] on input "tel" at bounding box center [1160, 177] width 198 height 19
type input "0448 855 747"
click at [222, 244] on button "Done" at bounding box center [200, 244] width 99 height 24
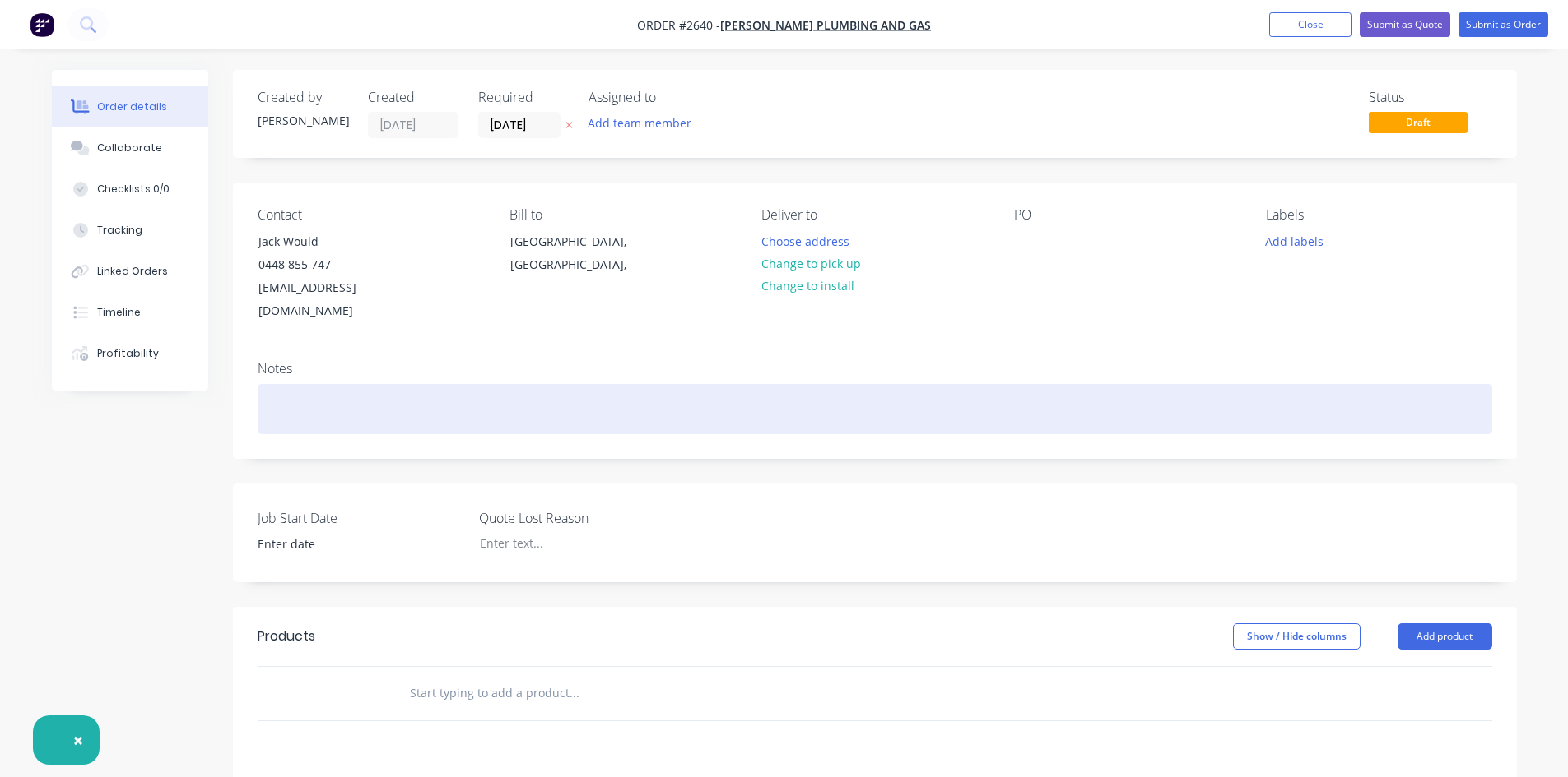
click at [299, 392] on div at bounding box center [875, 409] width 1234 height 50
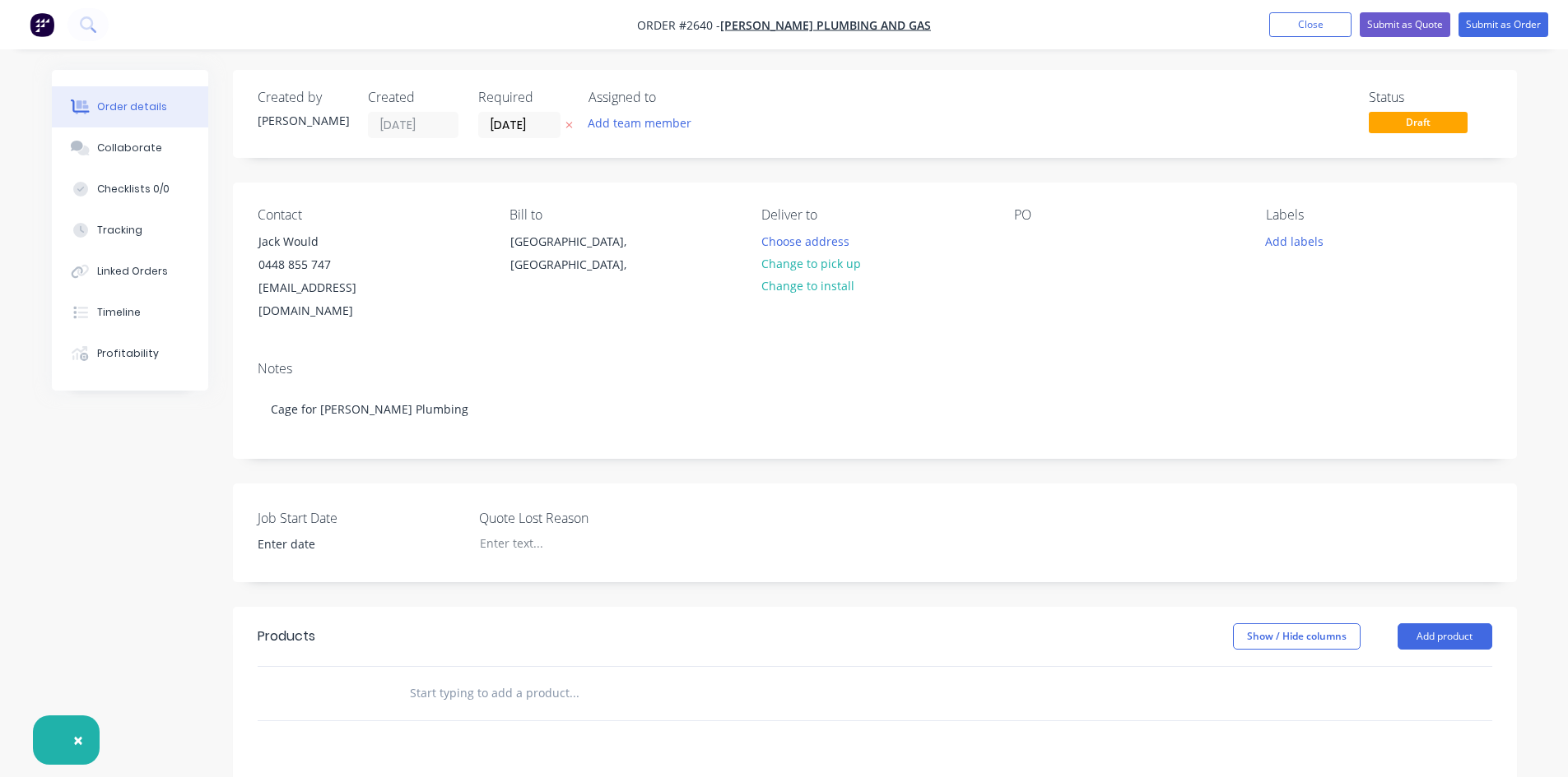
click at [1009, 253] on div "Contact [PERSON_NAME] Would [PHONE_NUMBER] [EMAIL_ADDRESS][DOMAIN_NAME] Bill to…" at bounding box center [875, 265] width 1283 height 165
click at [1030, 243] on div at bounding box center [1027, 241] width 26 height 24
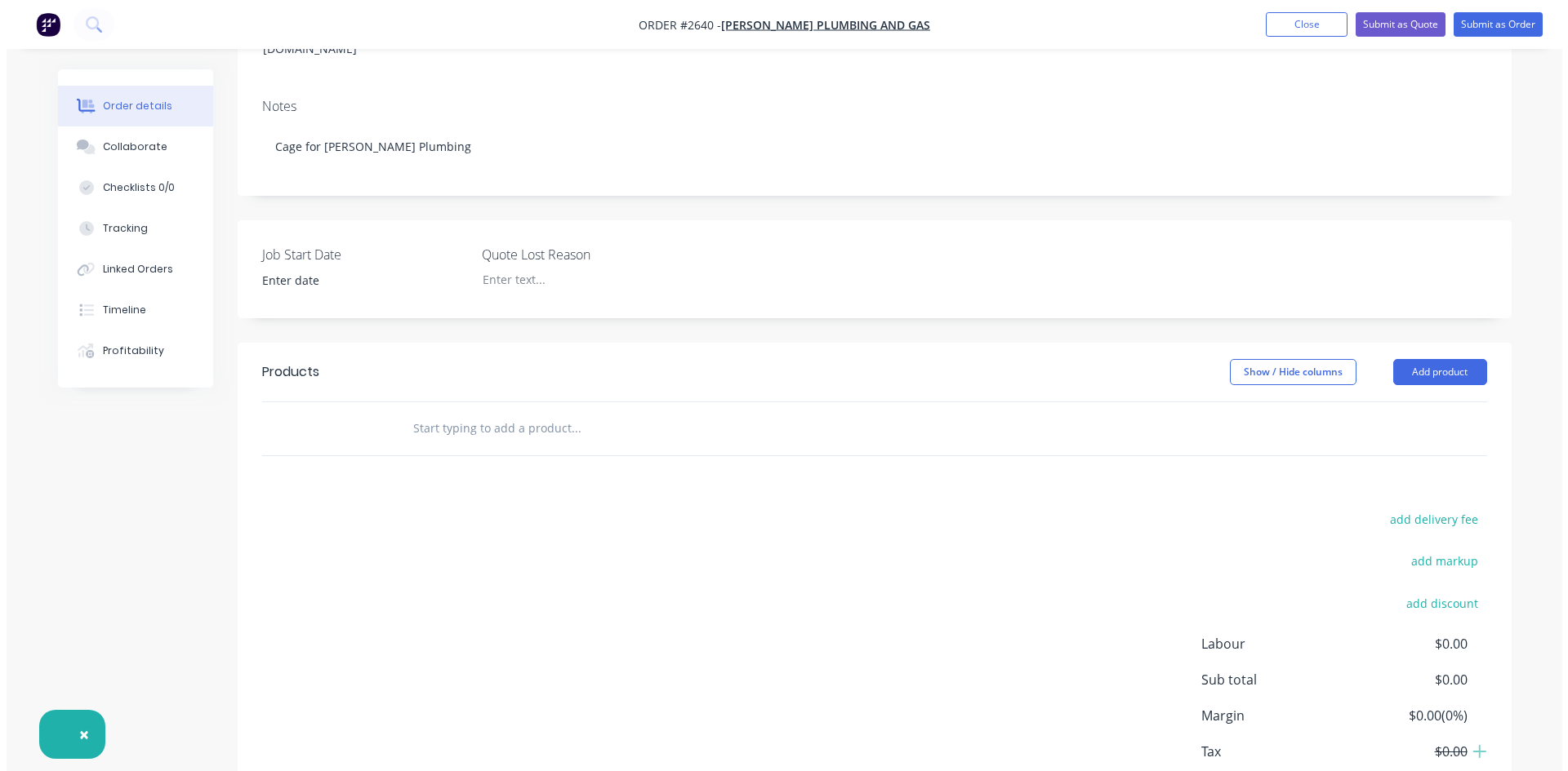
scroll to position [326, 0]
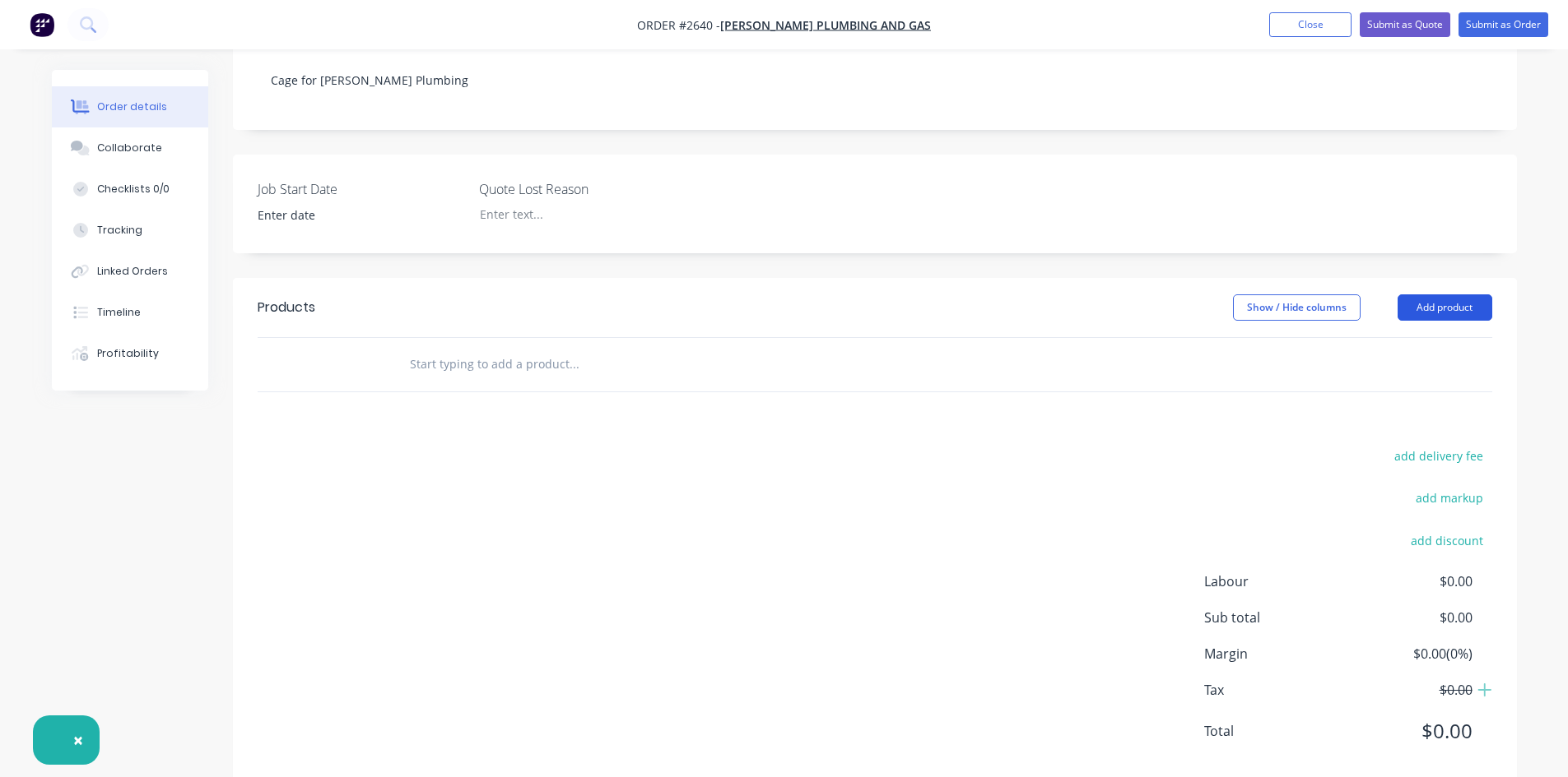
click at [1463, 294] on button "Add product" at bounding box center [1445, 307] width 95 height 26
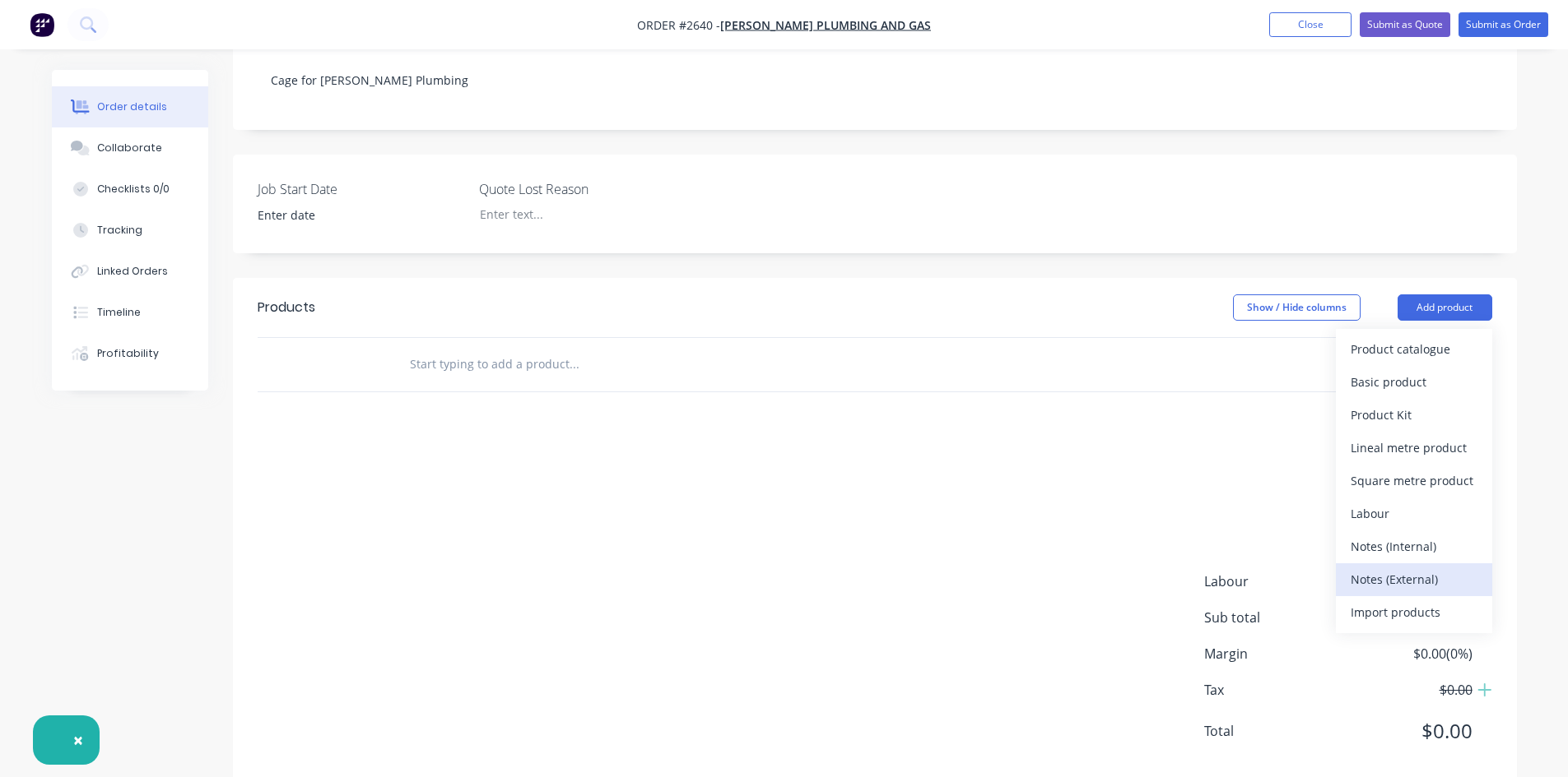
click at [1402, 568] on div "Notes (External)" at bounding box center [1413, 579] width 127 height 24
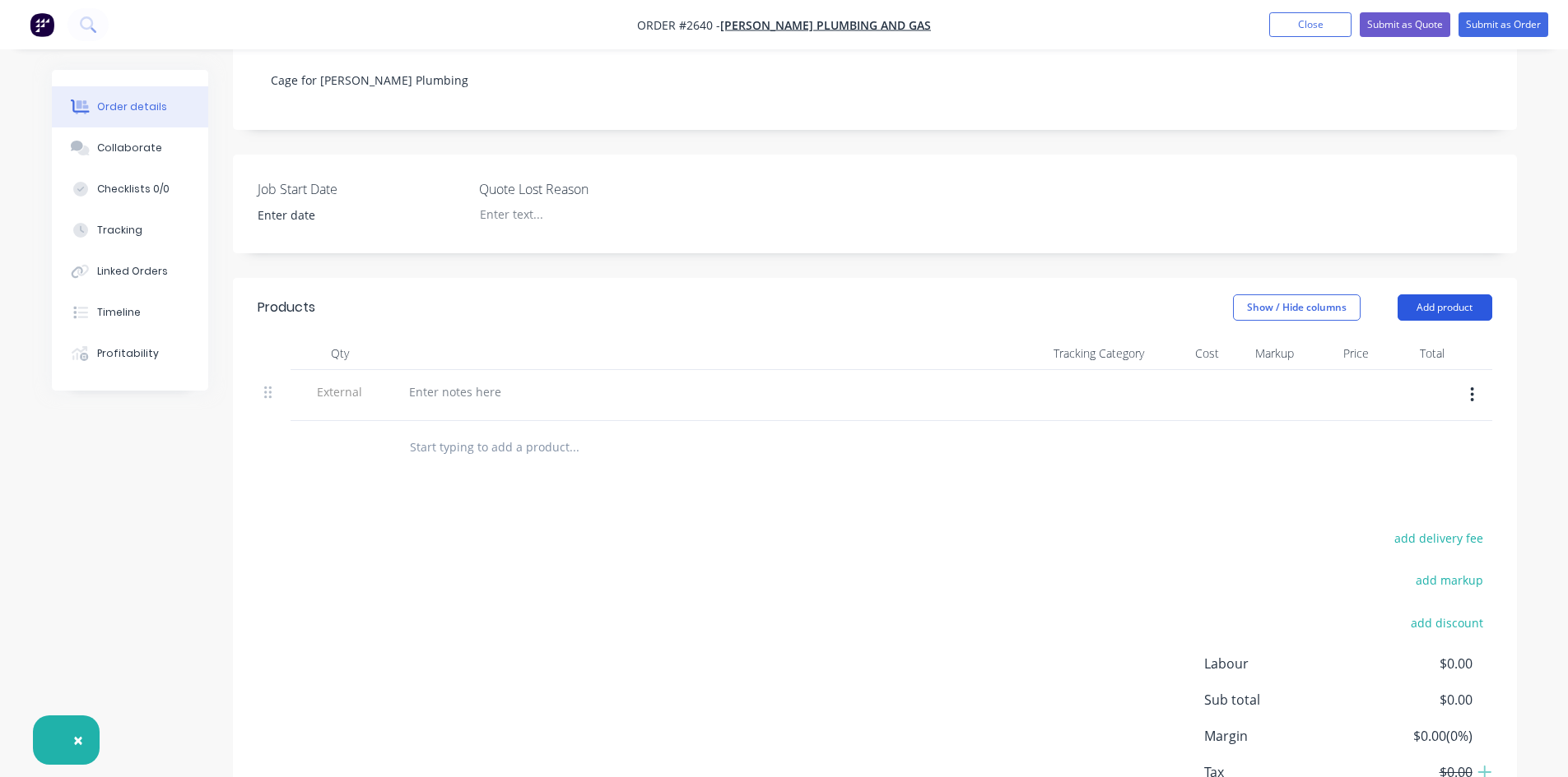
click at [1427, 294] on button "Add product" at bounding box center [1445, 307] width 95 height 26
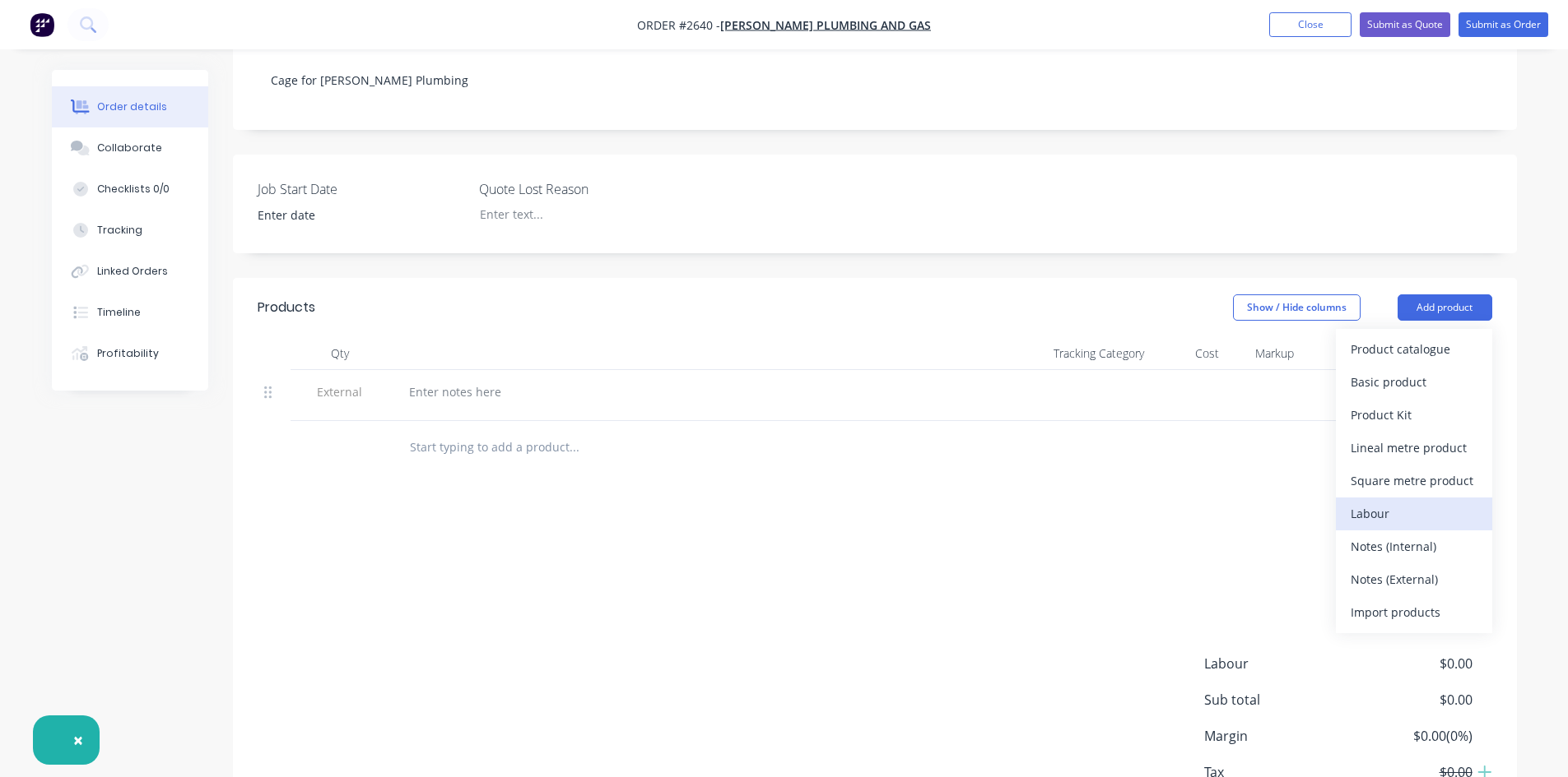
click at [1396, 501] on div "Labour" at bounding box center [1413, 513] width 127 height 24
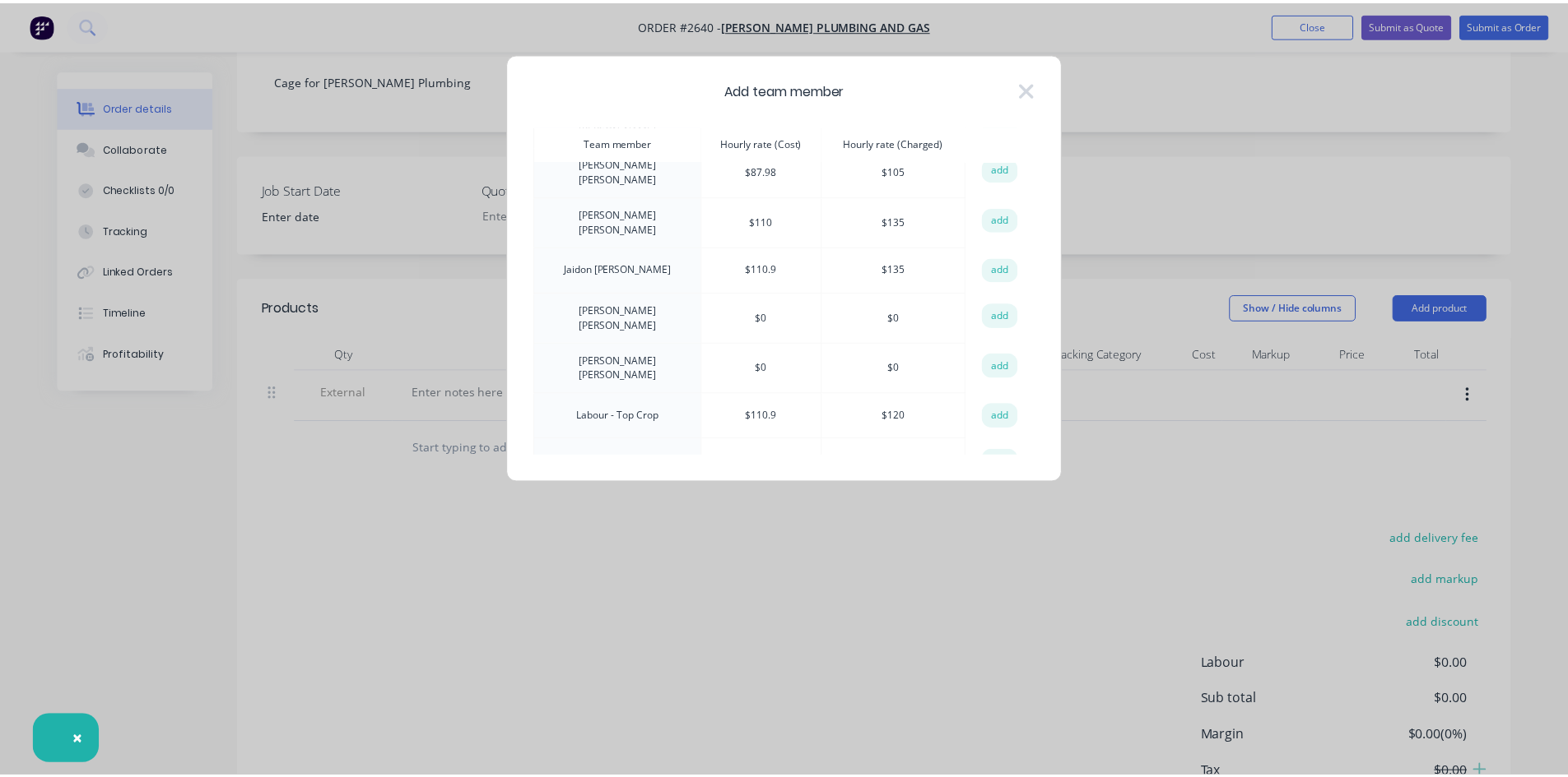
scroll to position [164, 0]
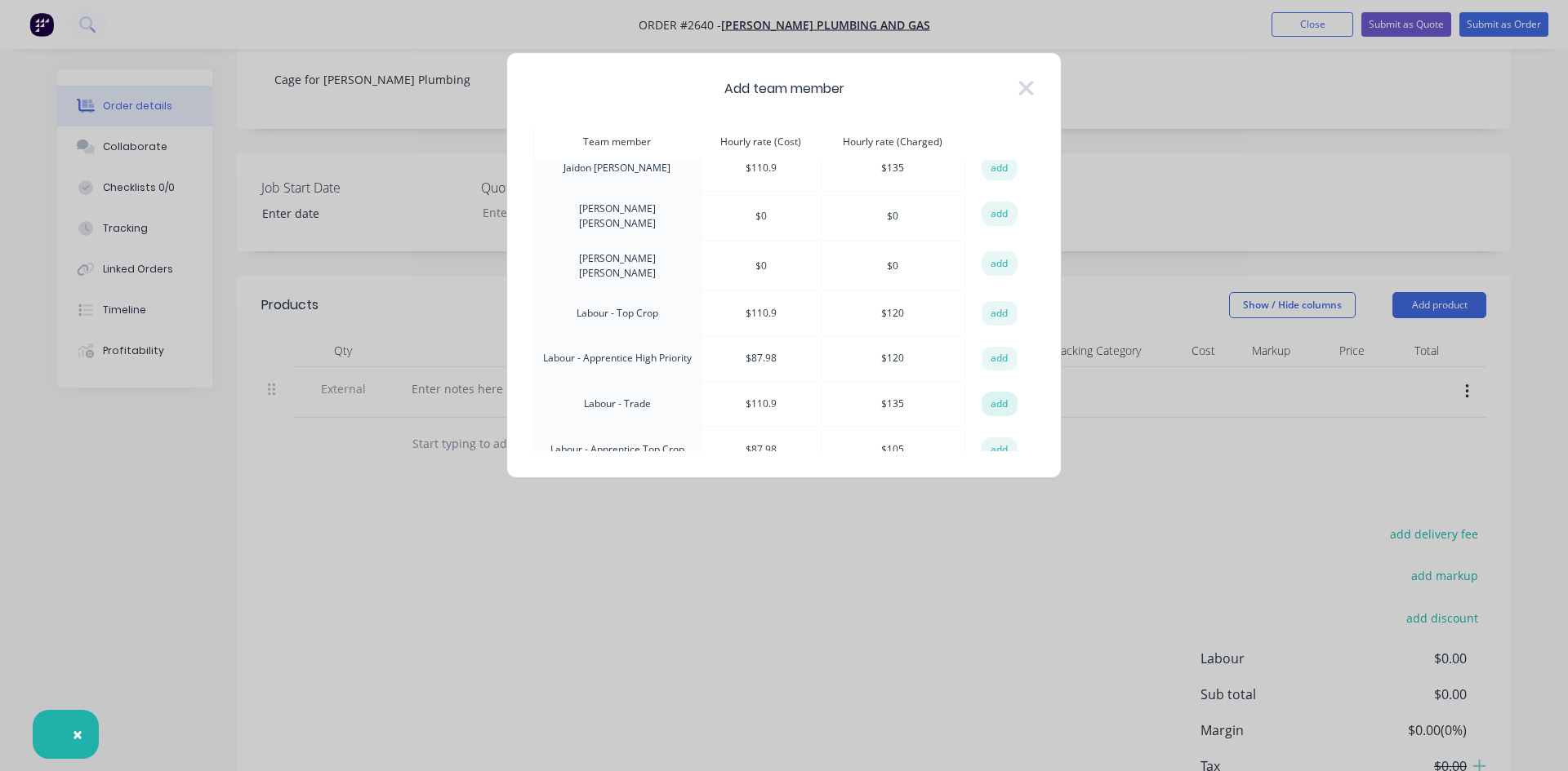
click at [999, 392] on button "add" at bounding box center [999, 404] width 36 height 24
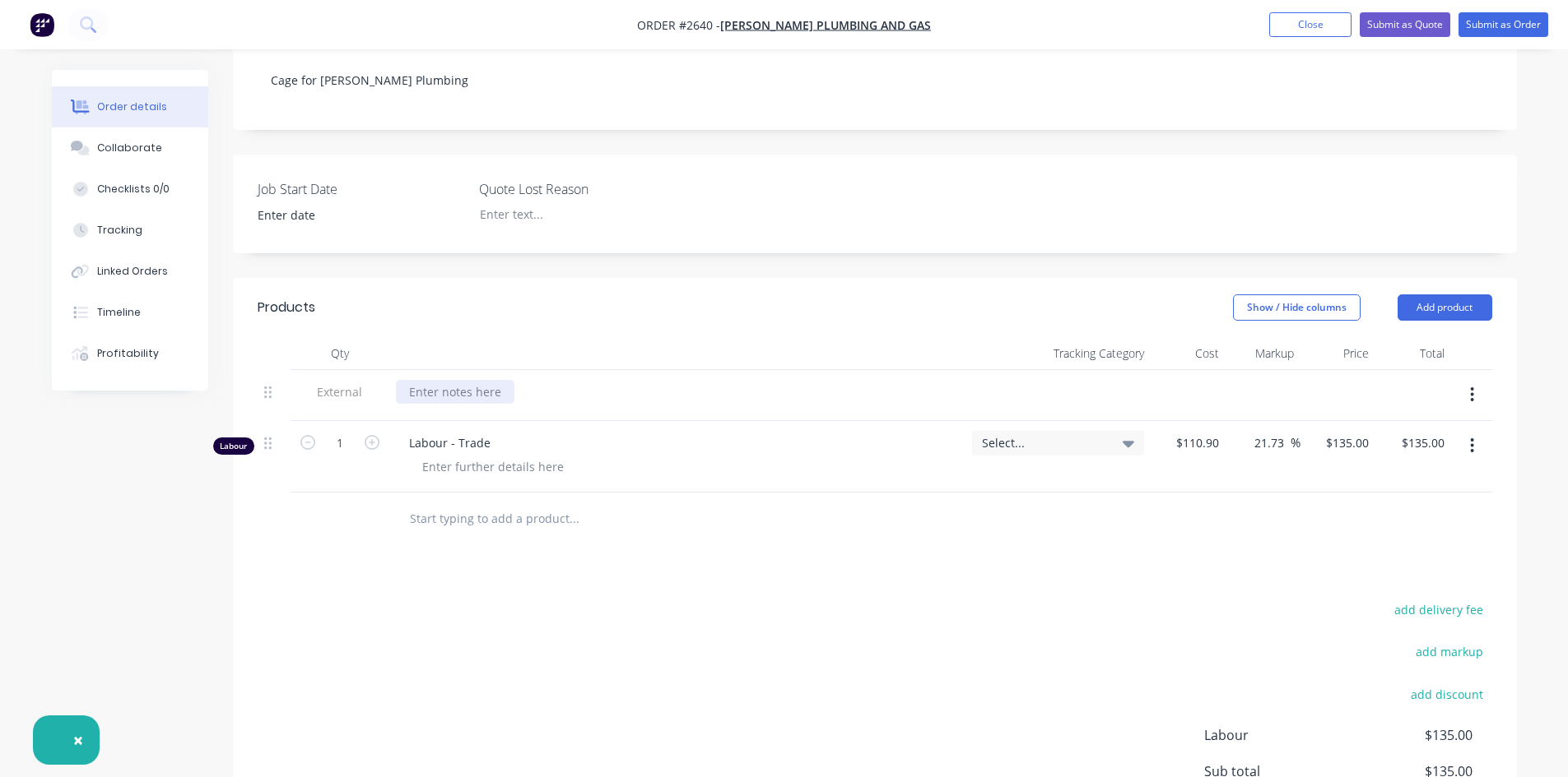
click at [444, 380] on div at bounding box center [454, 391] width 118 height 24
click at [366, 435] on icon "button" at bounding box center [371, 442] width 15 height 15
type input "2"
type input "$270.00"
click at [366, 435] on icon "button" at bounding box center [371, 442] width 15 height 15
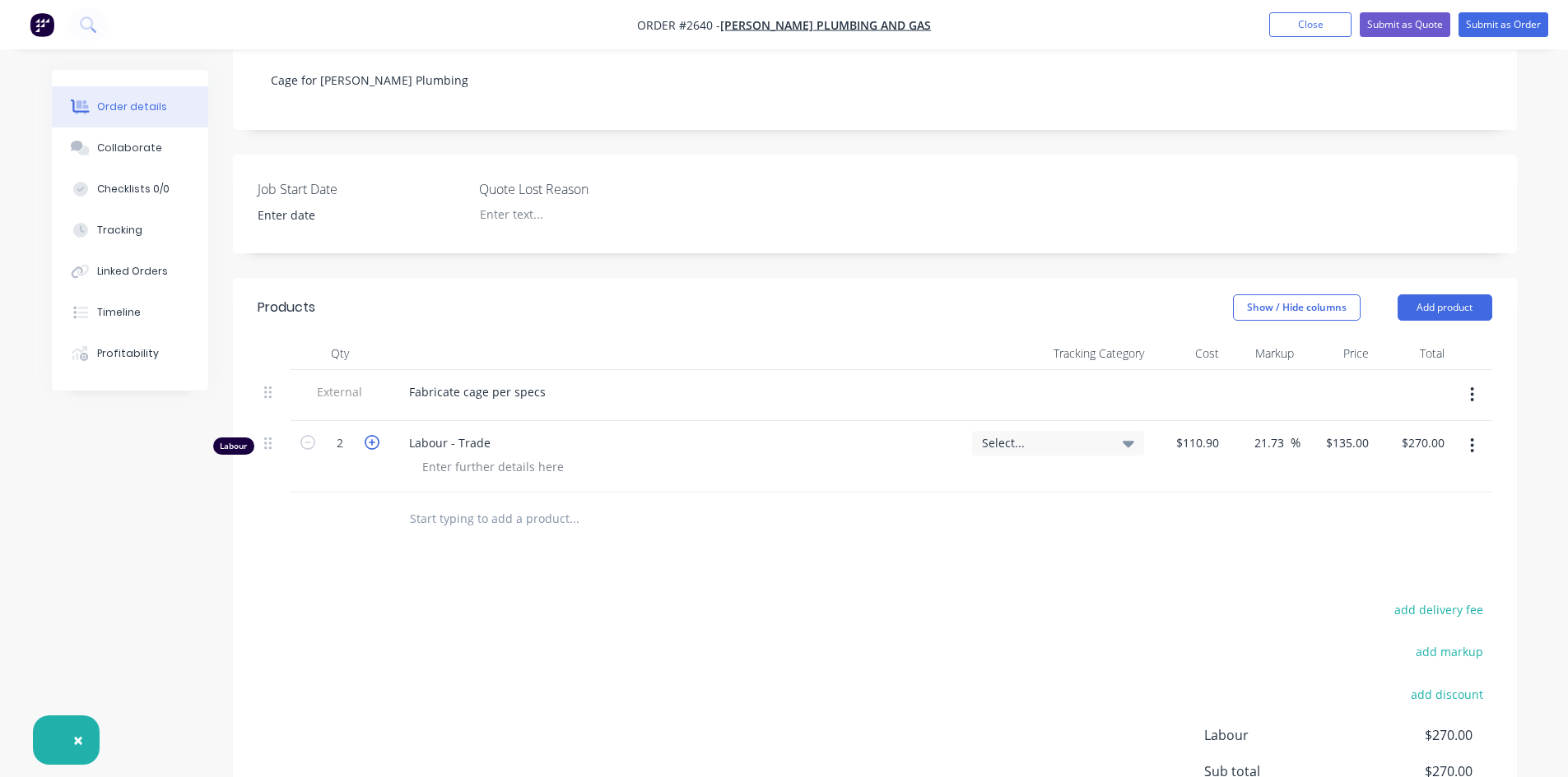
type input "3"
type input "$405.00"
click at [367, 435] on icon "button" at bounding box center [371, 442] width 15 height 15
type input "4"
type input "$540.00"
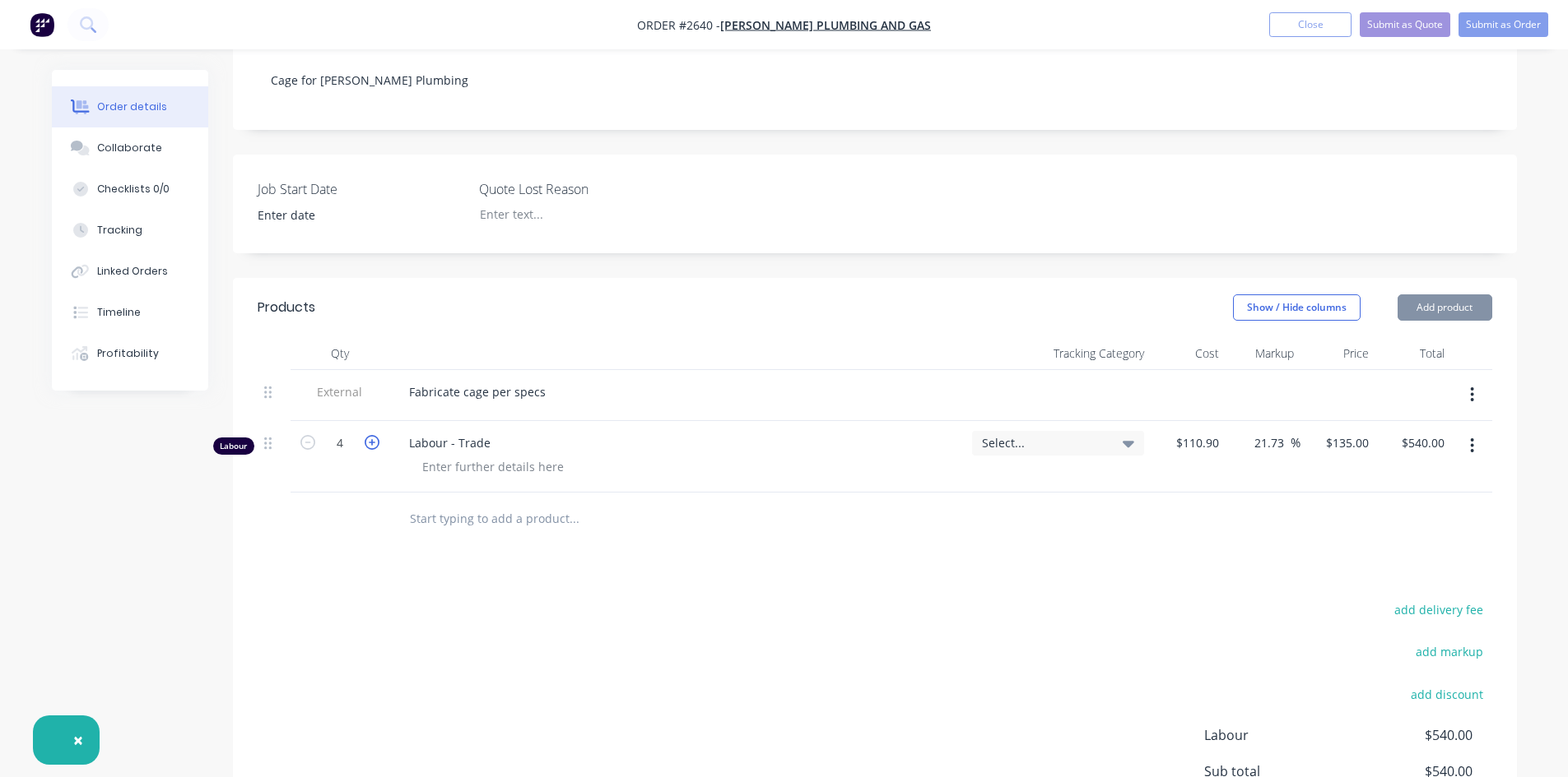
click at [368, 435] on icon "button" at bounding box center [371, 442] width 15 height 15
type input "5"
type input "$675.00"
click at [369, 435] on icon "button" at bounding box center [371, 442] width 15 height 15
type input "6"
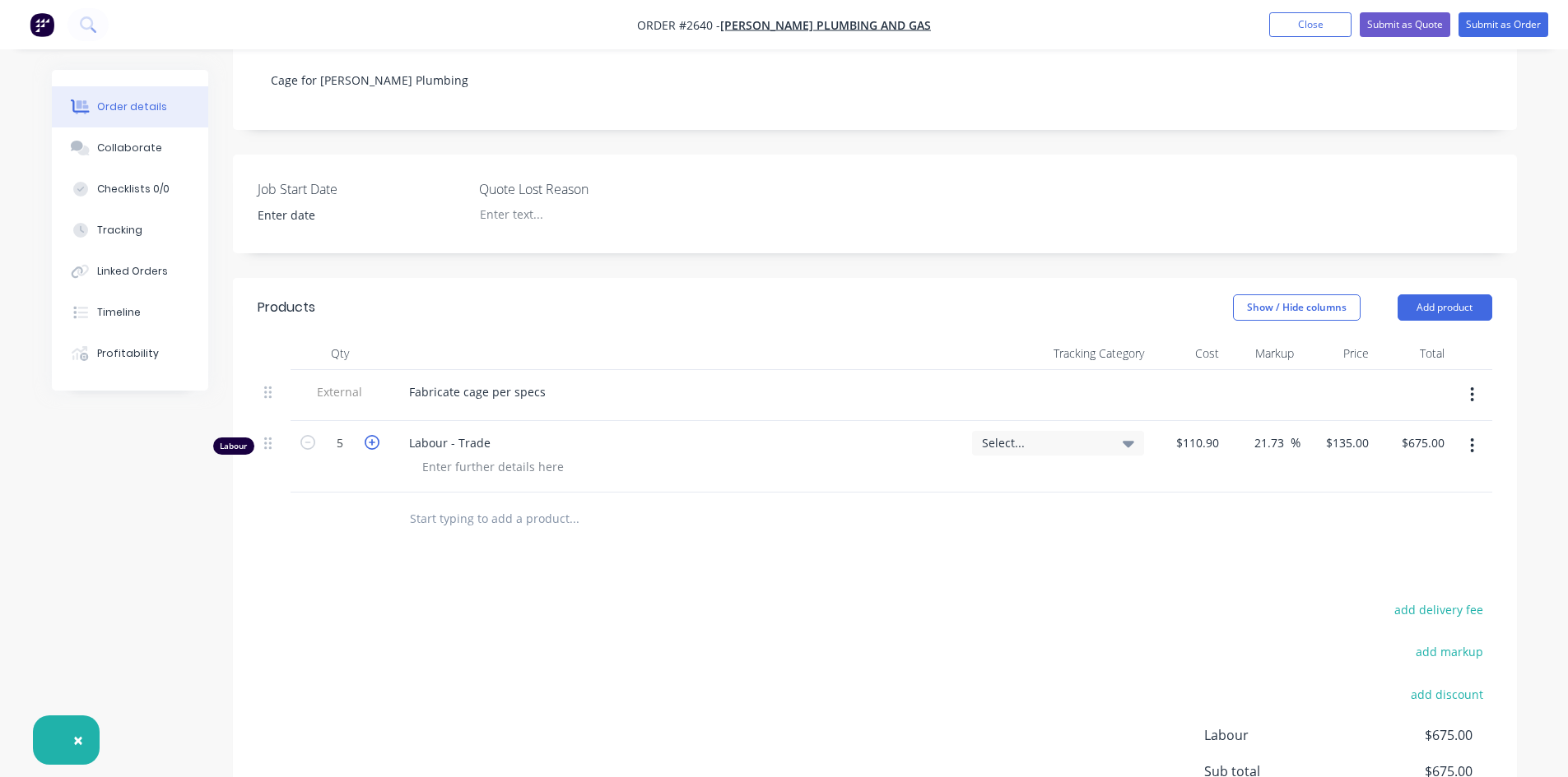
type input "$810.00"
click at [546, 380] on div "Fabricate cage per specs" at bounding box center [477, 391] width 163 height 24
click at [1445, 294] on button "Add product" at bounding box center [1445, 307] width 95 height 26
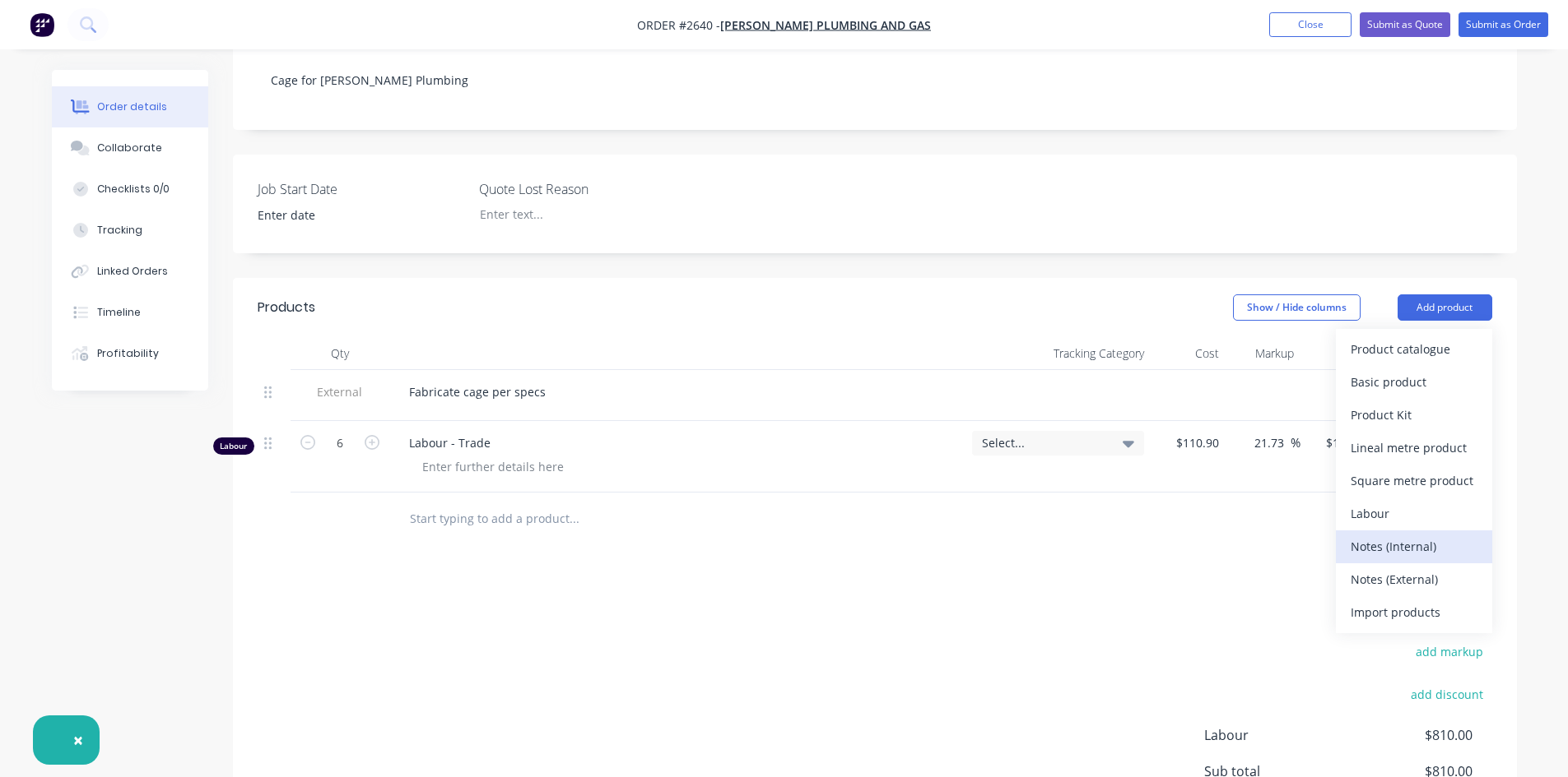
click at [1396, 535] on div "Notes (Internal)" at bounding box center [1413, 546] width 127 height 24
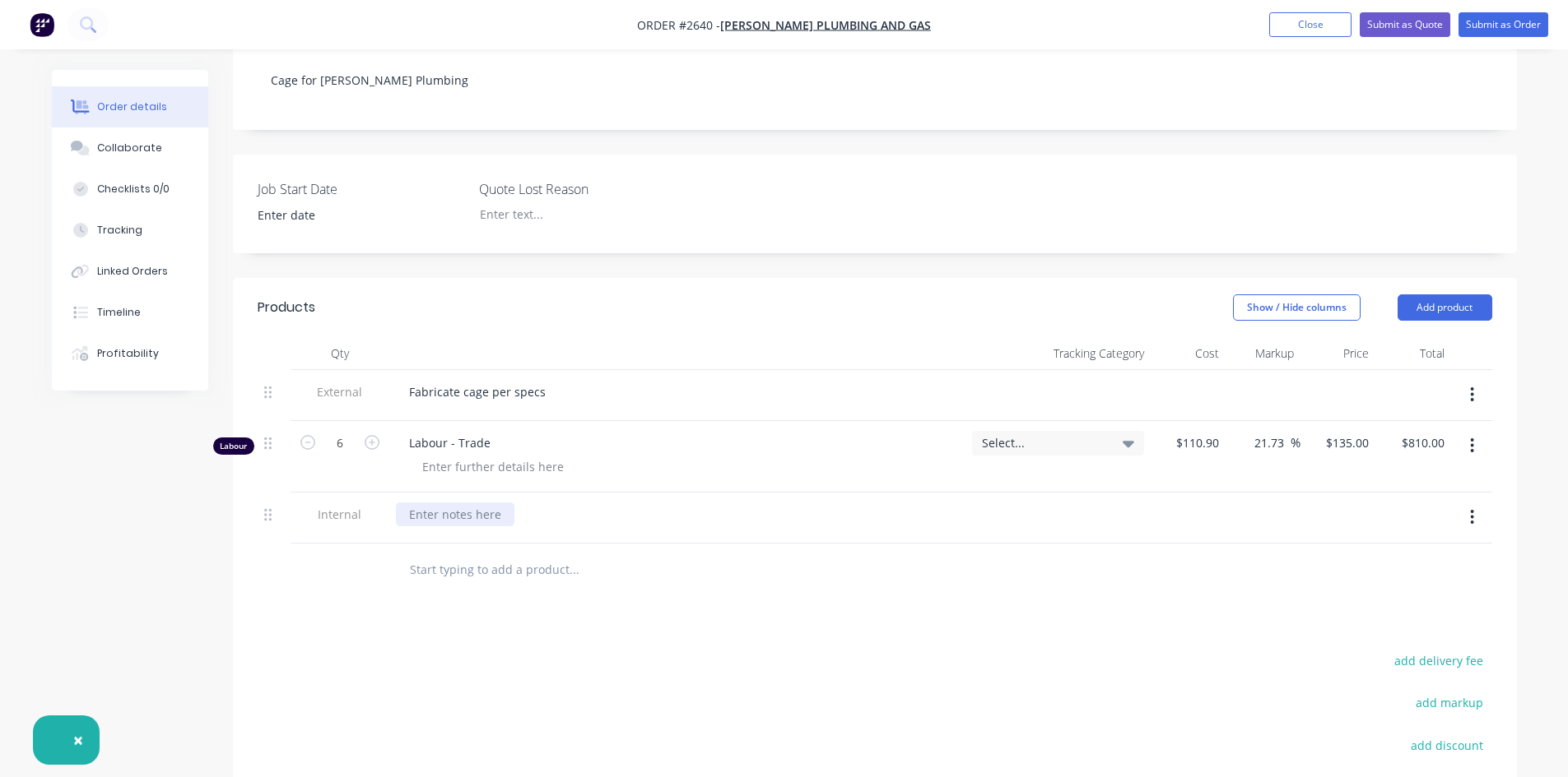
click at [449, 502] on div at bounding box center [454, 514] width 118 height 24
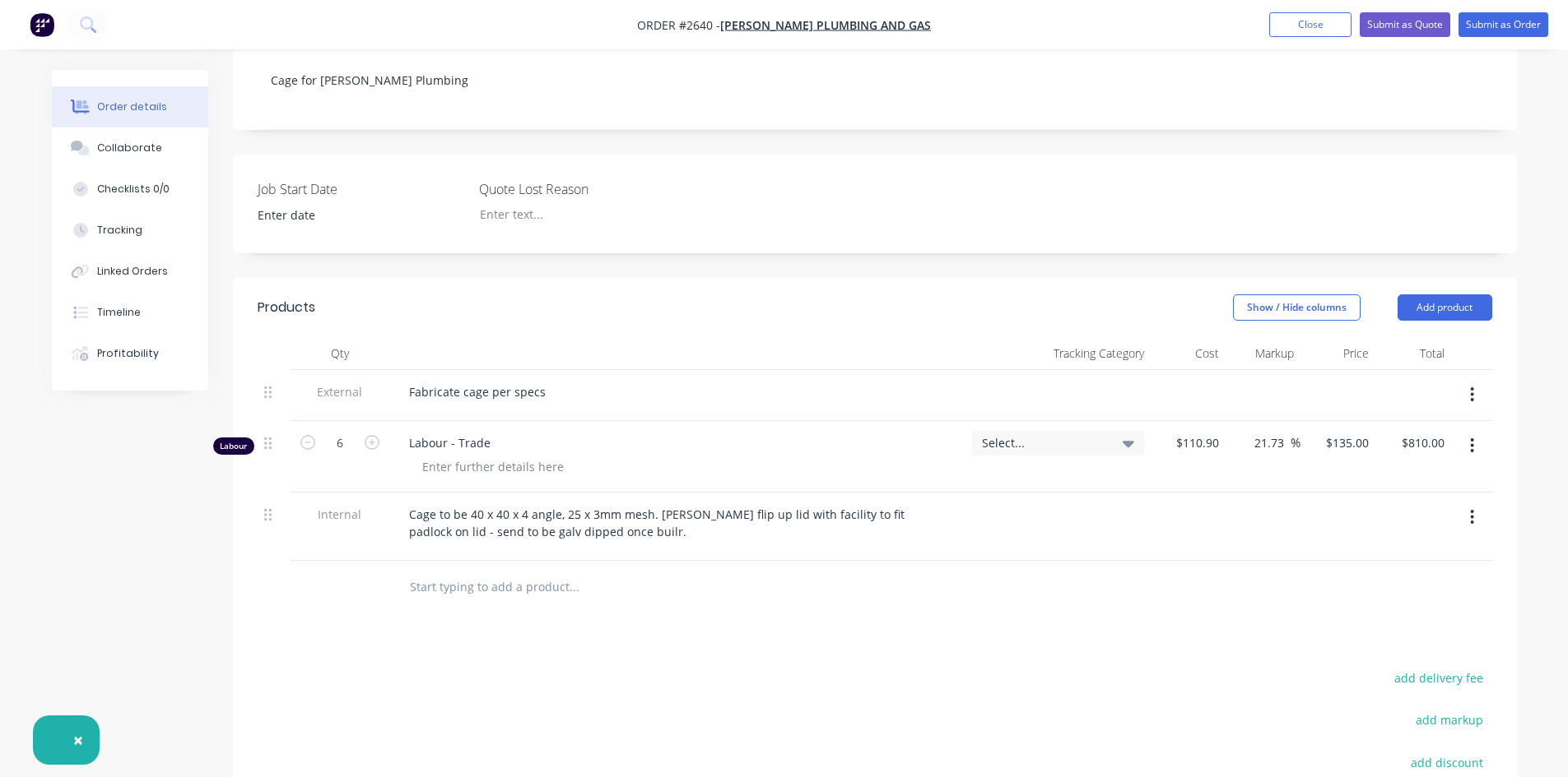
click at [717, 633] on div "Products Show / Hide columns Add product Qty Tracking Category Cost Markup Pric…" at bounding box center [875, 644] width 1283 height 732
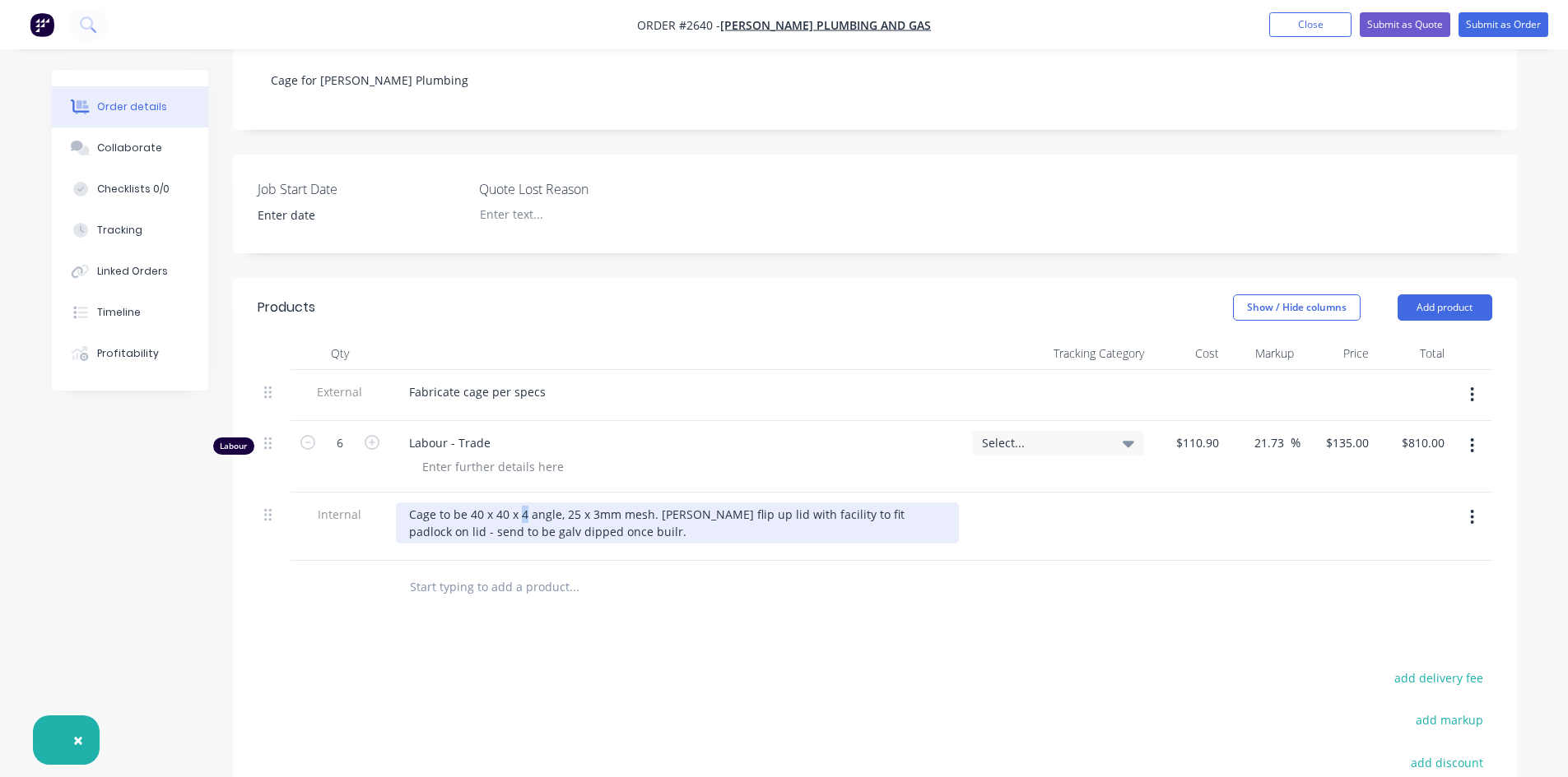
click at [518, 502] on div "Cage to be 40 x 40 x 4 angle, 25 x 3mm mesh. [PERSON_NAME] flip up lid with fac…" at bounding box center [677, 522] width 563 height 41
click at [556, 511] on div "Cage to be 40 x 40 x 3 angle, 25 x 3mm mesh. [PERSON_NAME] flip up lid with fac…" at bounding box center [677, 522] width 563 height 41
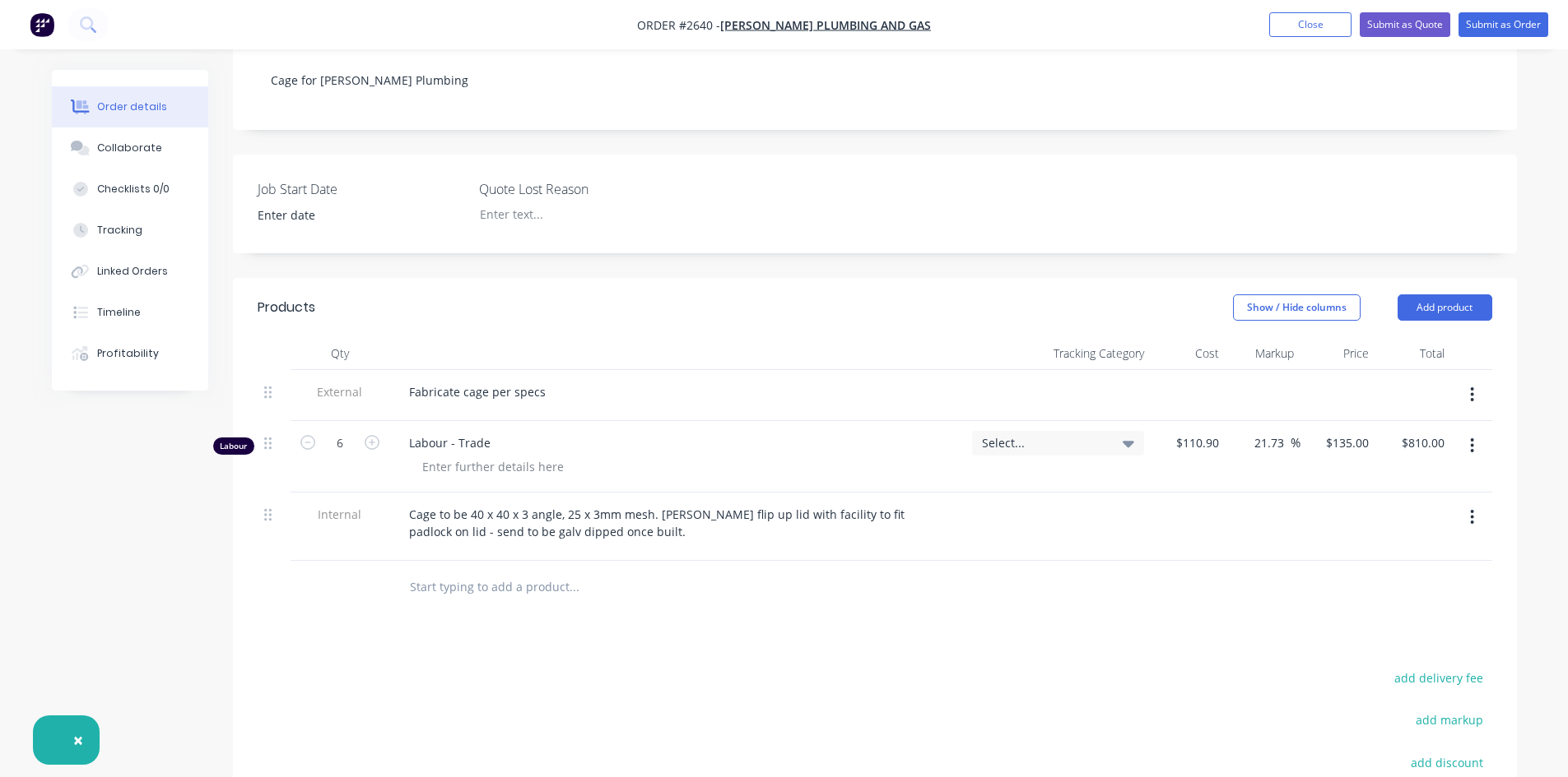
click at [933, 637] on div "Products Show / Hide columns Add product Qty Tracking Category Cost Markup Pric…" at bounding box center [875, 644] width 1283 height 732
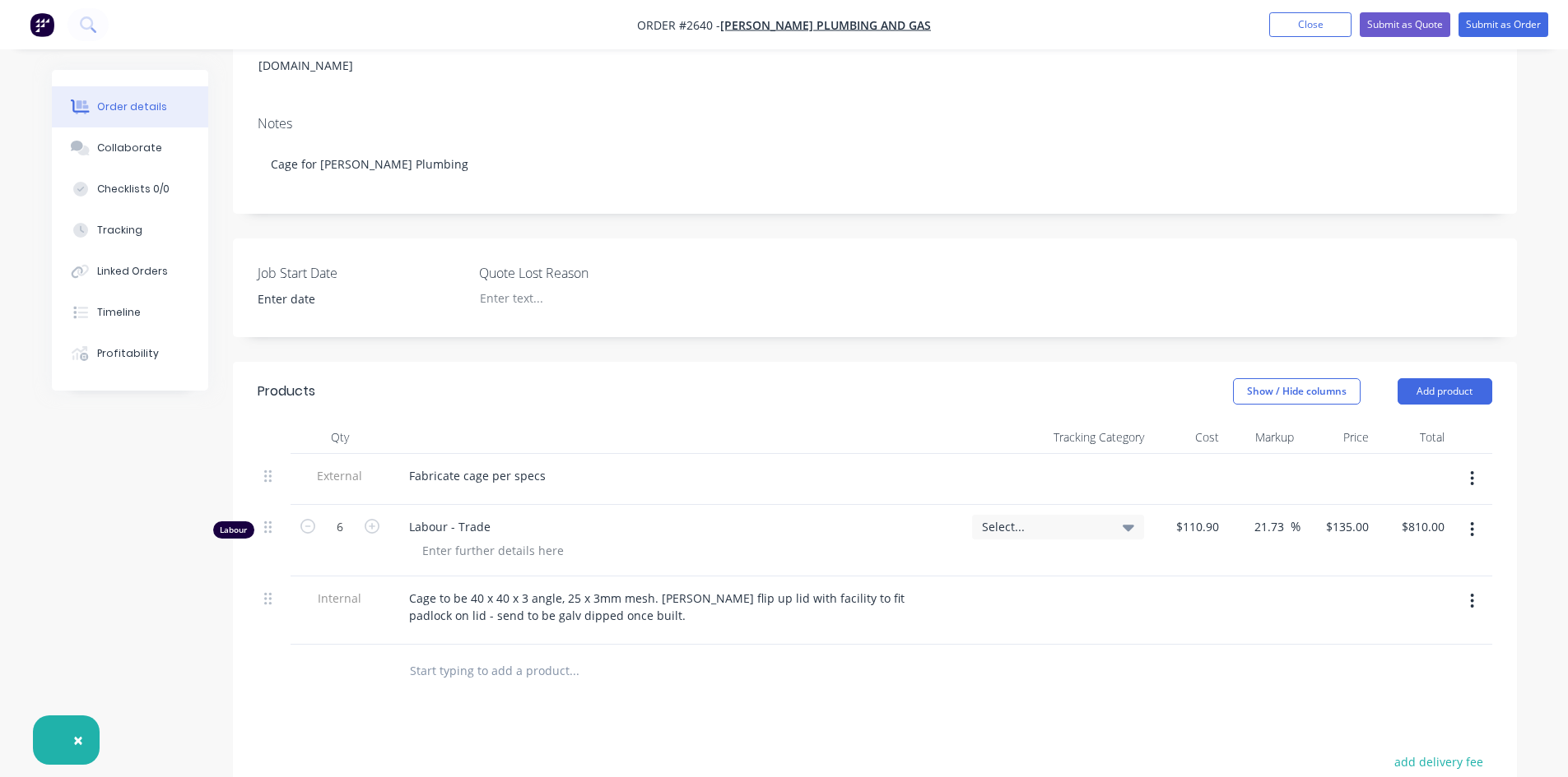
scroll to position [247, 0]
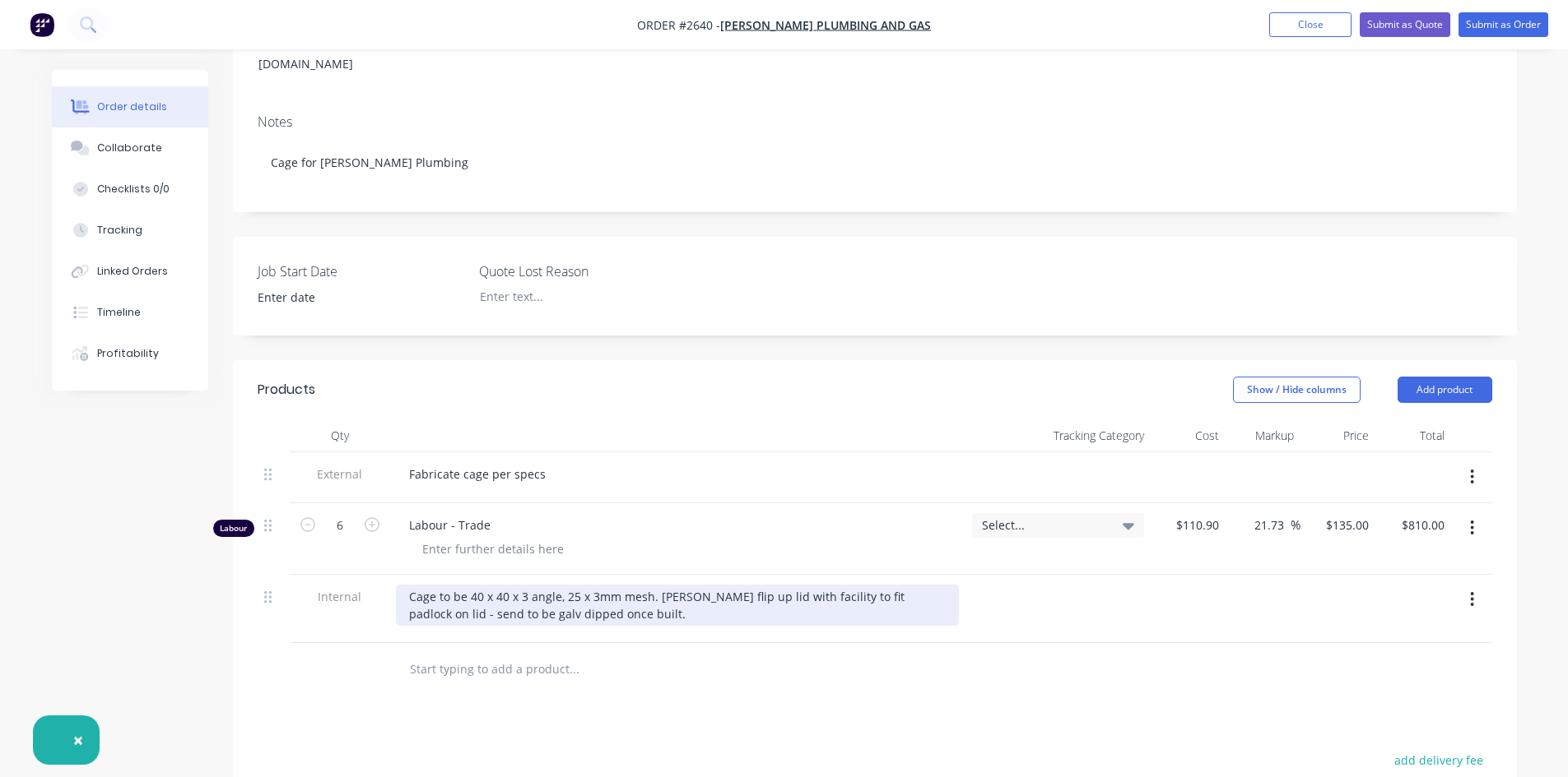
click at [584, 597] on div "Cage to be 40 x 40 x 3 angle, 25 x 3mm mesh. [PERSON_NAME] flip up lid with fac…" at bounding box center [677, 605] width 563 height 41
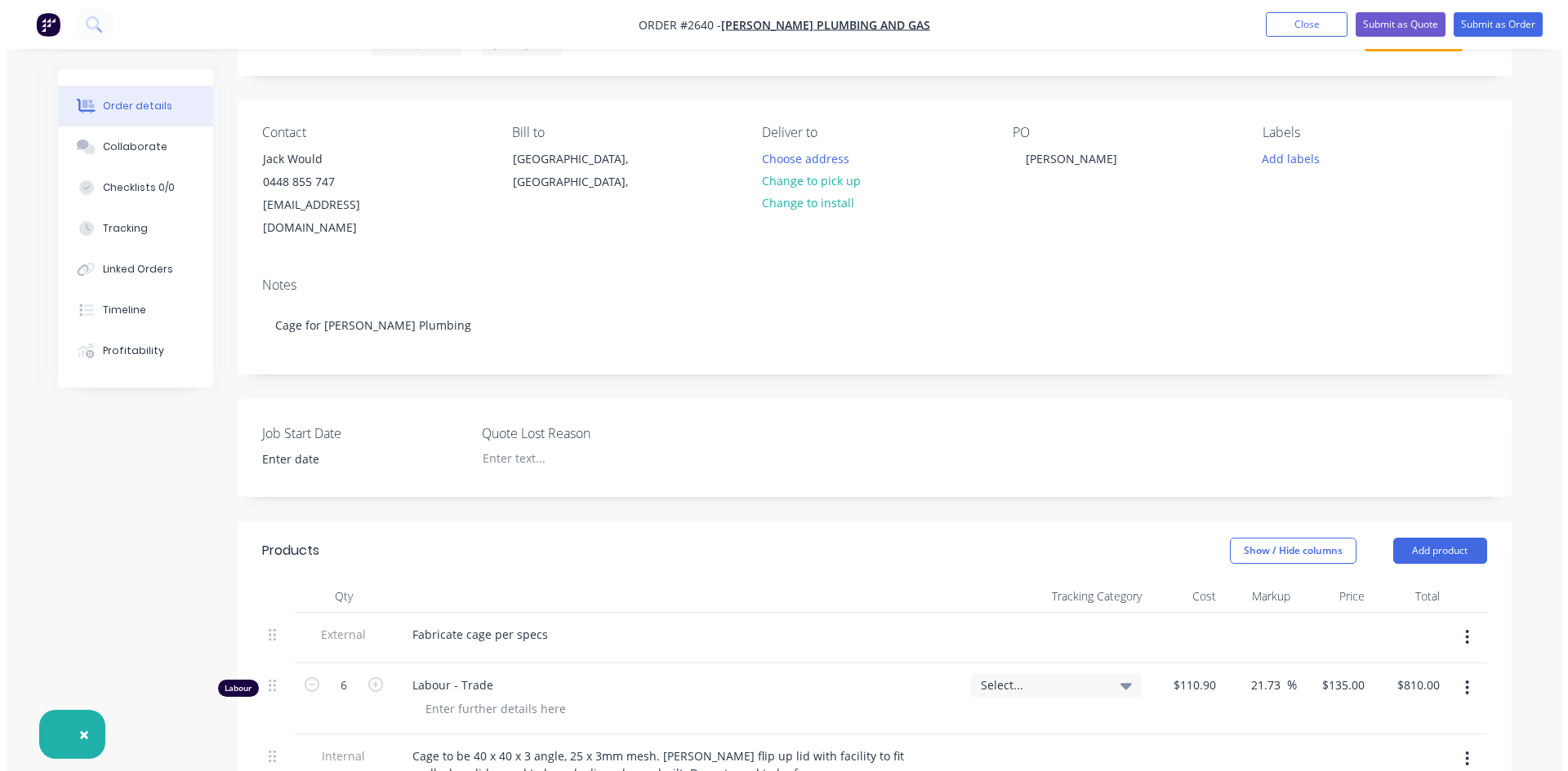
scroll to position [0, 0]
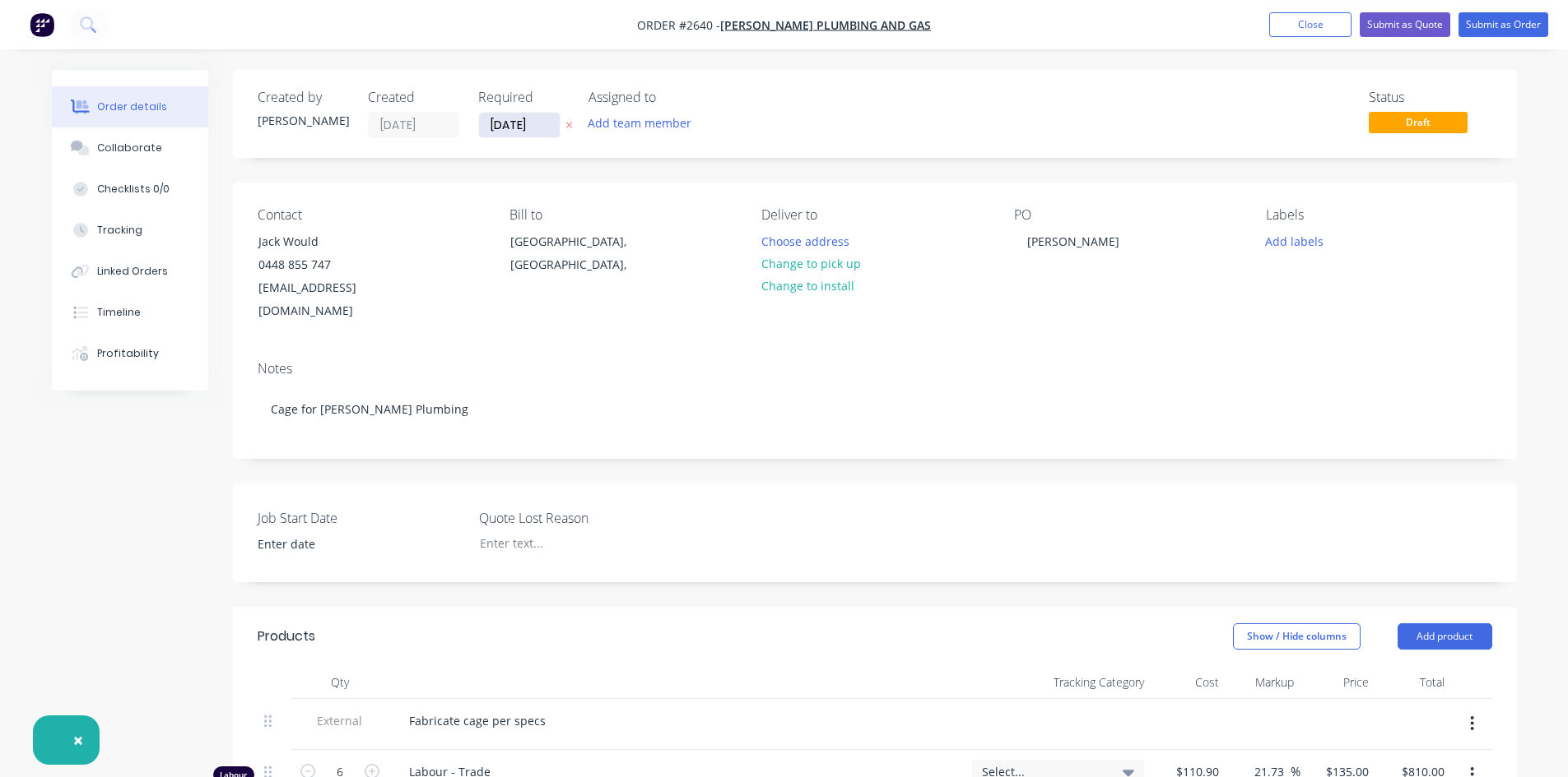
click at [545, 124] on input "[DATE]" at bounding box center [519, 125] width 81 height 24
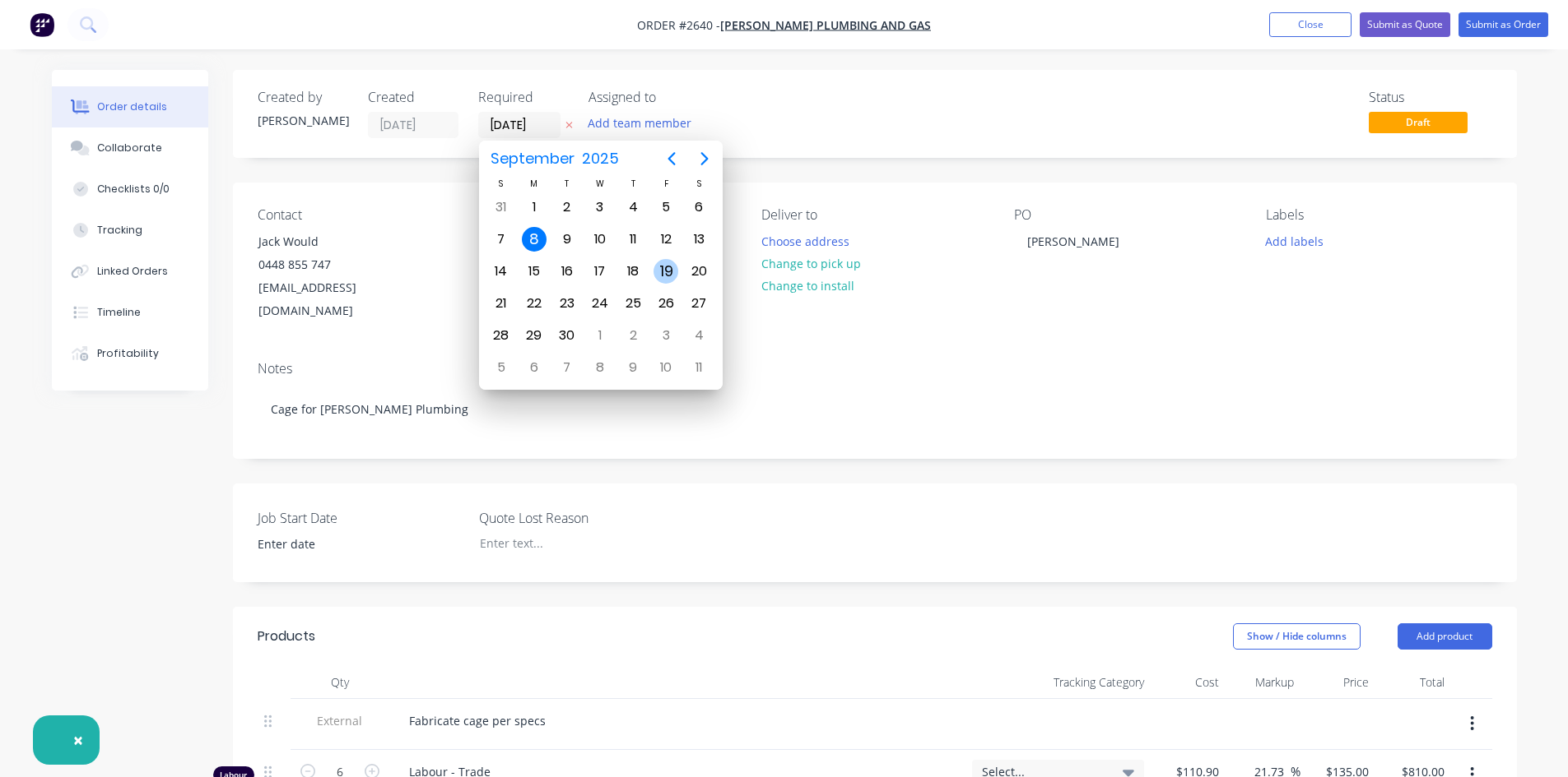
click at [664, 271] on div "19" at bounding box center [665, 271] width 25 height 24
type input "[DATE]"
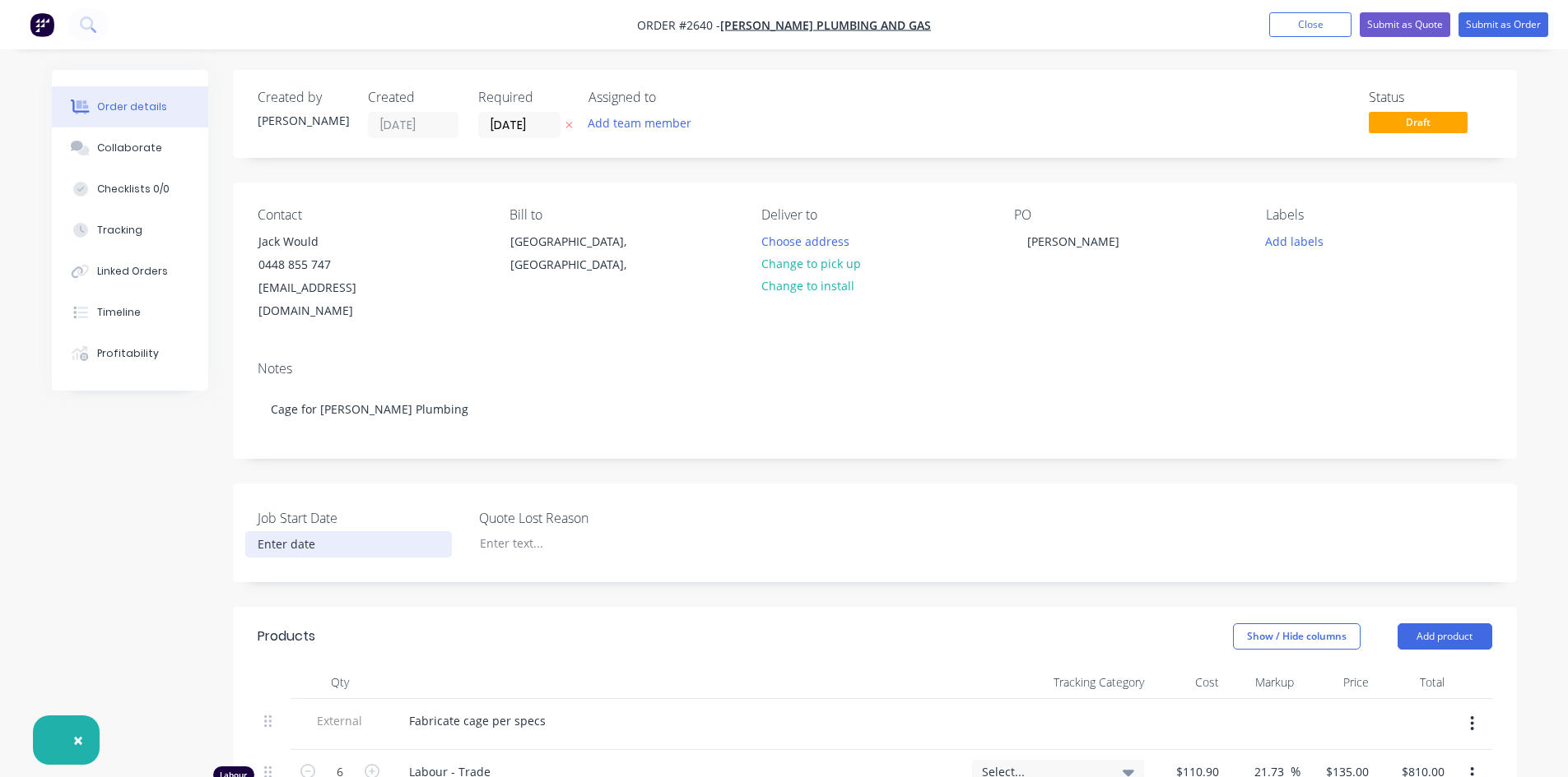
click at [300, 532] on input at bounding box center [348, 544] width 205 height 24
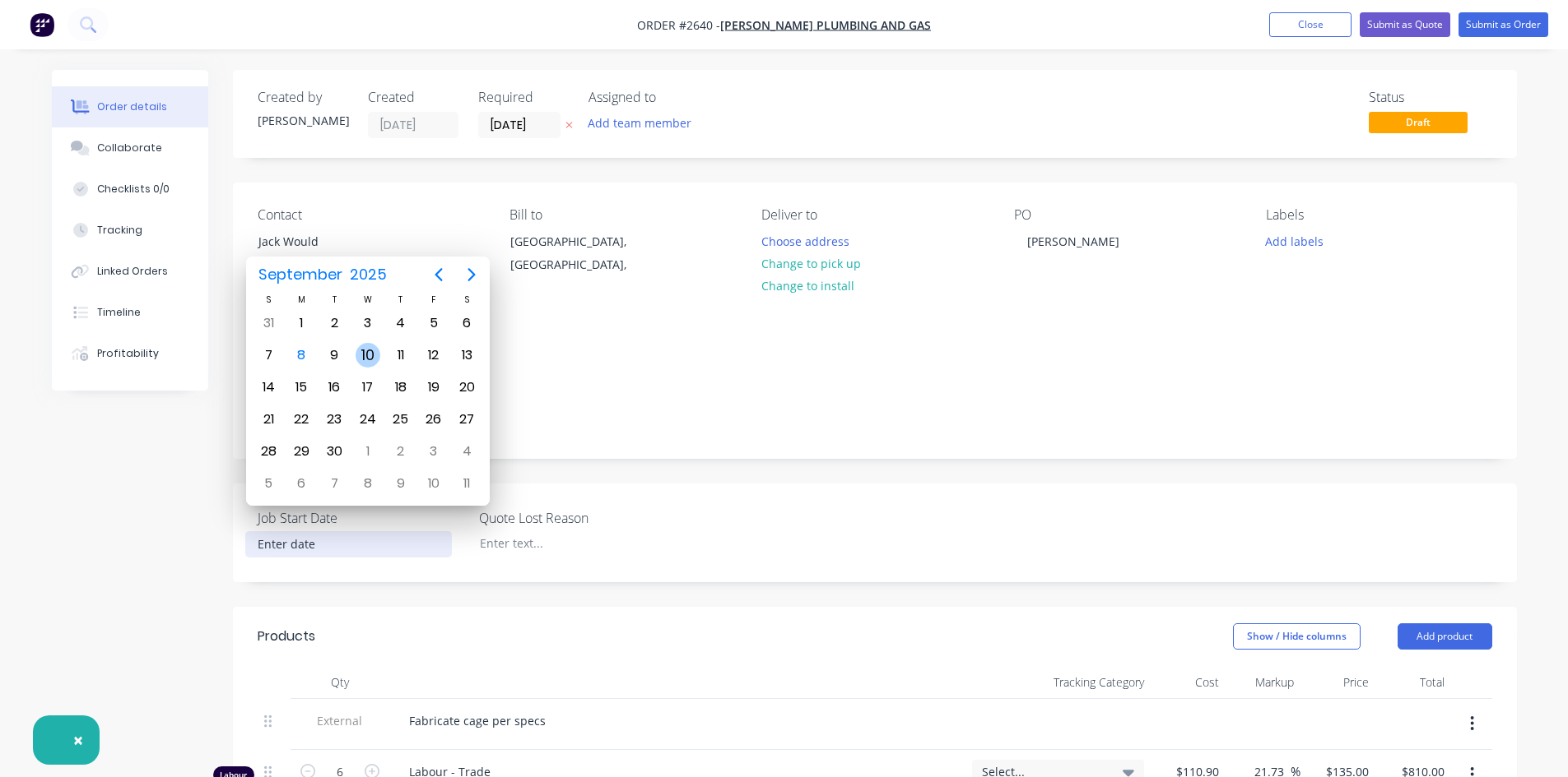
click at [364, 358] on div "10" at bounding box center [368, 355] width 25 height 24
type input "[DATE]"
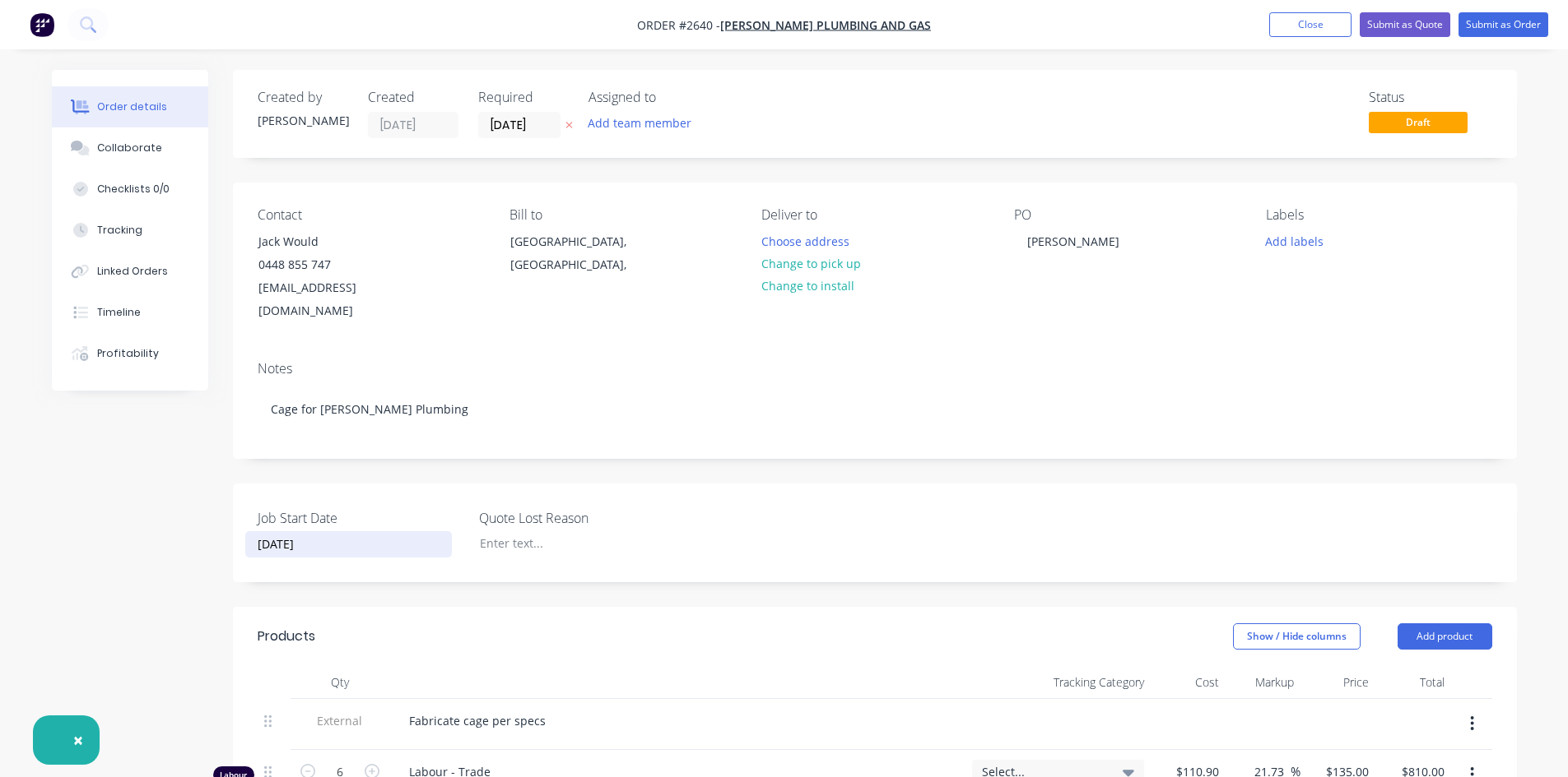
click at [997, 607] on header "Products Show / Hide columns Add product" at bounding box center [875, 637] width 1283 height 60
click at [1501, 27] on button "Submit as Order" at bounding box center [1503, 24] width 89 height 24
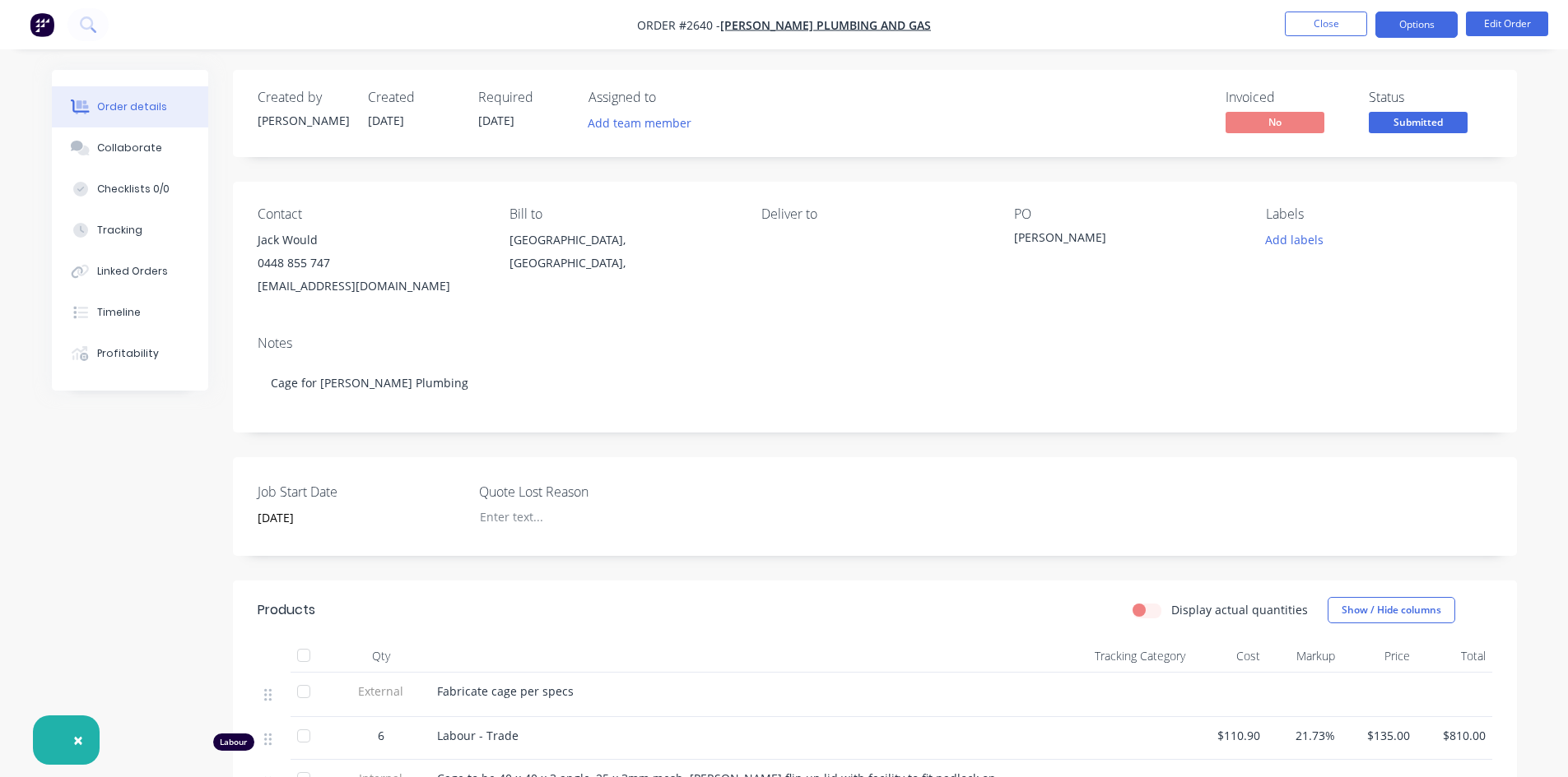
click at [1398, 31] on button "Options" at bounding box center [1417, 24] width 82 height 26
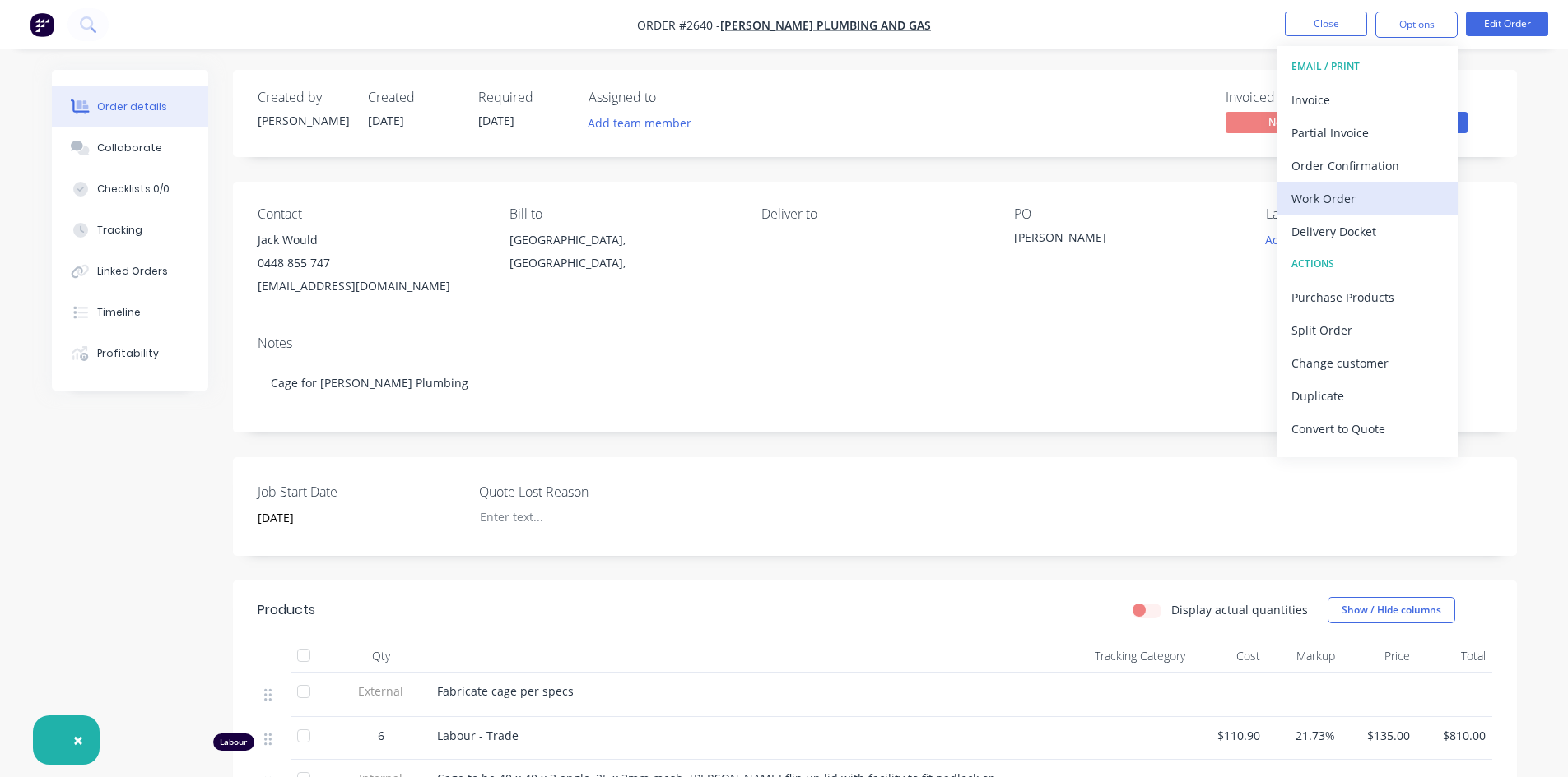
click at [1345, 201] on div "Work Order" at bounding box center [1367, 198] width 151 height 24
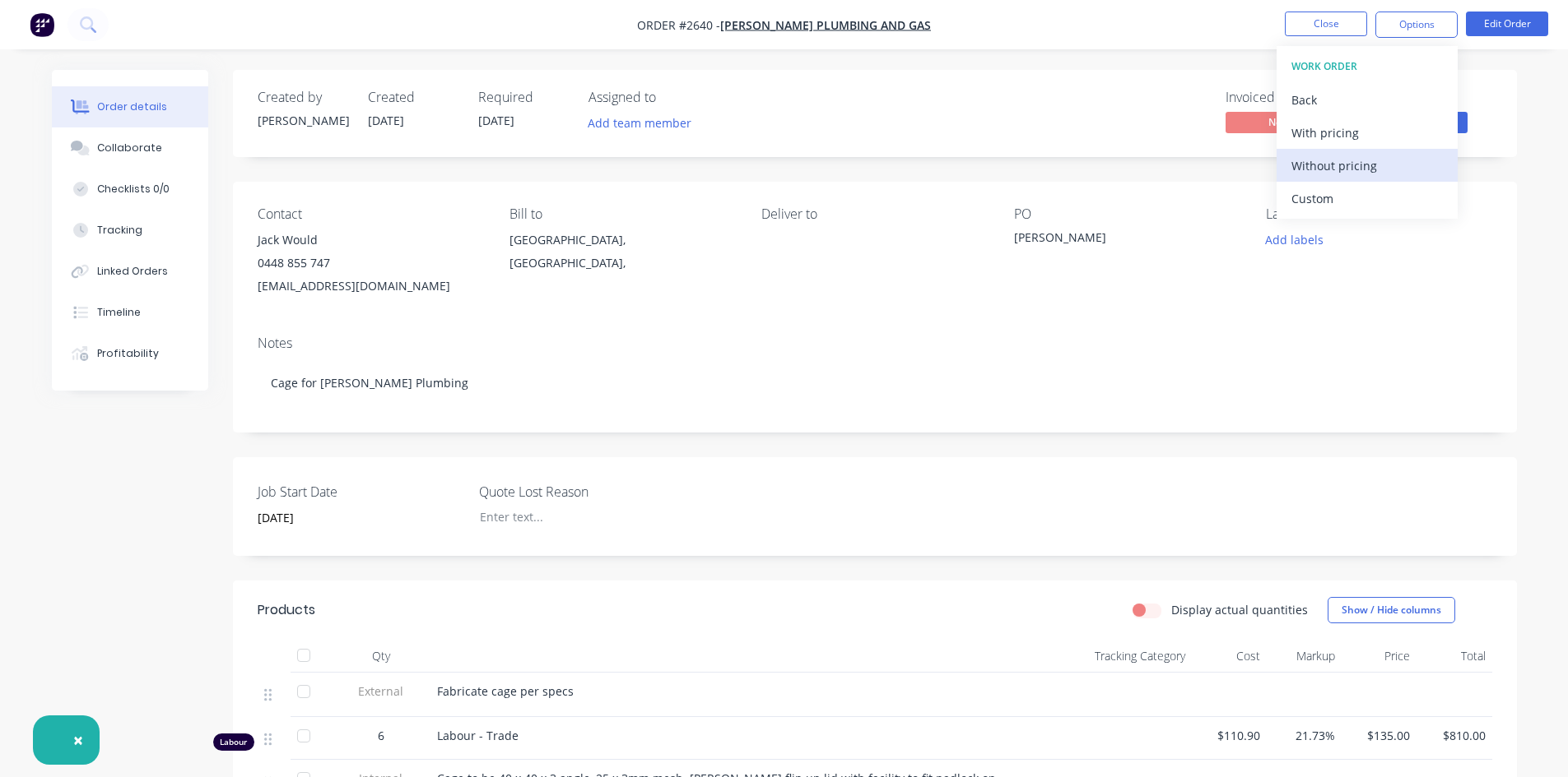
click at [1401, 177] on div "Without pricing" at bounding box center [1367, 165] width 151 height 24
click at [1131, 164] on div "Created by [PERSON_NAME] Created [DATE] Required [DATE] Assigned to Add team me…" at bounding box center [875, 580] width 1283 height 1020
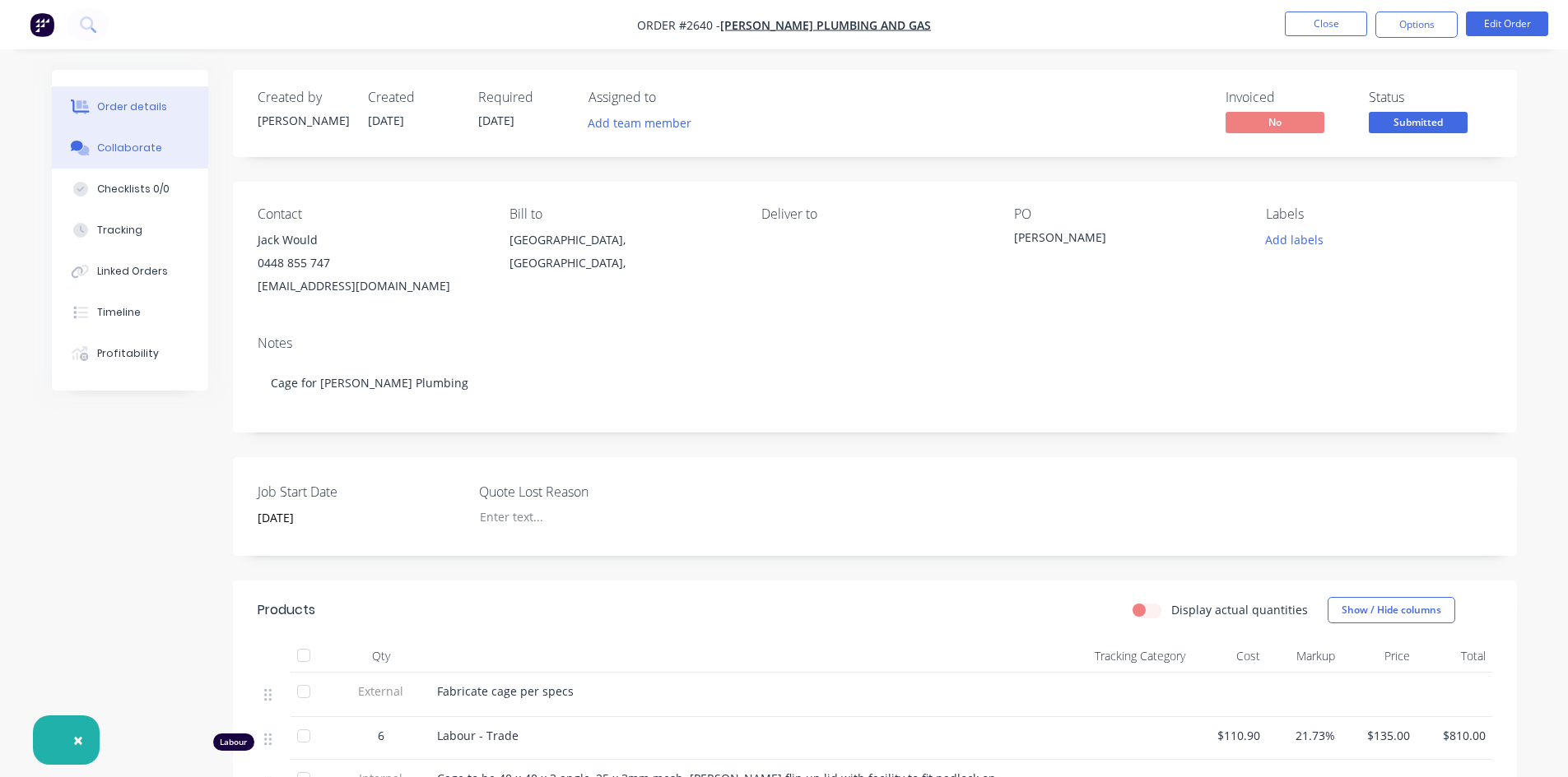
click at [126, 150] on div "Collaborate" at bounding box center [130, 148] width 65 height 15
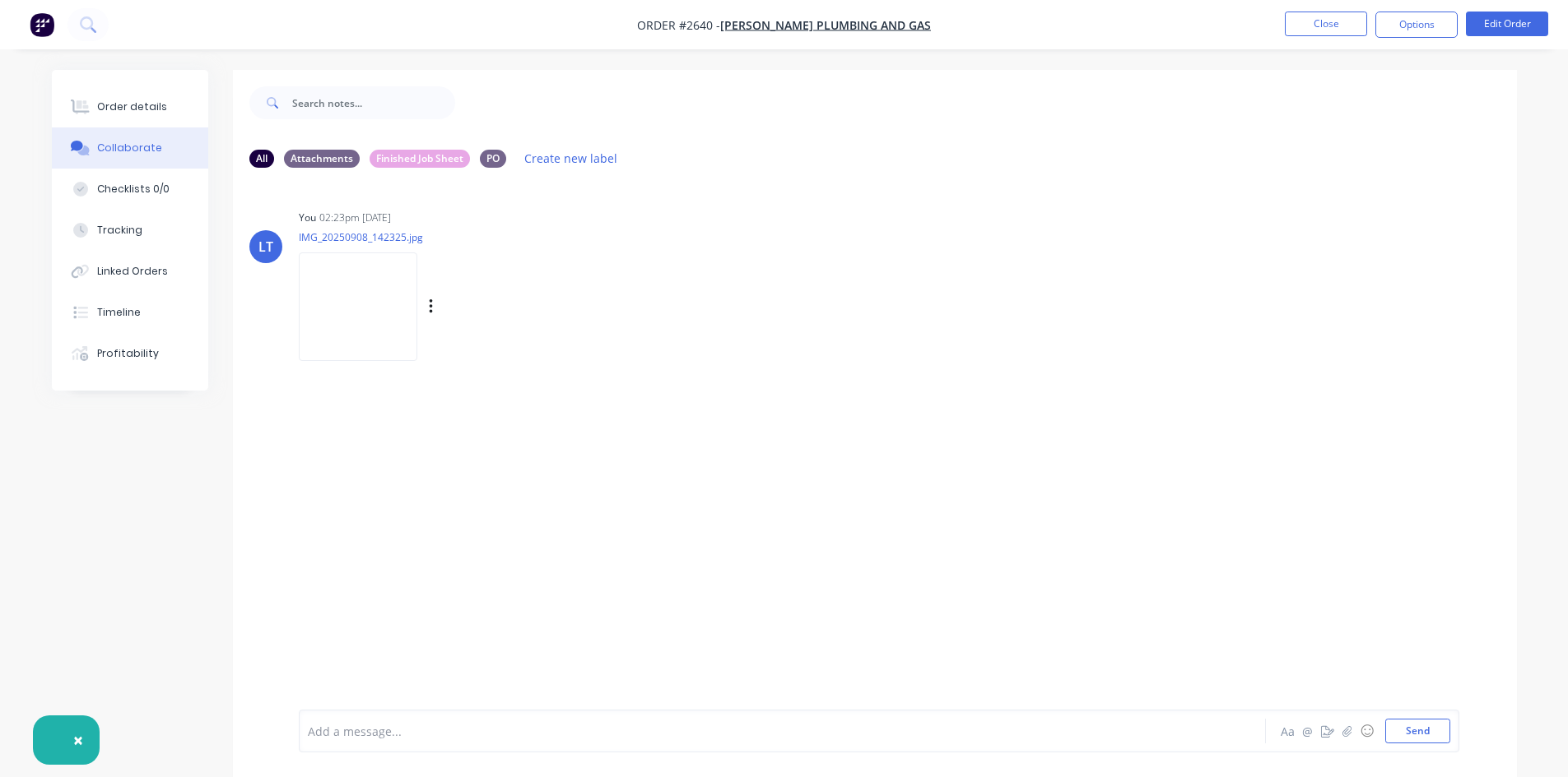
click at [342, 290] on img at bounding box center [357, 306] width 118 height 108
click at [1343, 20] on button "Close" at bounding box center [1325, 24] width 82 height 24
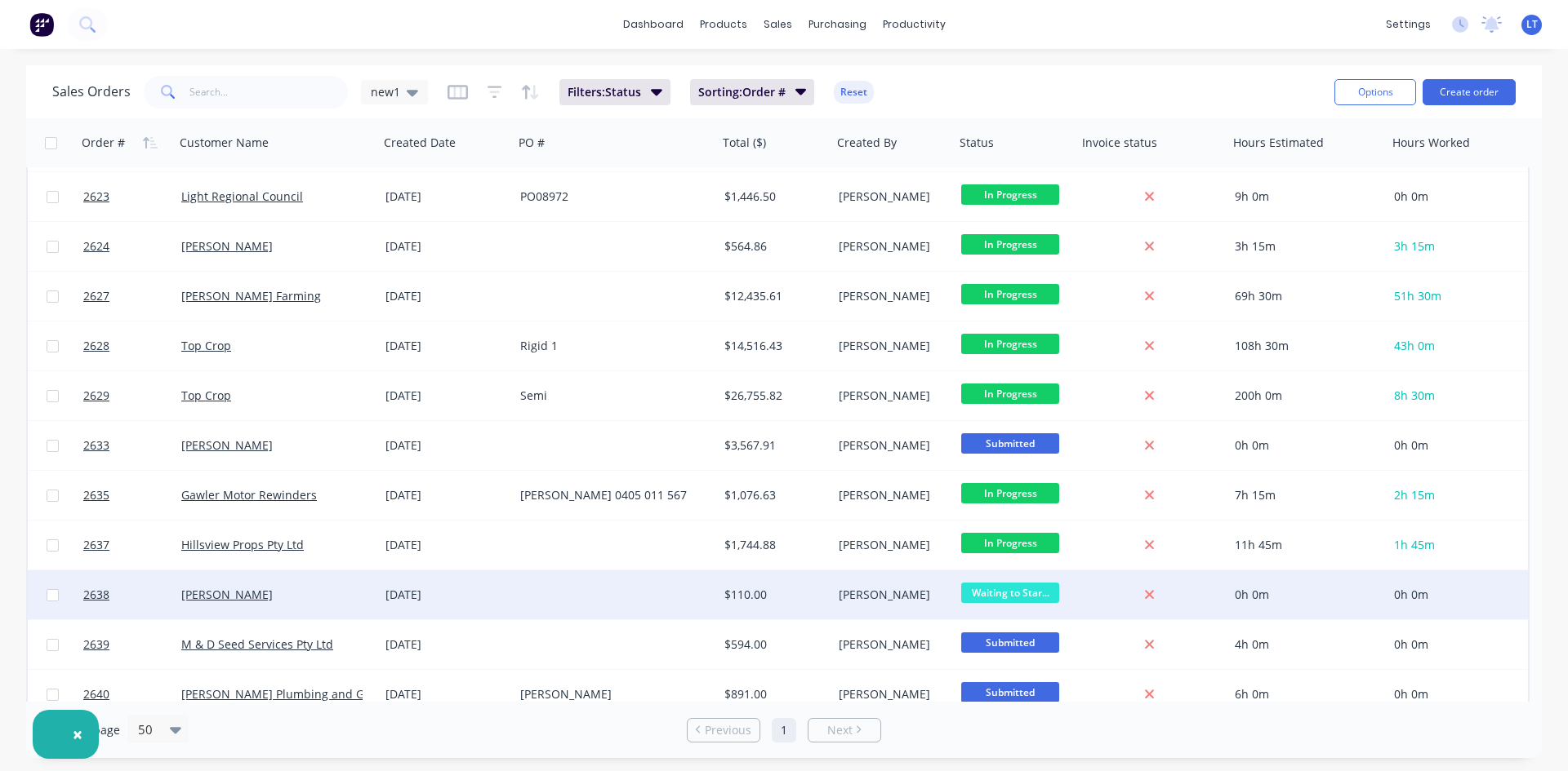
scroll to position [1108, 0]
